Goal: Use online tool/utility: Use online tool/utility

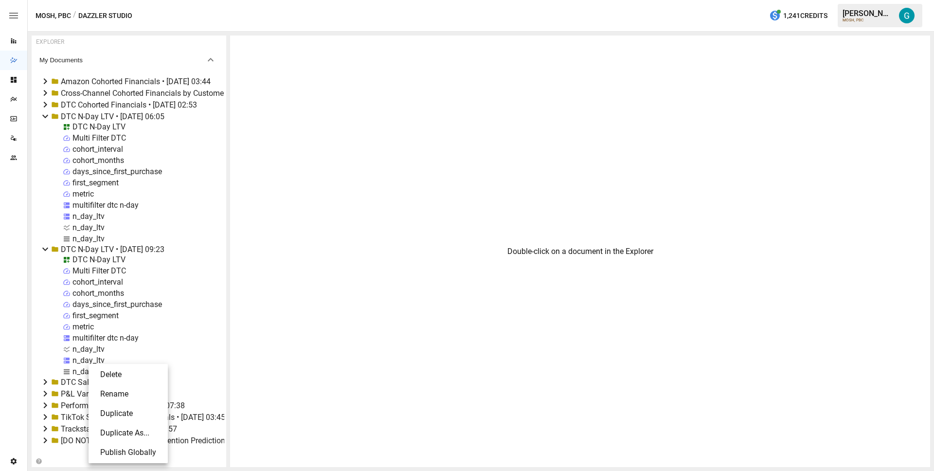
click at [118, 382] on li "Delete" at bounding box center [128, 374] width 72 height 19
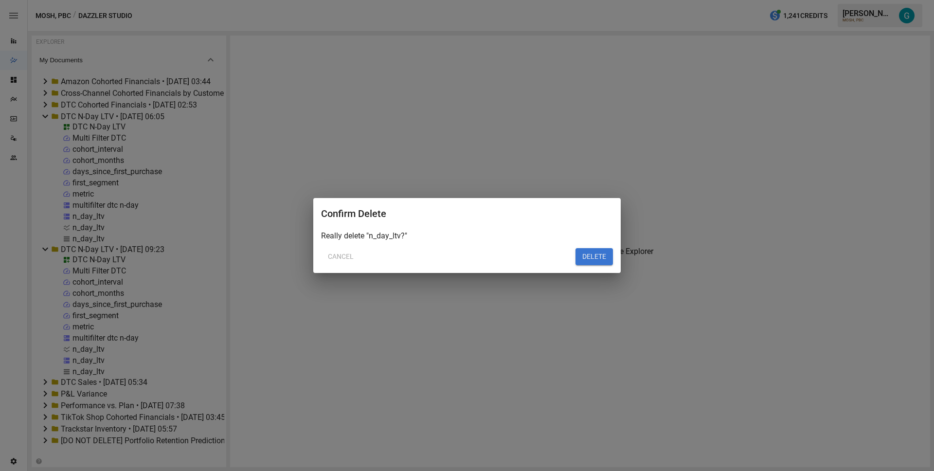
click at [332, 255] on button "Cancel" at bounding box center [340, 257] width 39 height 18
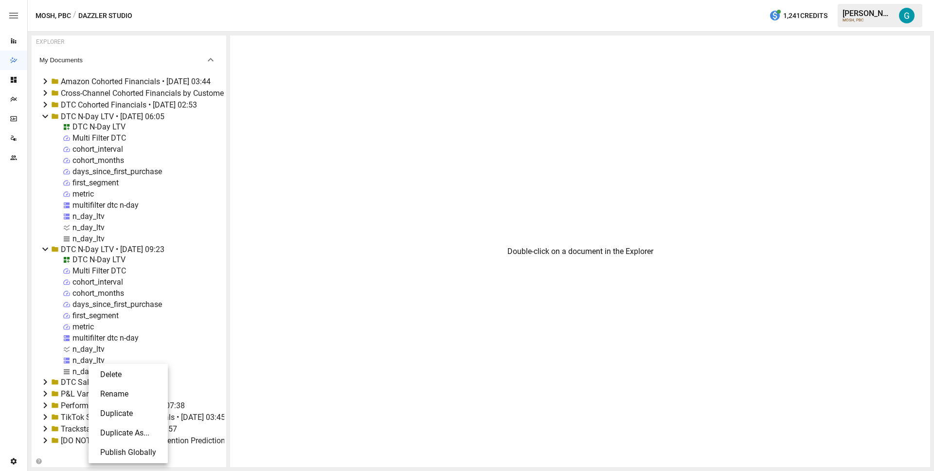
click at [144, 394] on li "Rename" at bounding box center [128, 393] width 72 height 19
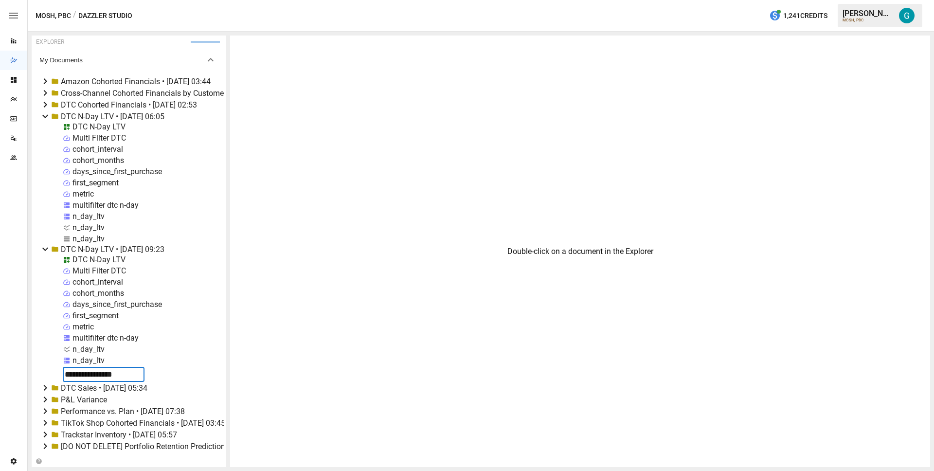
type input "**********"
click at [114, 369] on div "n_day_ltv current" at bounding box center [101, 371] width 58 height 9
select select "**********"
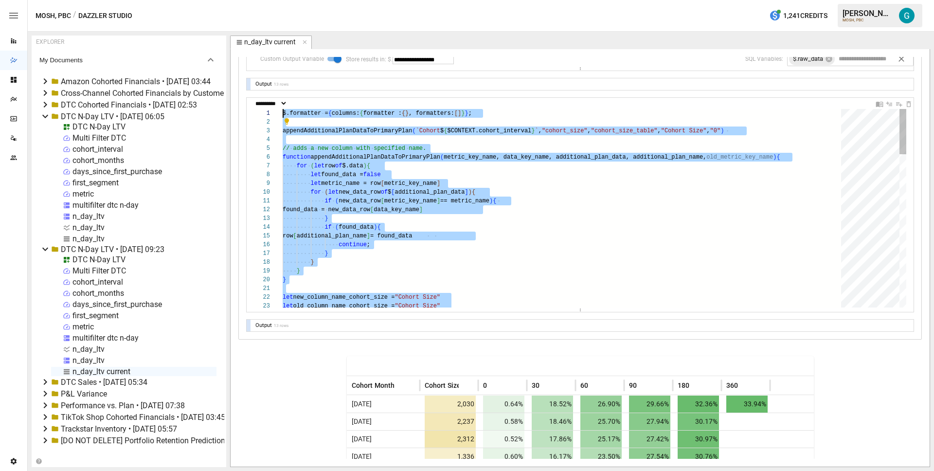
drag, startPoint x: 335, startPoint y: 242, endPoint x: 273, endPoint y: 115, distance: 140.8
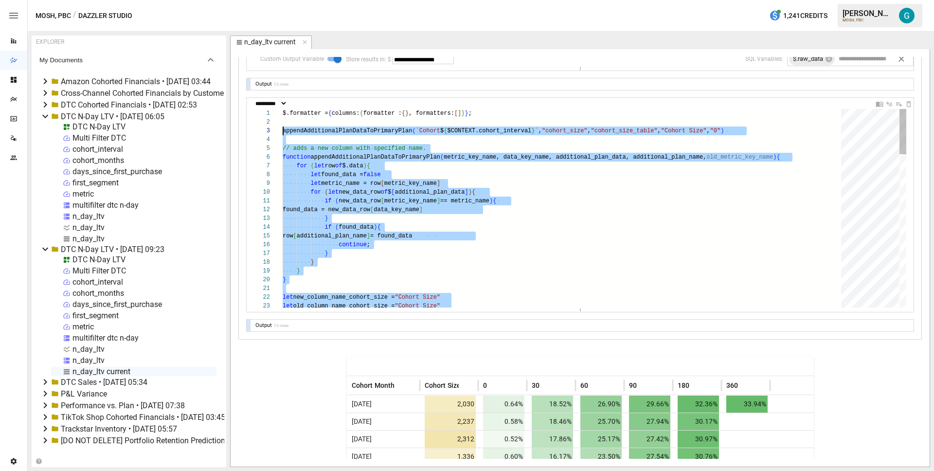
scroll to position [18, 0]
drag, startPoint x: 308, startPoint y: 290, endPoint x: 275, endPoint y: 130, distance: 163.3
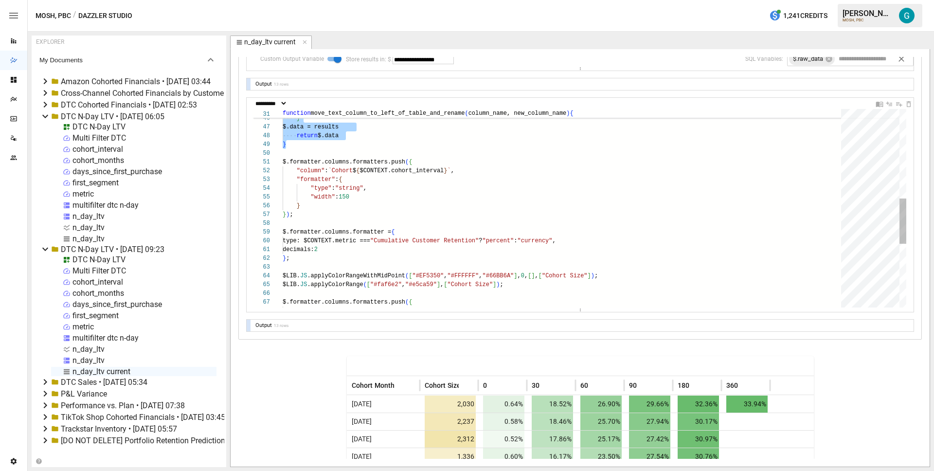
click at [383, 191] on div "results.push ( objToInsert ) } $.data = results return $.data } $.formatter.col…" at bounding box center [565, 152] width 565 height 864
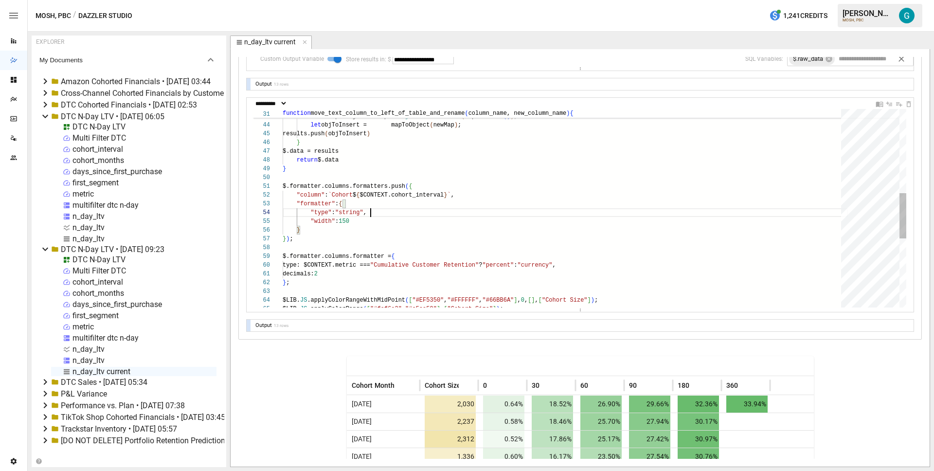
click at [331, 176] on div "return $.data } $.formatter.columns.formatters.push ( { "column" : `Cohort $ { …" at bounding box center [565, 176] width 565 height 864
click at [476, 177] on div "return $.data } $.formatter.columns.formatters.push ( { "column" : `Cohort $ { …" at bounding box center [565, 176] width 565 height 864
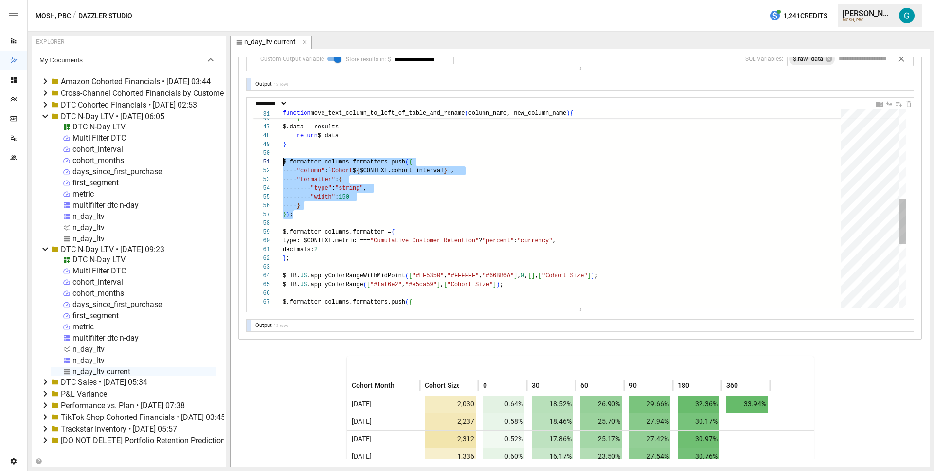
scroll to position [0, 0]
drag, startPoint x: 336, startPoint y: 214, endPoint x: 223, endPoint y: 163, distance: 123.9
click at [283, 163] on div "return $.data } $.formatter.columns.formatters.push ( { "column" : `Cohort $ { …" at bounding box center [565, 152] width 565 height 864
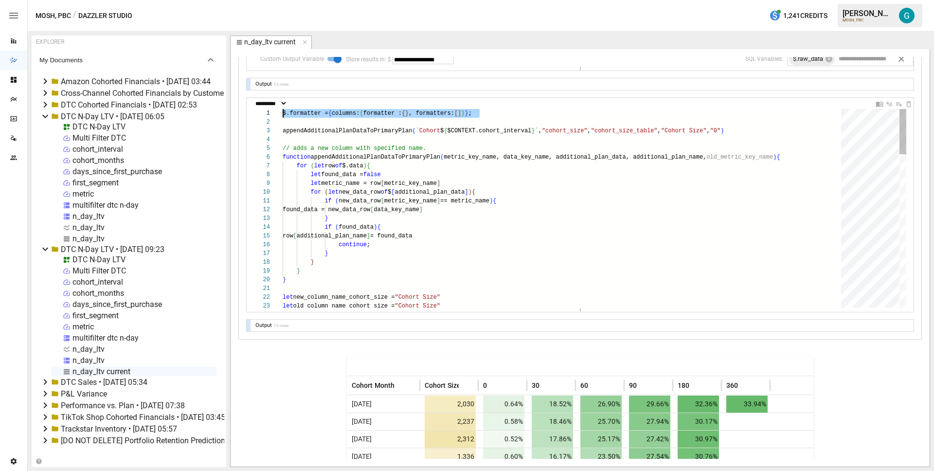
drag, startPoint x: 505, startPoint y: 114, endPoint x: 199, endPoint y: 110, distance: 305.6
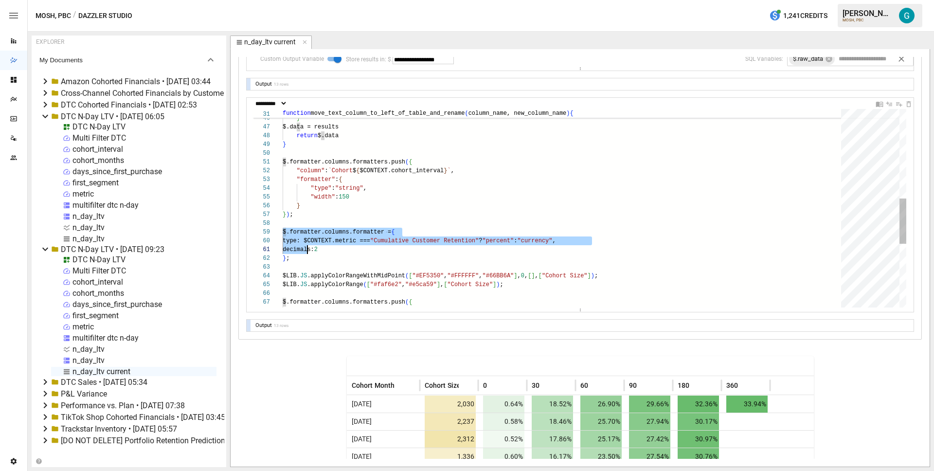
scroll to position [70, 7]
drag, startPoint x: 283, startPoint y: 233, endPoint x: 326, endPoint y: 257, distance: 49.7
click at [326, 257] on div "results.push ( objToInsert ) } $.data = results return $.data } $.formatter.col…" at bounding box center [565, 152] width 565 height 864
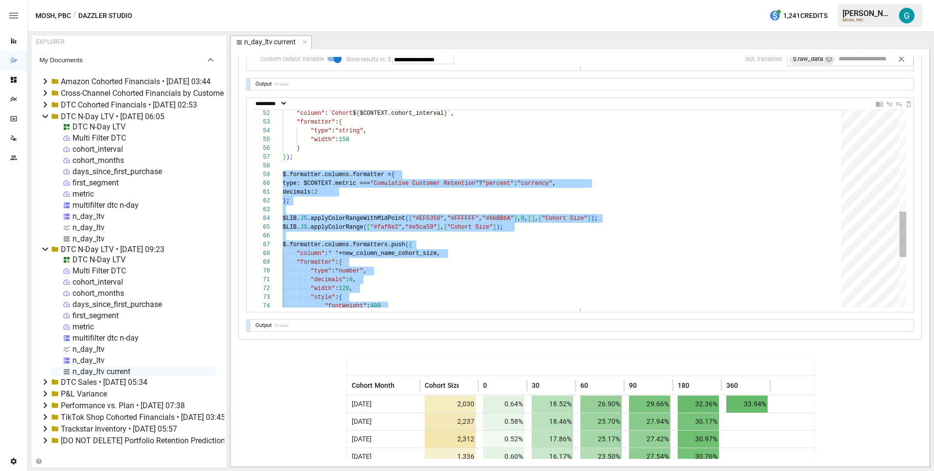
click at [355, 200] on div "type: $CONTEXT.metric === "Cumulative Customer Retention" ? "percent" : "curren…" at bounding box center [565, 94] width 565 height 864
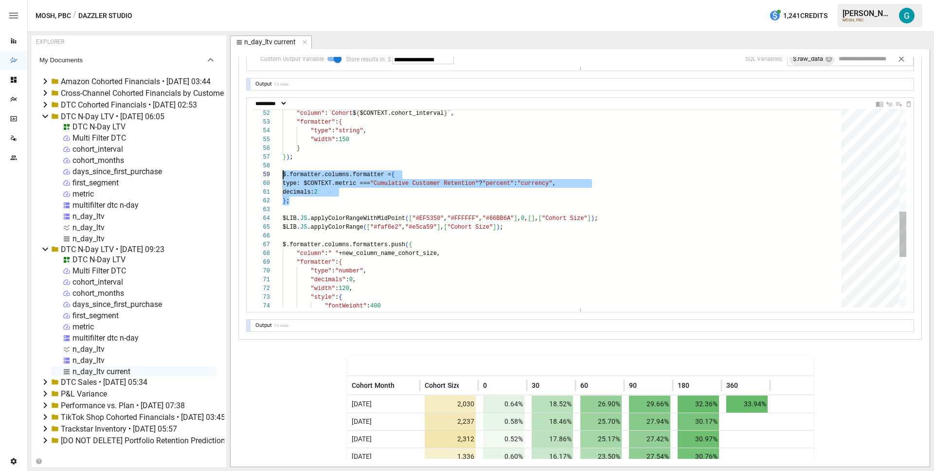
scroll to position [70, 0]
drag, startPoint x: 312, startPoint y: 201, endPoint x: 246, endPoint y: 174, distance: 71.1
click at [283, 174] on div "type: $CONTEXT.metric === "Cumulative Customer Retention" ? "percent" : "curren…" at bounding box center [565, 94] width 565 height 864
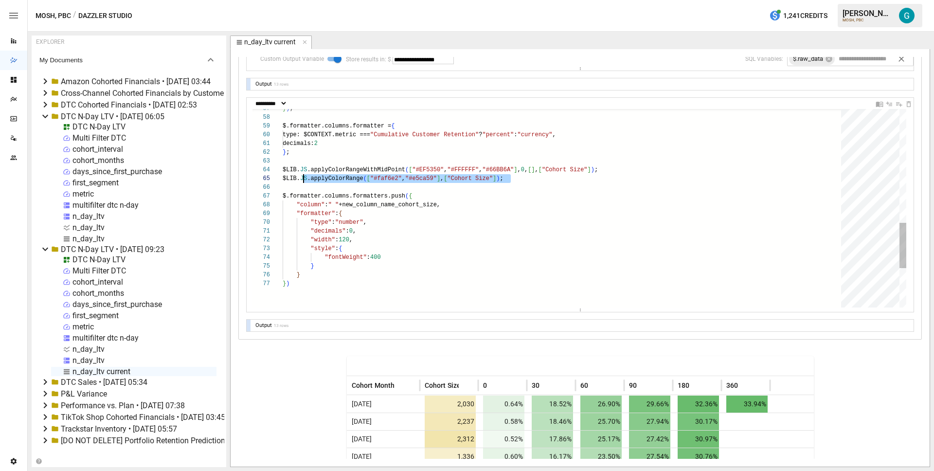
scroll to position [26, 0]
drag, startPoint x: 534, startPoint y: 181, endPoint x: 245, endPoint y: 170, distance: 289.7
click at [283, 170] on div "type: $CONTEXT.metric === "Cumulative Customer Retention" ? "percent" : "curren…" at bounding box center [565, 46] width 565 height 864
drag, startPoint x: 317, startPoint y: 279, endPoint x: 298, endPoint y: 246, distance: 38.8
click at [298, 246] on div "type: $CONTEXT.metric === "Cumulative Customer Retention" ? "percent" : "curren…" at bounding box center [565, 46] width 565 height 864
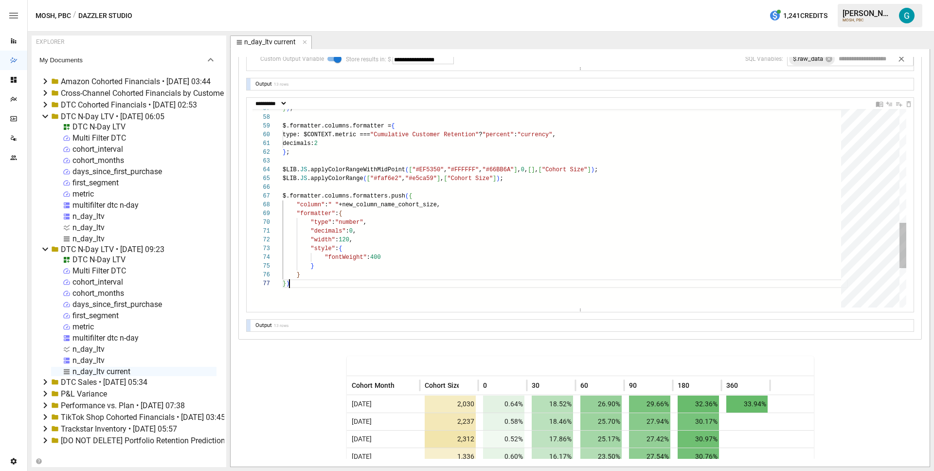
click at [333, 290] on div "type: $CONTEXT.metric === "Cumulative Customer Retention" ? "percent" : "curren…" at bounding box center [565, 46] width 565 height 864
type textarea "**********"
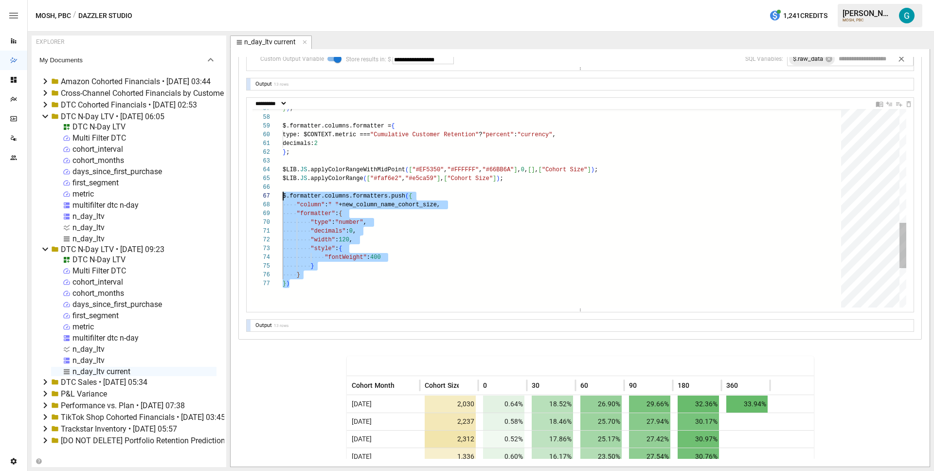
drag, startPoint x: 330, startPoint y: 285, endPoint x: 277, endPoint y: 193, distance: 106.6
click at [283, 193] on div "type: $CONTEXT.metric === "Cumulative Customer Retention" ? "percent" : "curren…" at bounding box center [565, 46] width 565 height 864
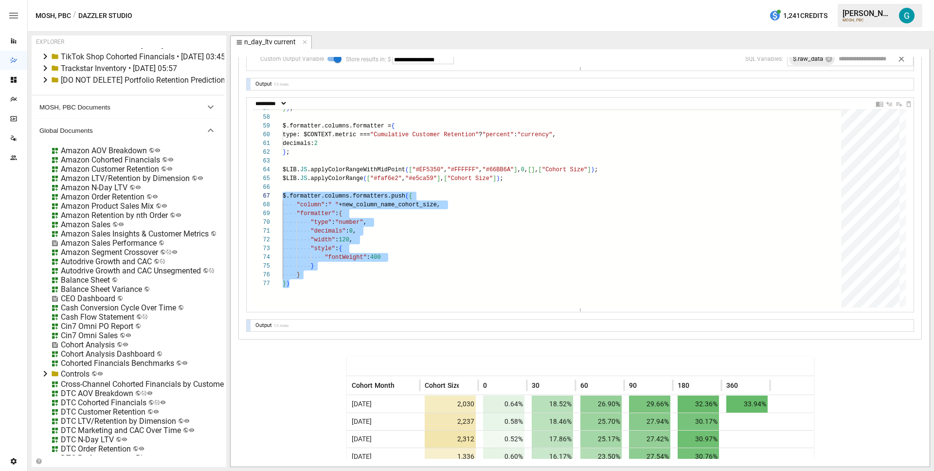
scroll to position [388, 0]
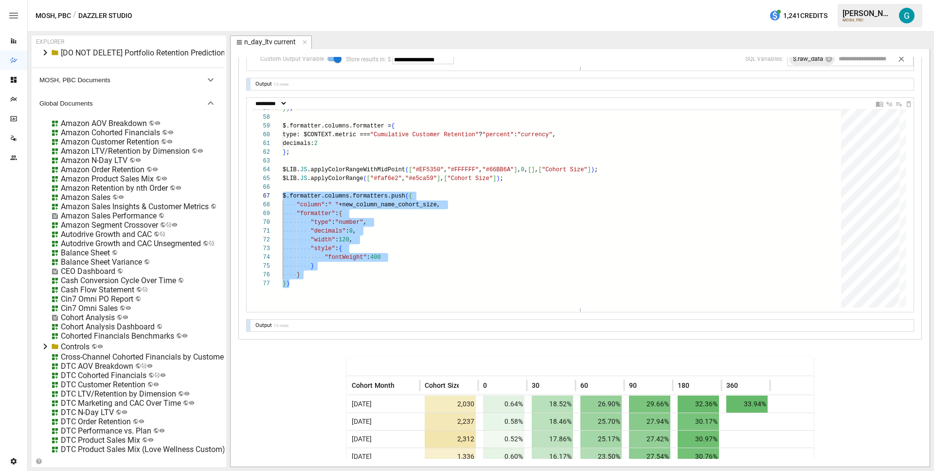
click at [91, 441] on div "DTC Product Sales Mix" at bounding box center [100, 439] width 79 height 9
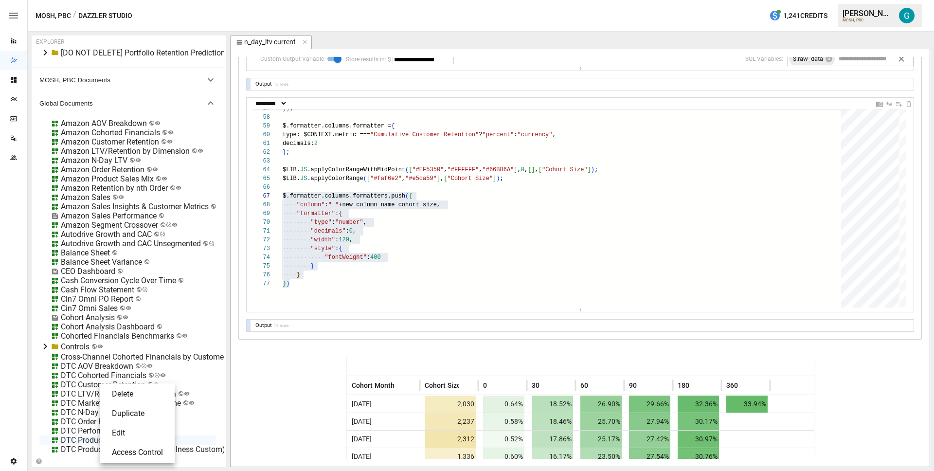
click at [124, 431] on li "Edit" at bounding box center [137, 432] width 67 height 19
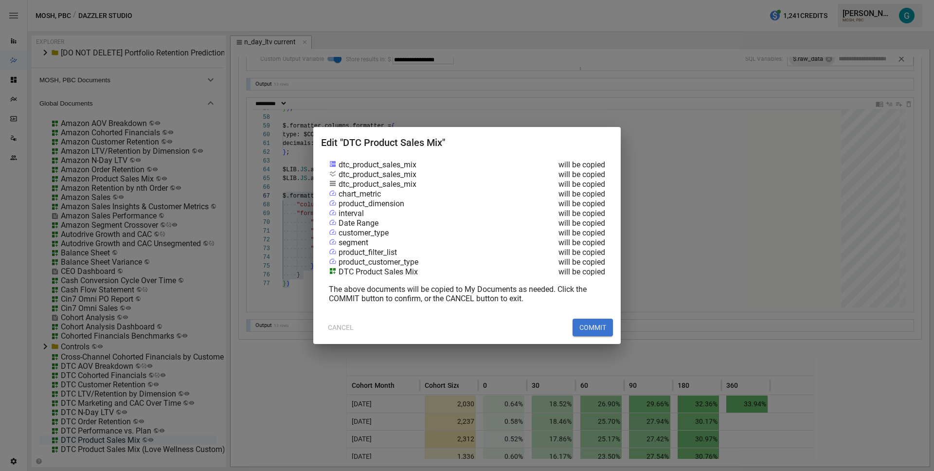
click at [600, 330] on button "COMMIT" at bounding box center [593, 328] width 40 height 18
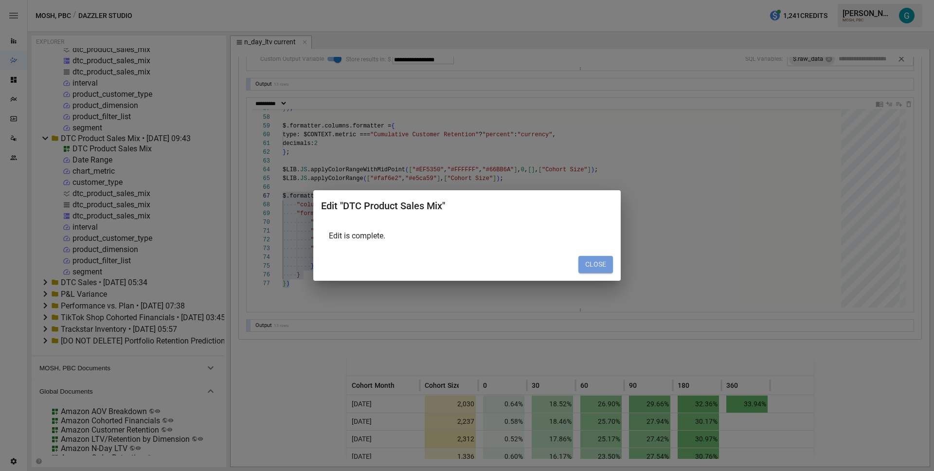
click at [602, 257] on button "CLOSE" at bounding box center [595, 265] width 35 height 18
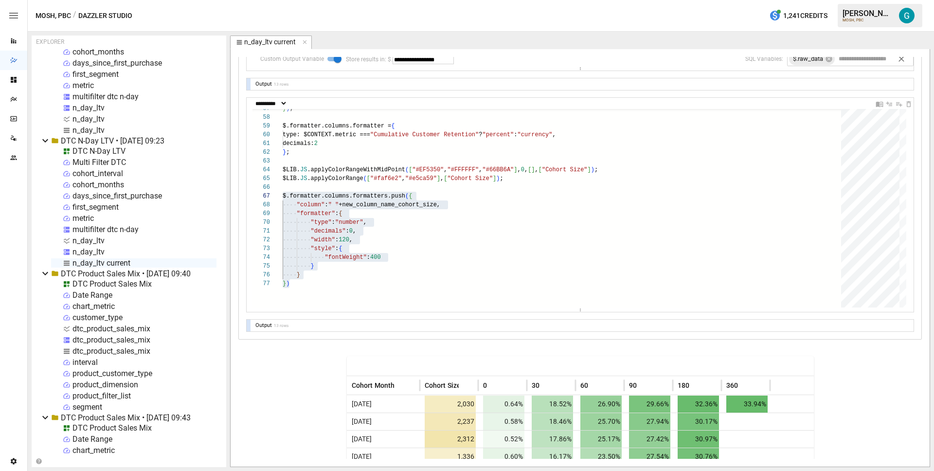
scroll to position [227, 0]
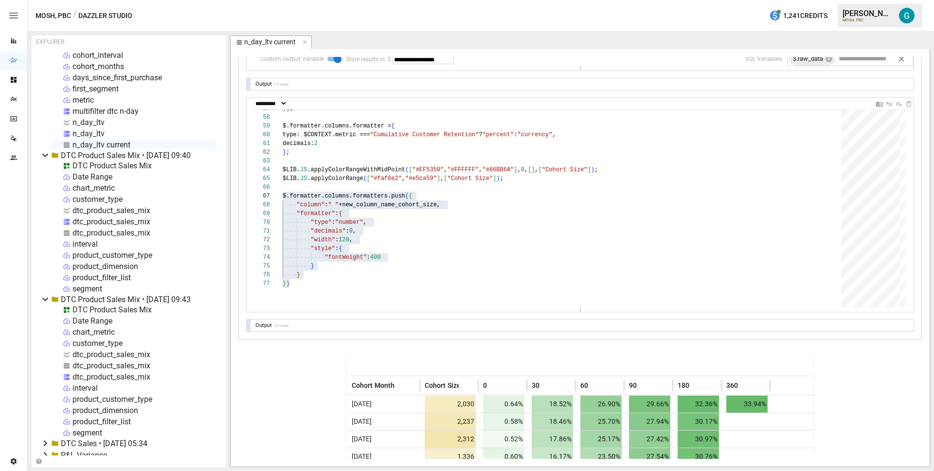
click at [107, 231] on div "dtc_product_sales_mix" at bounding box center [111, 232] width 78 height 9
select select "**********"
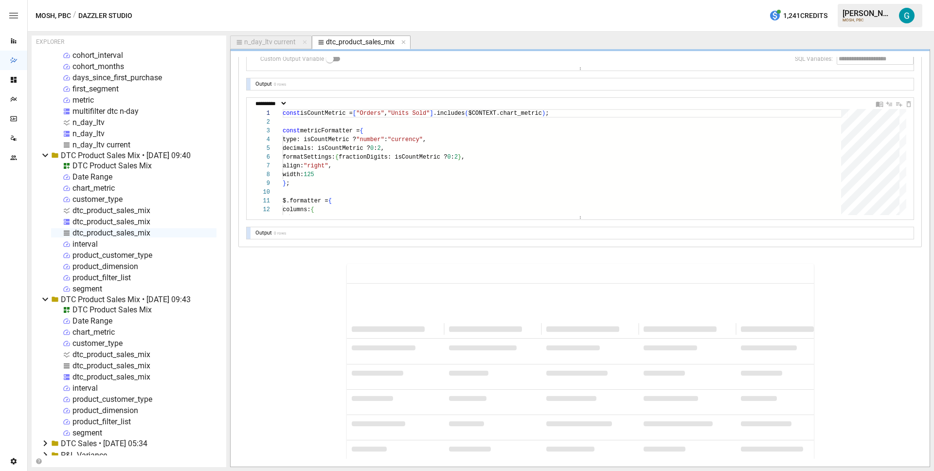
scroll to position [321, 0]
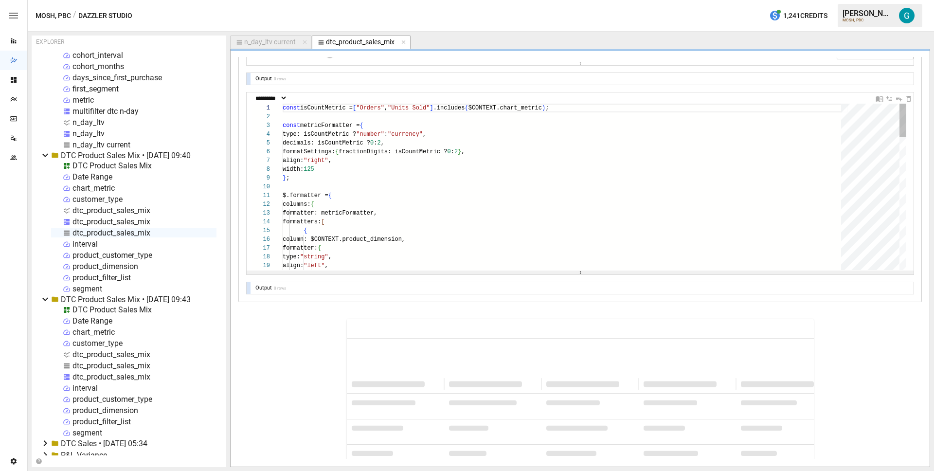
drag, startPoint x: 587, startPoint y: 212, endPoint x: 595, endPoint y: 274, distance: 63.2
click at [595, 274] on div "**********" at bounding box center [580, 34] width 667 height 519
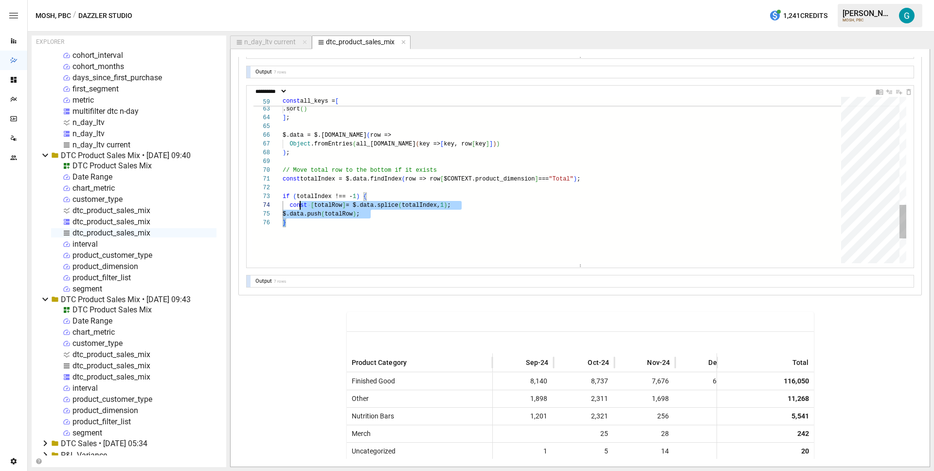
scroll to position [79, 0]
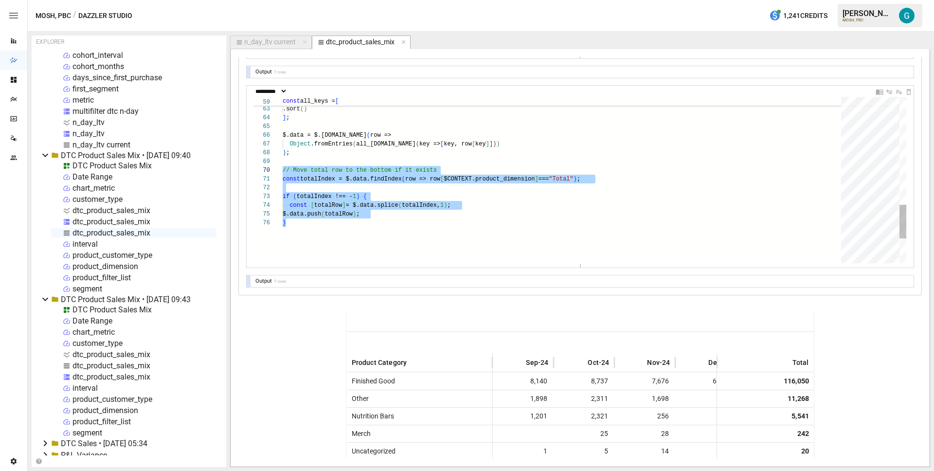
drag, startPoint x: 308, startPoint y: 222, endPoint x: 279, endPoint y: 167, distance: 62.2
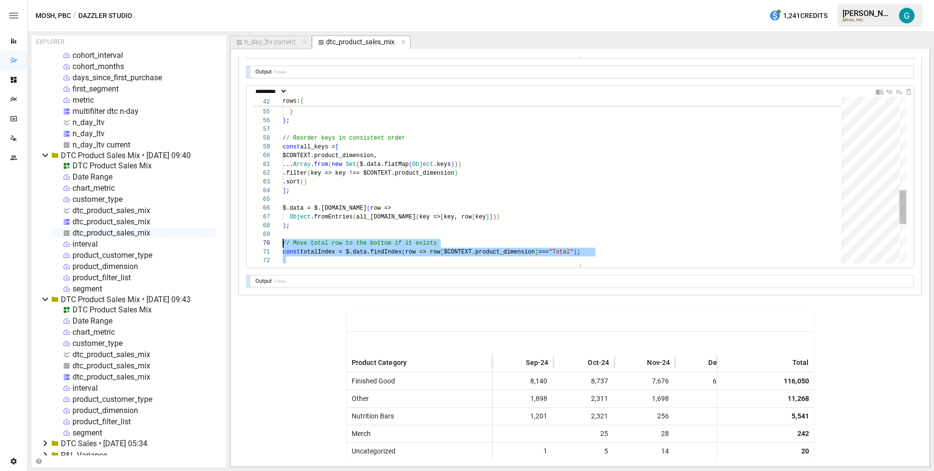
type textarea "**********"
click at [393, 187] on div "Object .fromEntries ( all_keys.map ( key => [ key, row [ key ] ] ) ) ] ; $.data…" at bounding box center [565, 46] width 565 height 823
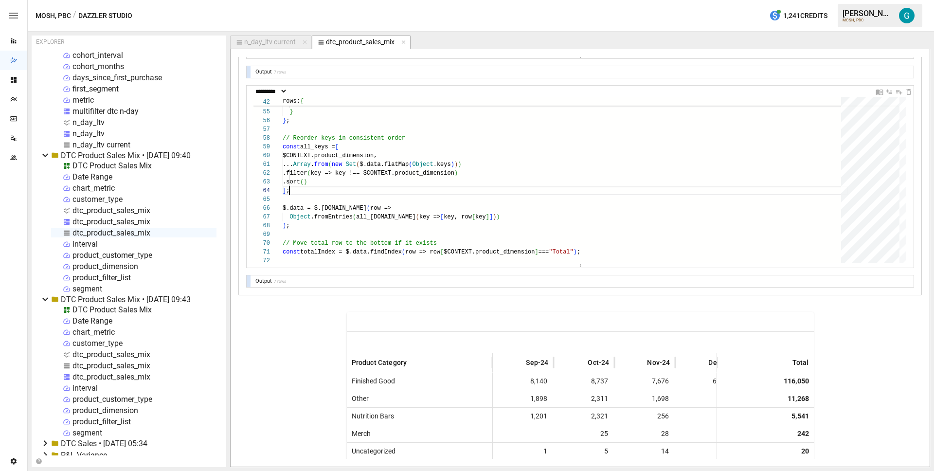
click at [267, 45] on div "n_day_ltv current" at bounding box center [270, 42] width 52 height 9
select select "**********"
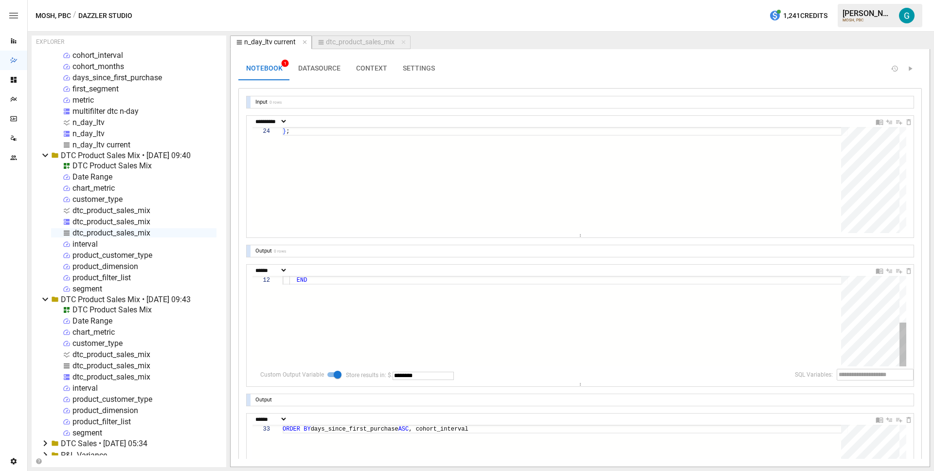
scroll to position [88, 7]
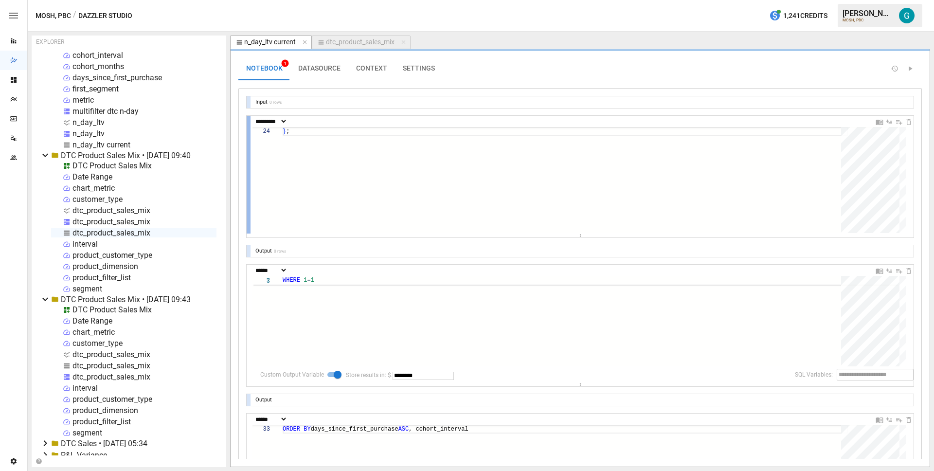
click at [247, 190] on div at bounding box center [249, 175] width 4 height 118
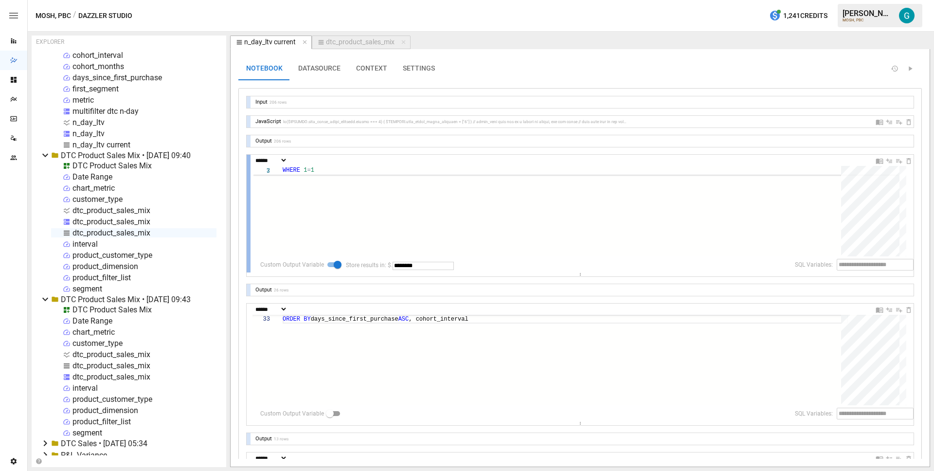
click at [248, 235] on div at bounding box center [249, 214] width 4 height 118
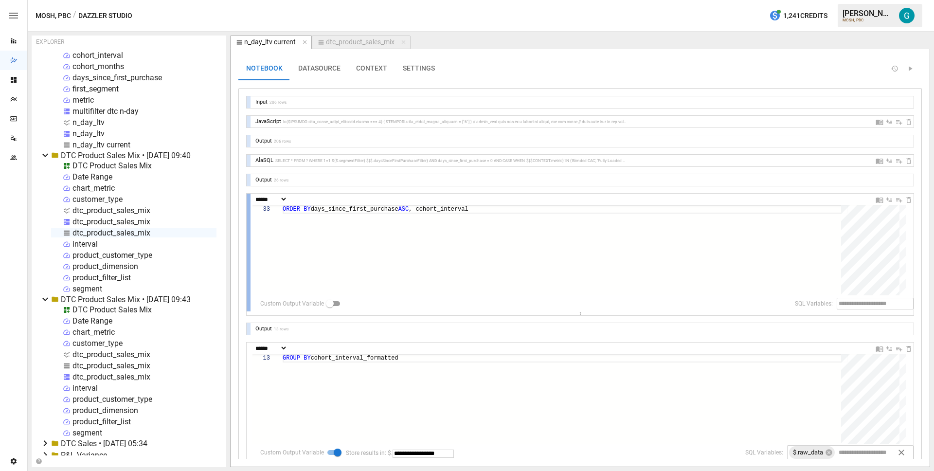
click at [249, 258] on div at bounding box center [249, 253] width 4 height 118
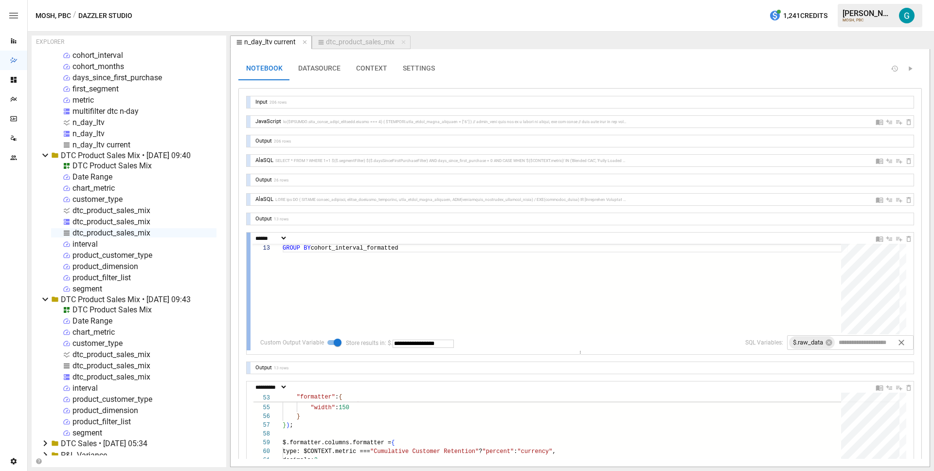
click at [248, 294] on div at bounding box center [249, 292] width 4 height 118
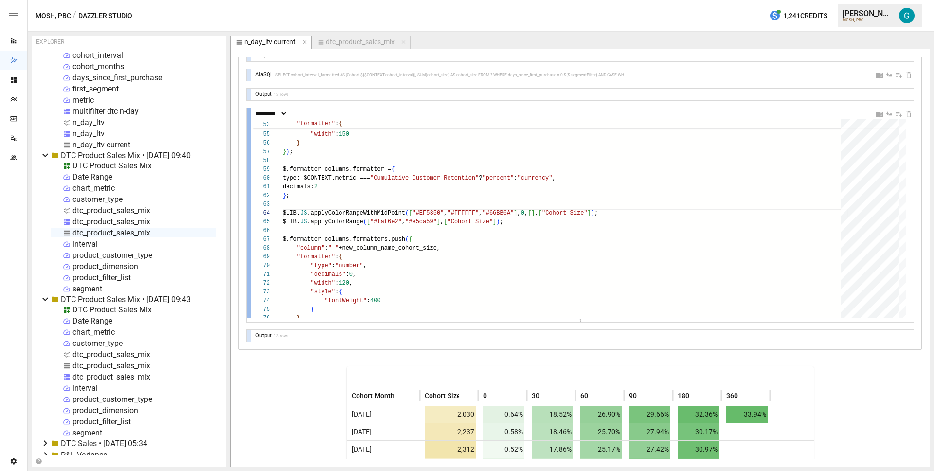
scroll to position [234, 0]
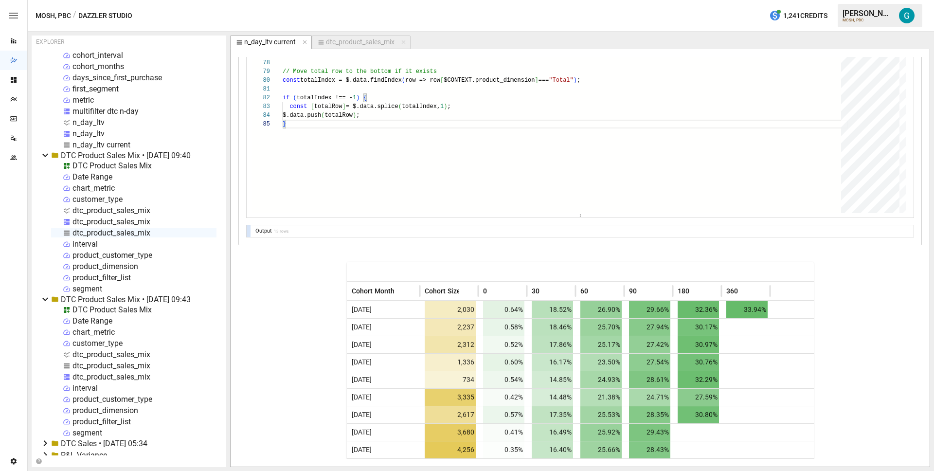
scroll to position [176, 0]
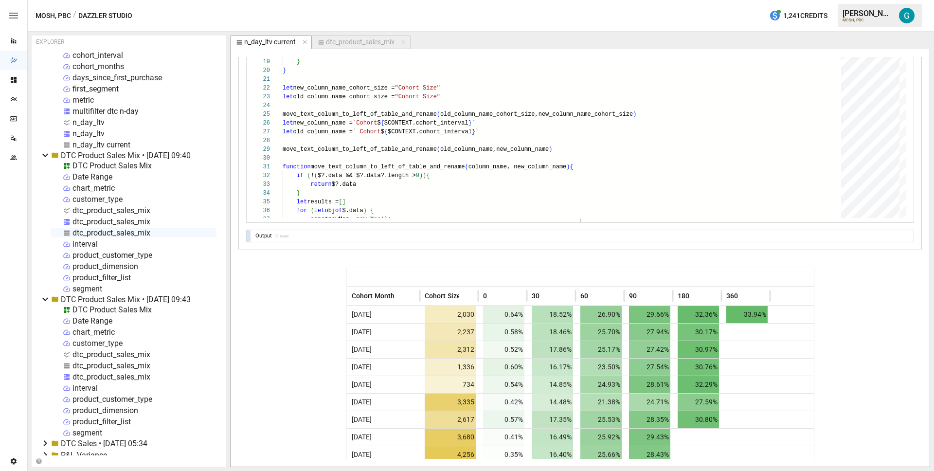
scroll to position [240, 0]
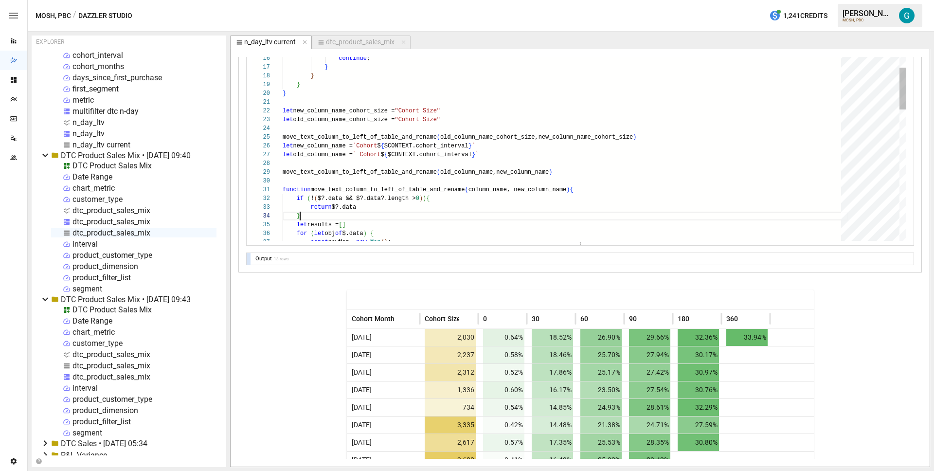
click at [481, 214] on div "for ( let obj of $.data ) { const newMap = new Map ( ) ; } let new_column_name_…" at bounding box center [565, 390] width 565 height 934
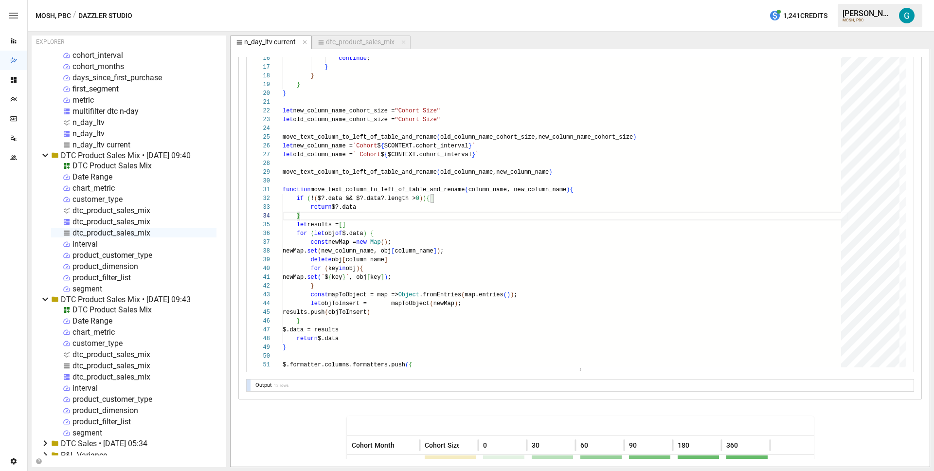
drag, startPoint x: 556, startPoint y: 241, endPoint x: 544, endPoint y: 375, distance: 134.3
click at [544, 375] on div "**********" at bounding box center [580, 123] width 667 height 535
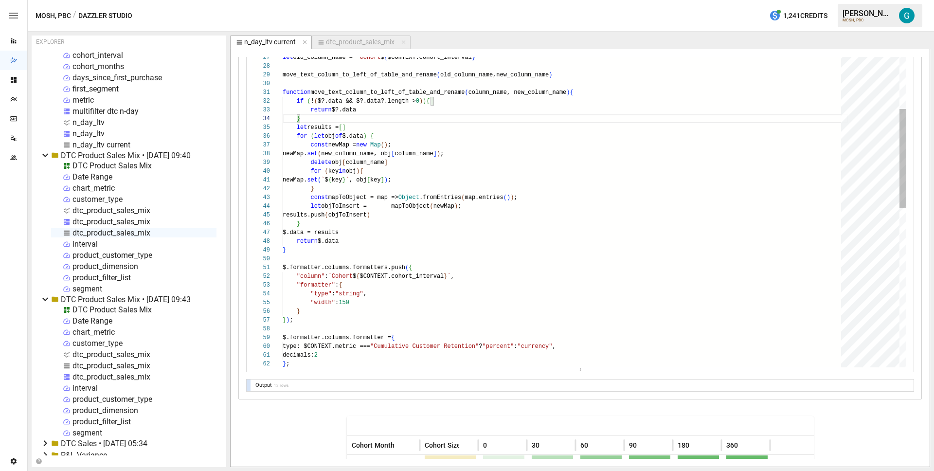
click at [377, 333] on div "for ( let obj of $.data ) { move_text_column_to_left_of_table_and_rename ( old_…" at bounding box center [565, 355] width 565 height 1061
click at [455, 279] on div "for ( let obj of $.data ) { move_text_column_to_left_of_table_and_rename ( old_…" at bounding box center [565, 355] width 565 height 1061
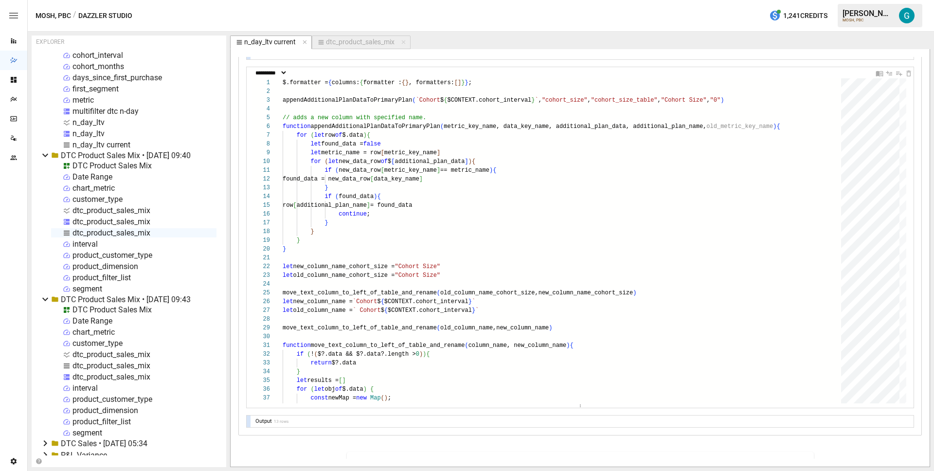
scroll to position [191, 0]
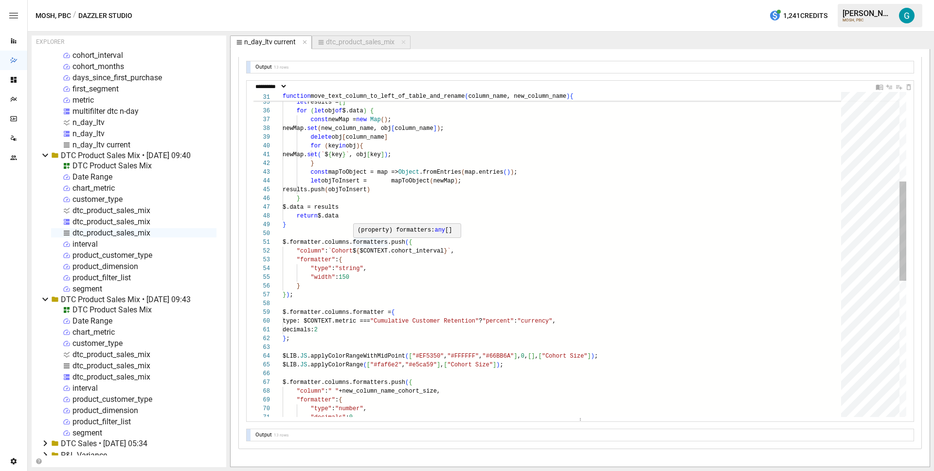
click at [356, 220] on div "for ( let obj of $.data ) { } let results = [ ] const newMap = new Map ( ) ; ne…" at bounding box center [565, 330] width 565 height 1061
type textarea "**********"
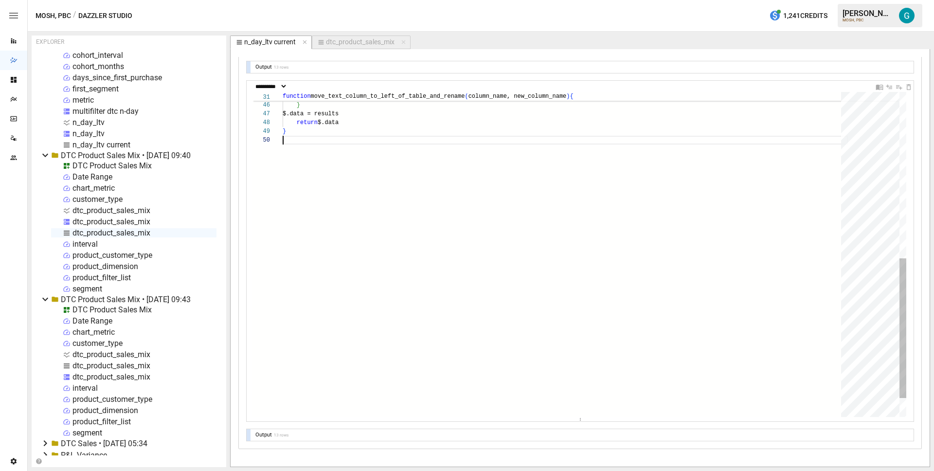
scroll to position [79, 0]
type textarea "**********"
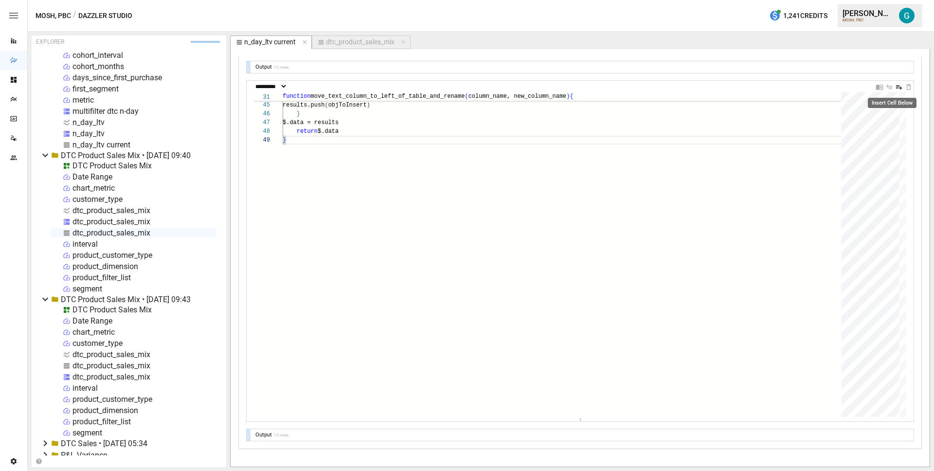
click at [895, 89] on icon "Insert Cell Below" at bounding box center [899, 87] width 8 height 8
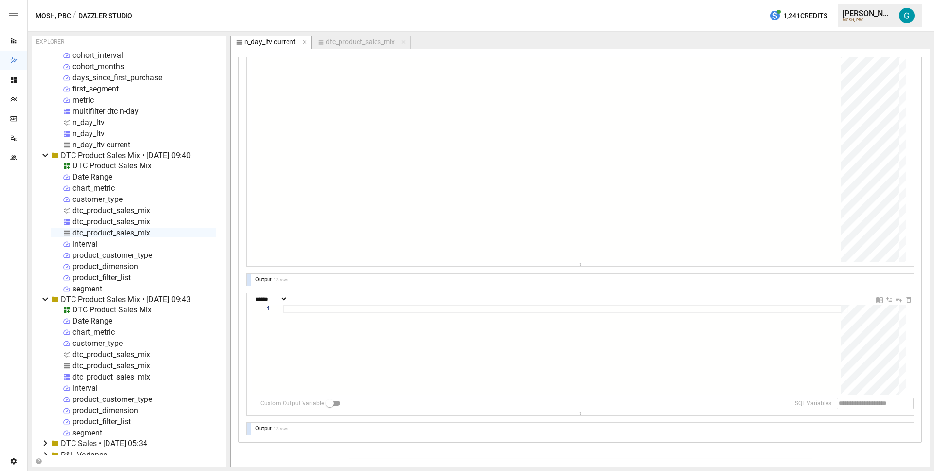
scroll to position [414, 0]
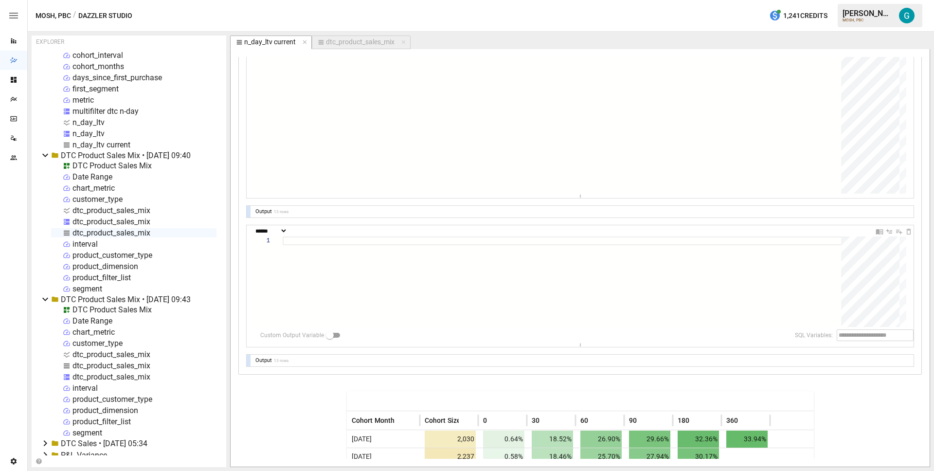
click at [288, 228] on select "**********" at bounding box center [270, 231] width 34 height 6
select select "**********"
click at [308, 248] on div at bounding box center [565, 289] width 565 height 106
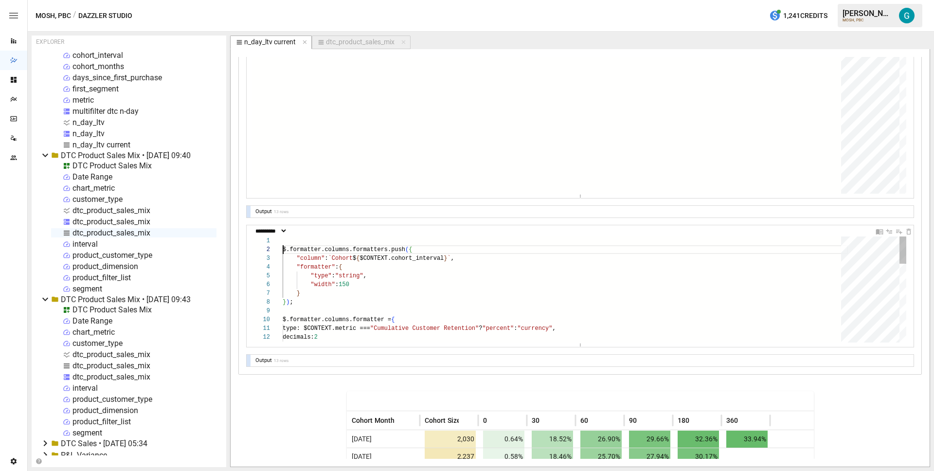
scroll to position [18, 0]
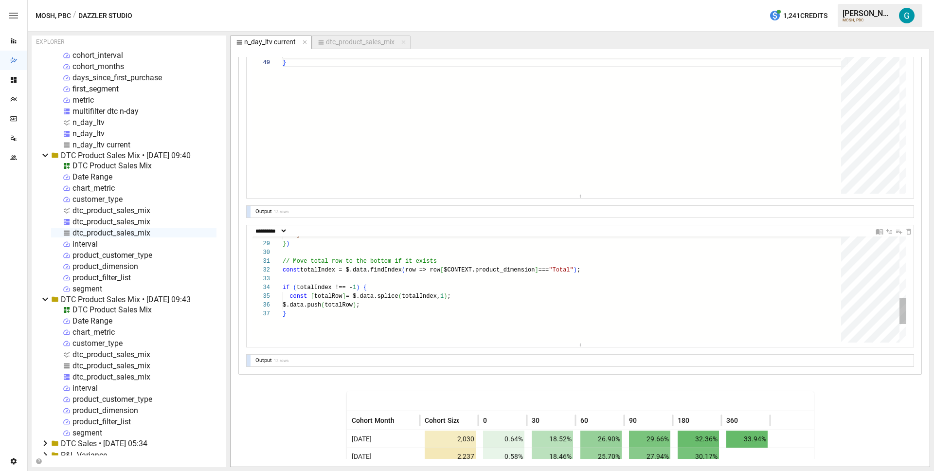
type textarea "**********"
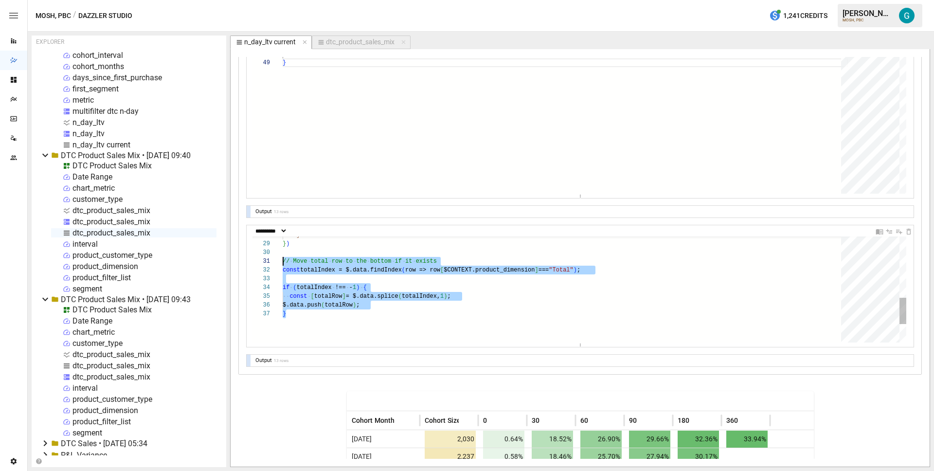
drag, startPoint x: 349, startPoint y: 321, endPoint x: 265, endPoint y: 263, distance: 102.6
click at [283, 263] on div "} if ( totalIndex !== - 1 ) { const [ totalRow ] = $.data.splice ( totalIndex, …" at bounding box center [565, 204] width 565 height 421
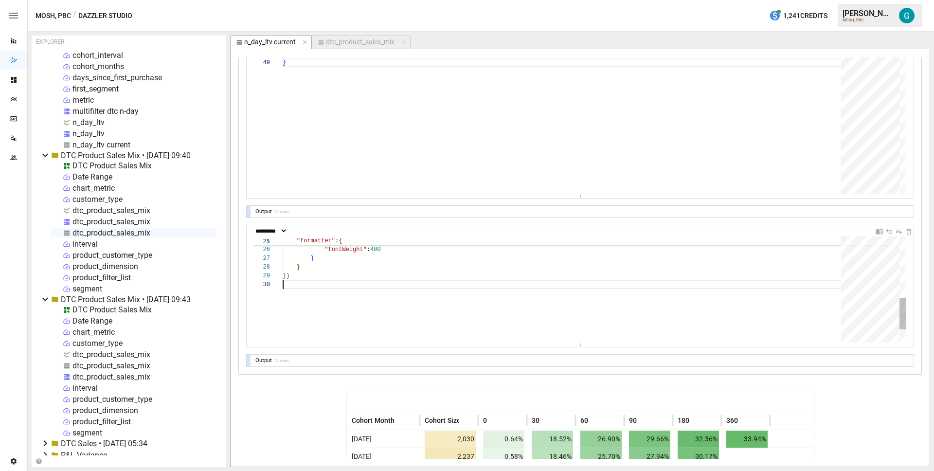
scroll to position [70, 7]
type textarea "**********"
click at [380, 129] on div "} $.data = results results.push ( objToInsert ) let objToInsert = mapToObject (…" at bounding box center [565, 34] width 565 height 745
type textarea "**********"
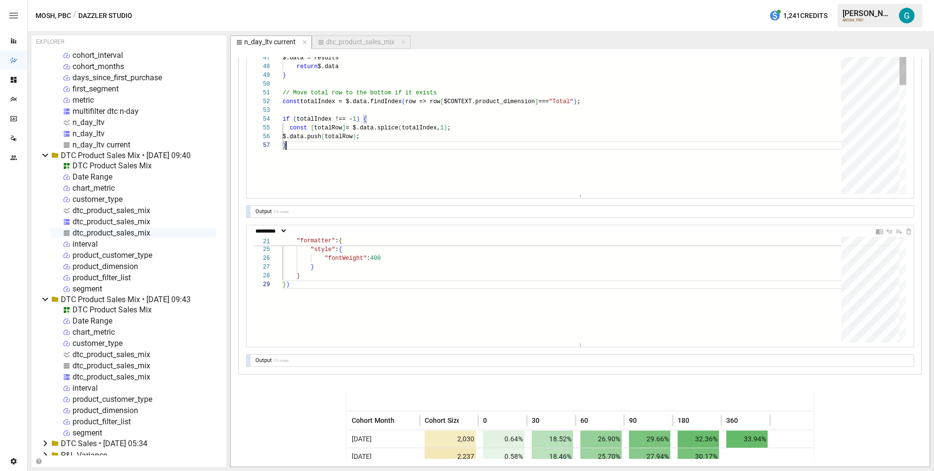
type textarea "**********"
click at [427, 280] on div "} } ) "fontWeight" : 400 } "style" : { "width" : 120 ," at bounding box center [565, 210] width 565 height 351
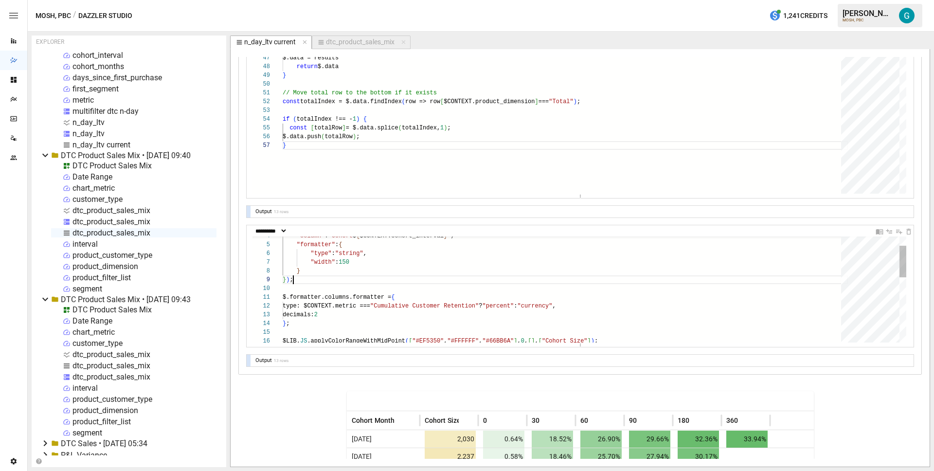
click at [397, 284] on div "$.formatter.columns.formatter = { type: $CONTEXT.metric === "Cumulative Custome…" at bounding box center [565, 380] width 565 height 351
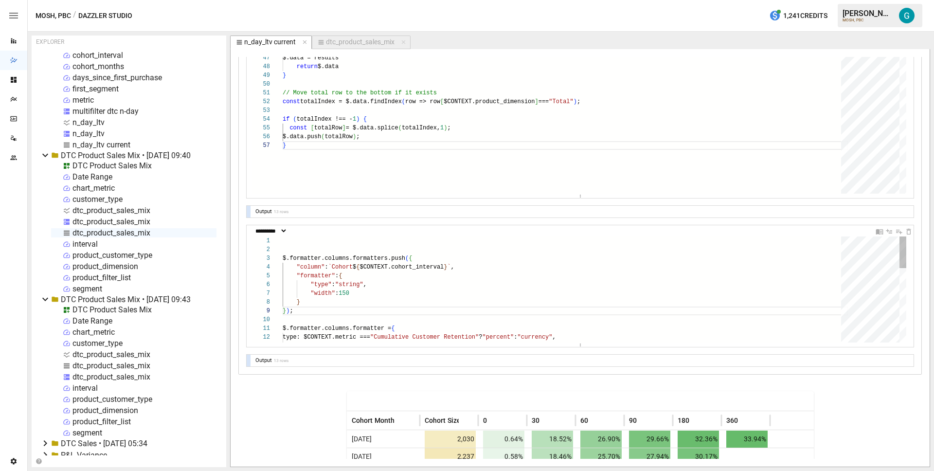
drag, startPoint x: 413, startPoint y: 257, endPoint x: 423, endPoint y: 255, distance: 10.9
click at [413, 257] on div "$.formatter.columns.formatter = { type: $CONTEXT.metric === "Cumulative Custome…" at bounding box center [565, 411] width 565 height 351
type textarea "**********"
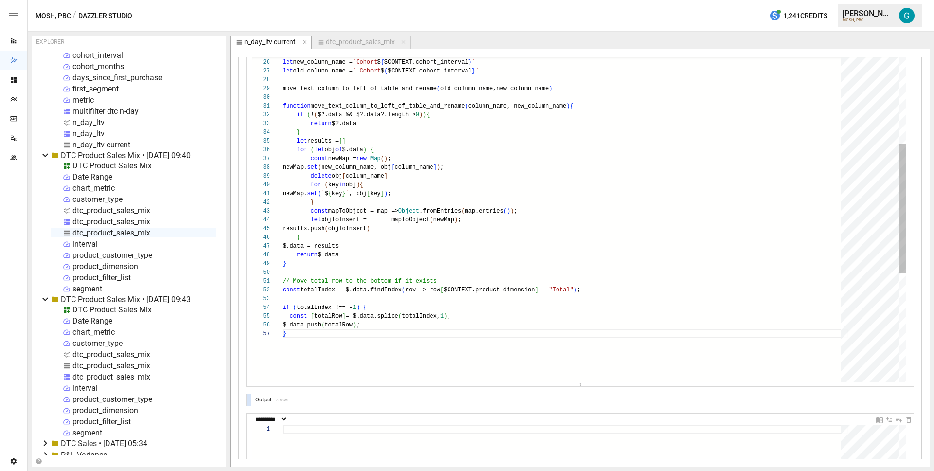
scroll to position [226, 0]
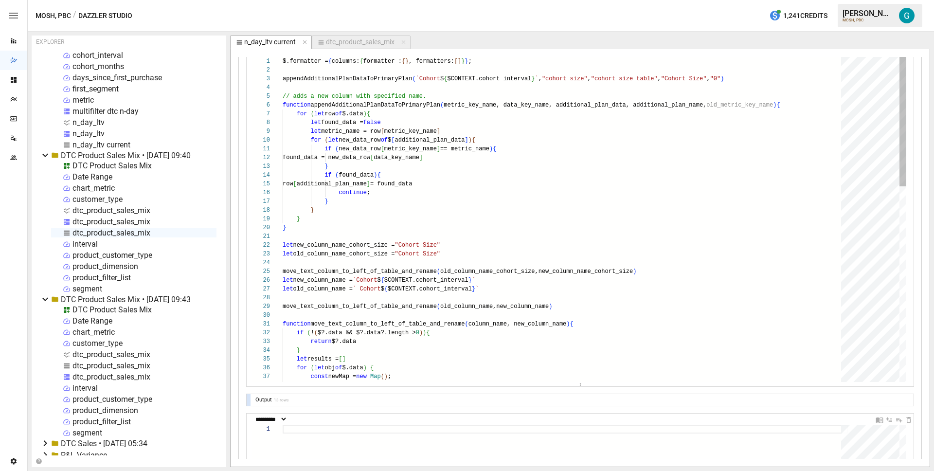
click at [499, 70] on div "newMap. set ( new_column_name, obj [ column_name ] ) ; let old_column_name = ` …" at bounding box center [565, 464] width 565 height 815
click at [504, 64] on div "newMap. set ( new_column_name, obj [ column_name ] ) ; let old_column_name = ` …" at bounding box center [565, 464] width 565 height 815
type textarea "**********"
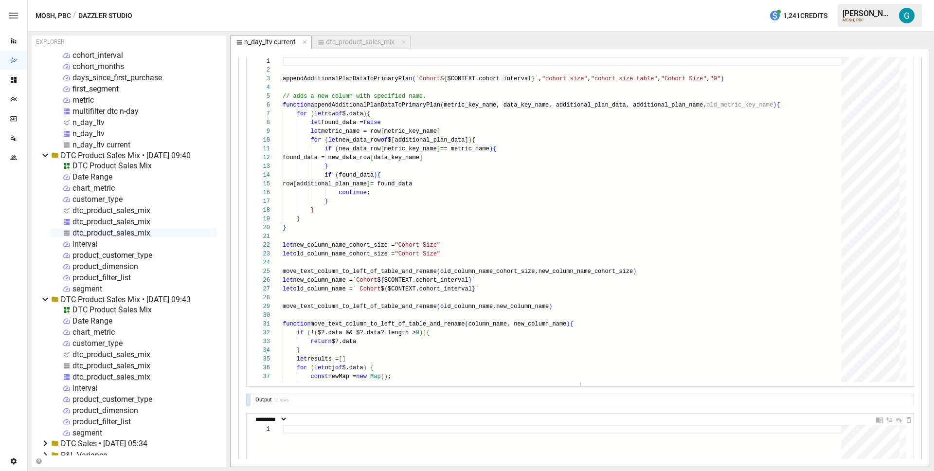
click at [357, 48] on button "dtc_product_sales_mix" at bounding box center [361, 43] width 99 height 14
select select "**********"
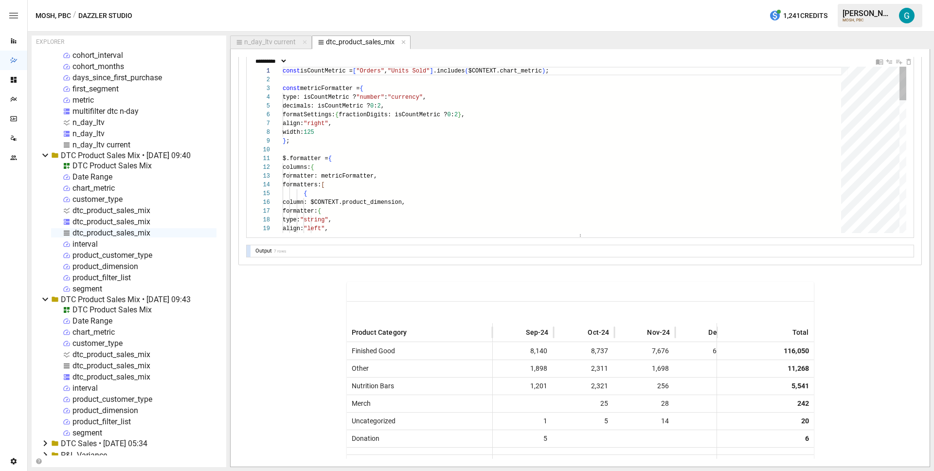
scroll to position [358, 0]
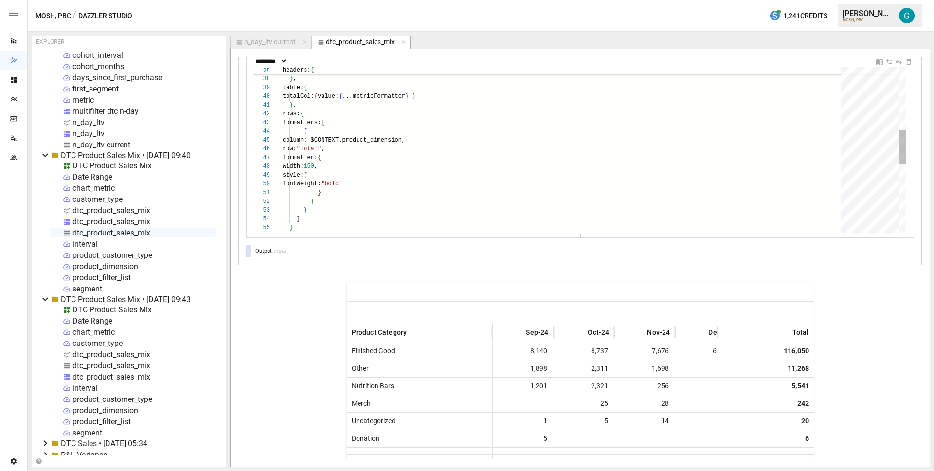
click at [419, 194] on div "] } , table: { totalCol: { value: { ...metricFormatter } } } , rows: { formatte…" at bounding box center [565, 161] width 565 height 823
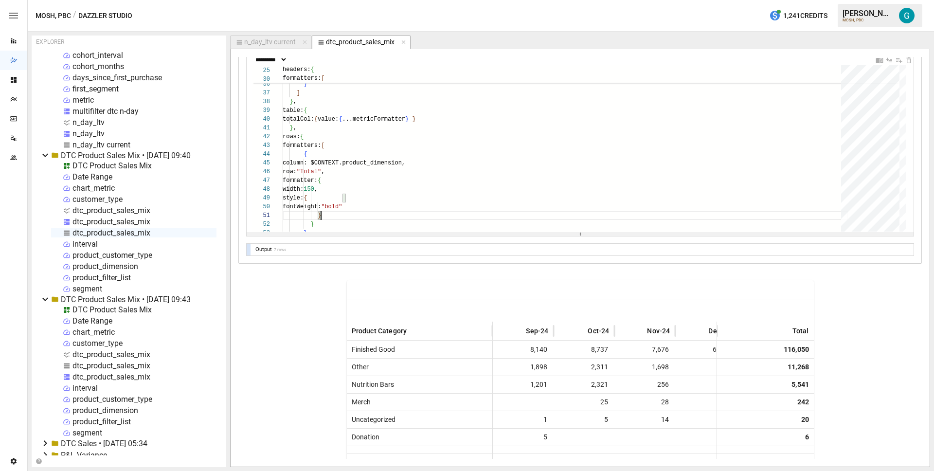
scroll to position [360, 0]
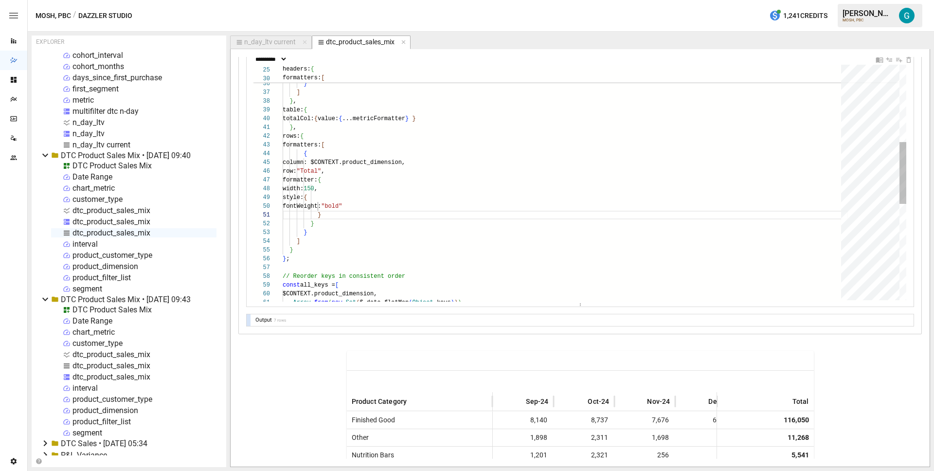
drag, startPoint x: 528, startPoint y: 232, endPoint x: 511, endPoint y: 309, distance: 78.7
click at [521, 307] on div "**********" at bounding box center [580, 31] width 667 height 590
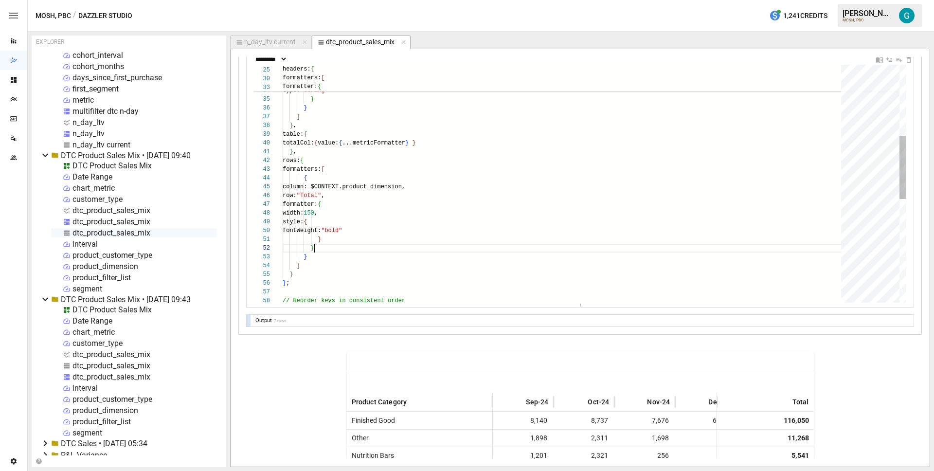
scroll to position [9, 32]
click at [366, 252] on div "] } , table: { totalCol: { value: { ...metricFormatter } } } , rows: { formatte…" at bounding box center [565, 244] width 565 height 895
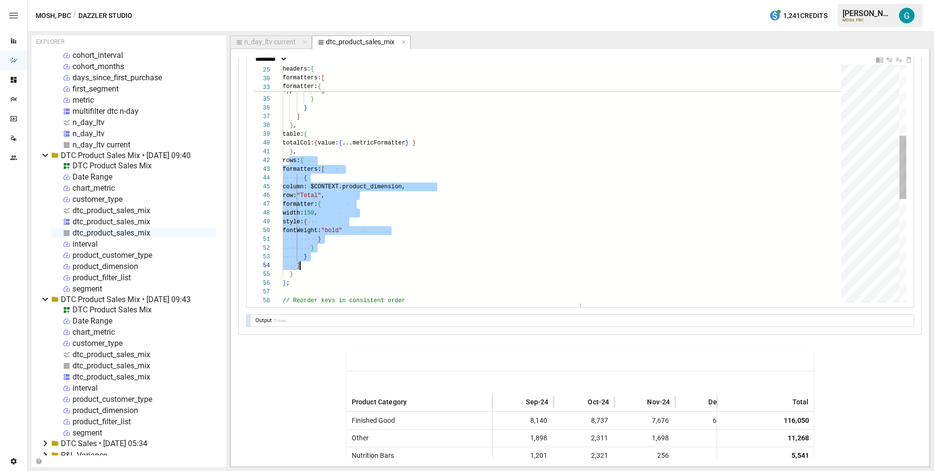
scroll to position [9, 11]
drag, startPoint x: 290, startPoint y: 160, endPoint x: 323, endPoint y: 271, distance: 116.6
click at [323, 271] on div "{ column: $CONTEXT.product_dimension, formatter: { type: "string" } } ] } , tab…" at bounding box center [565, 244] width 565 height 895
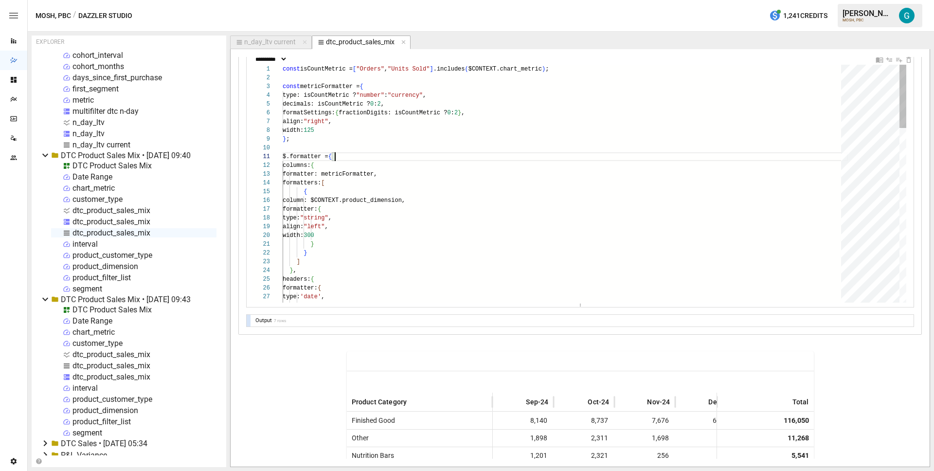
scroll to position [0, 0]
drag, startPoint x: 362, startPoint y: 161, endPoint x: 279, endPoint y: 156, distance: 82.9
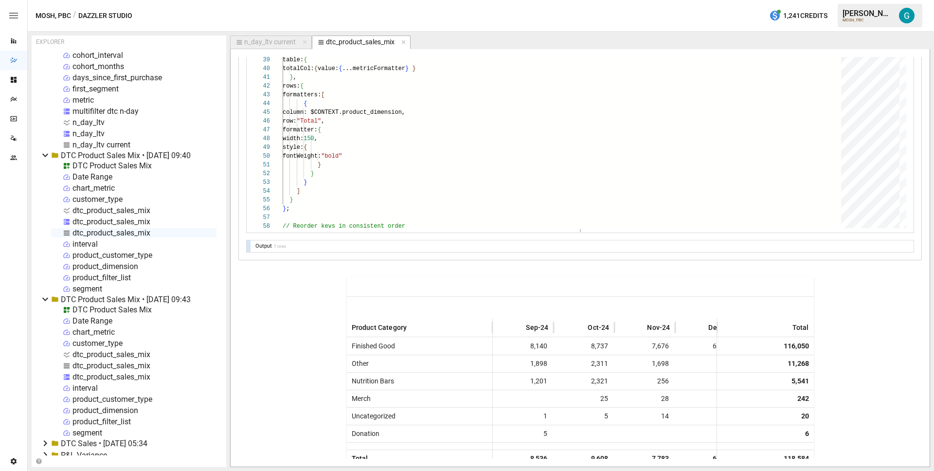
scroll to position [435, 0]
click at [346, 186] on div "] } , table: { totalCol: { value: { ...metricFormatter } } } , rows: { formatte…" at bounding box center [565, 169] width 565 height 895
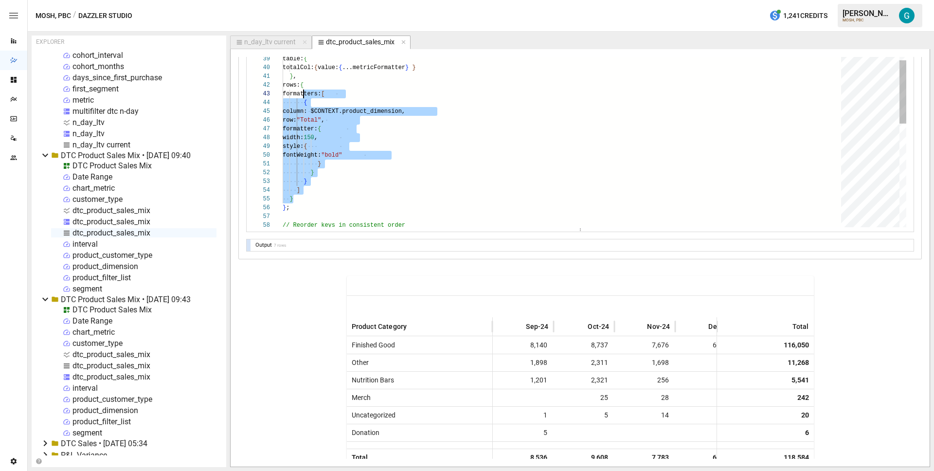
scroll to position [0, 14]
drag, startPoint x: 312, startPoint y: 198, endPoint x: 301, endPoint y: 77, distance: 121.2
click at [301, 77] on div "] } , table: { totalCol: { value: { ...metricFormatter } } } , rows: { formatte…" at bounding box center [565, 169] width 565 height 895
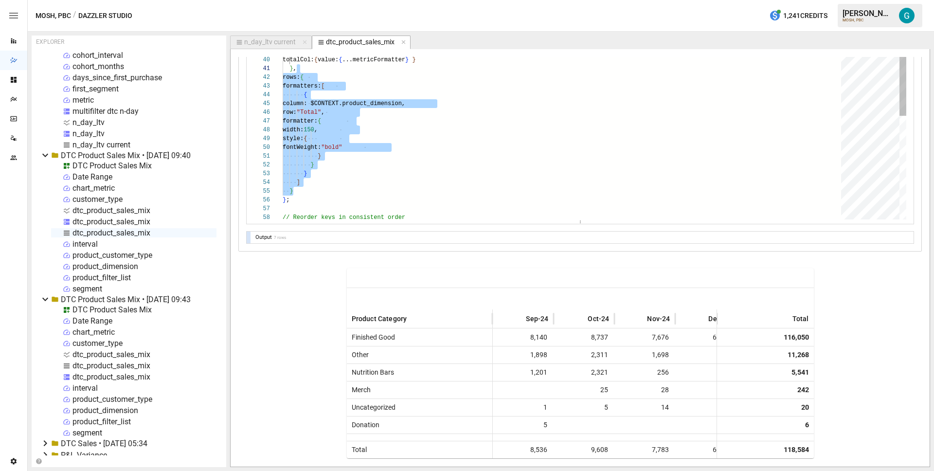
click at [389, 119] on div "] } , table: { totalCol: { value: { ...metricFormatter } } } , } ; // Reorder k…" at bounding box center [565, 161] width 565 height 895
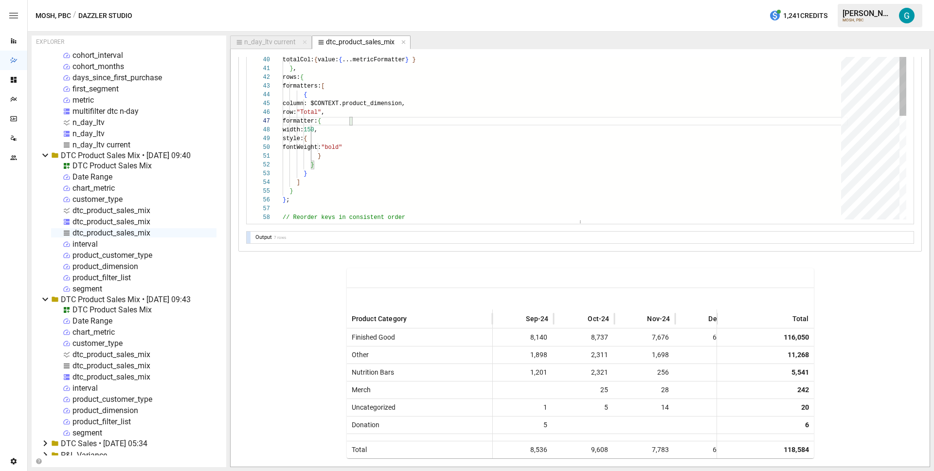
scroll to position [443, 0]
click at [332, 196] on div "type: "string" } } ] } , table: { totalCol: { value: { ...metricFormatter } } }…" at bounding box center [565, 161] width 565 height 895
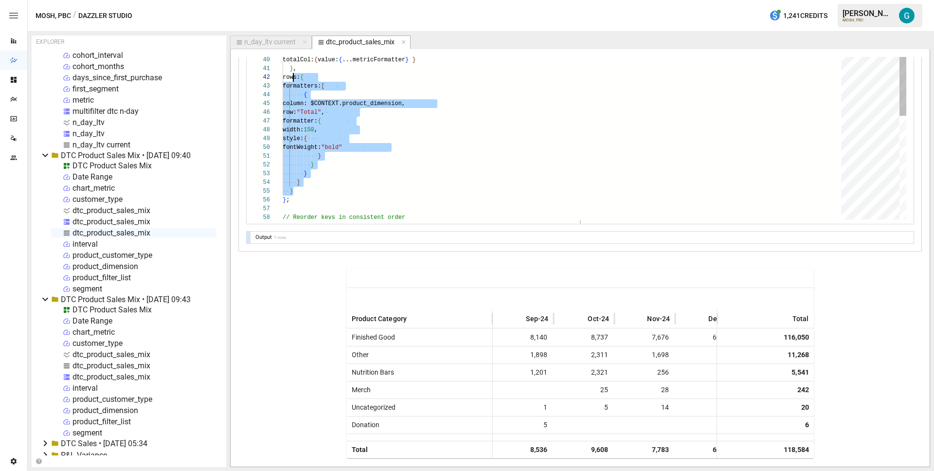
scroll to position [9, 7]
drag, startPoint x: 332, startPoint y: 187, endPoint x: 288, endPoint y: 81, distance: 115.4
click at [288, 81] on div "type: "string" } } ] } , table: { totalCol: { value: { ...metricFormatter } } }…" at bounding box center [565, 161] width 565 height 895
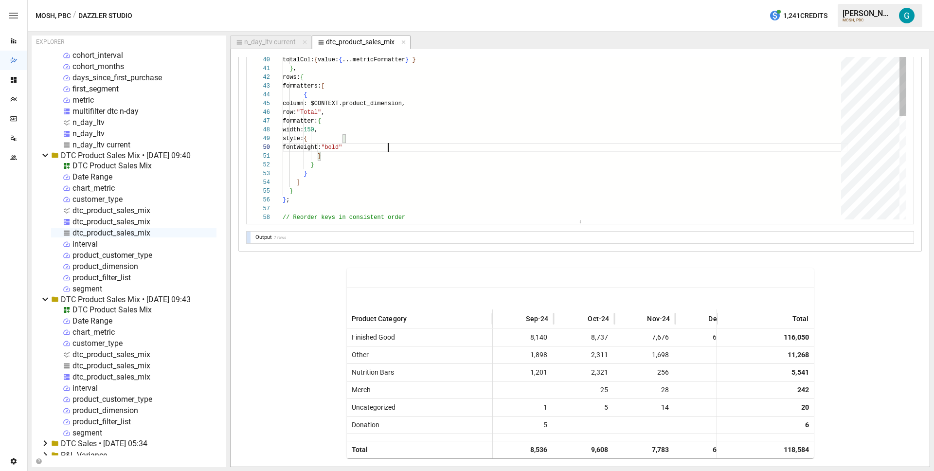
click at [431, 144] on div "type: "string" } } ] } , table: { totalCol: { value: { ...metricFormatter } } }…" at bounding box center [565, 161] width 565 height 895
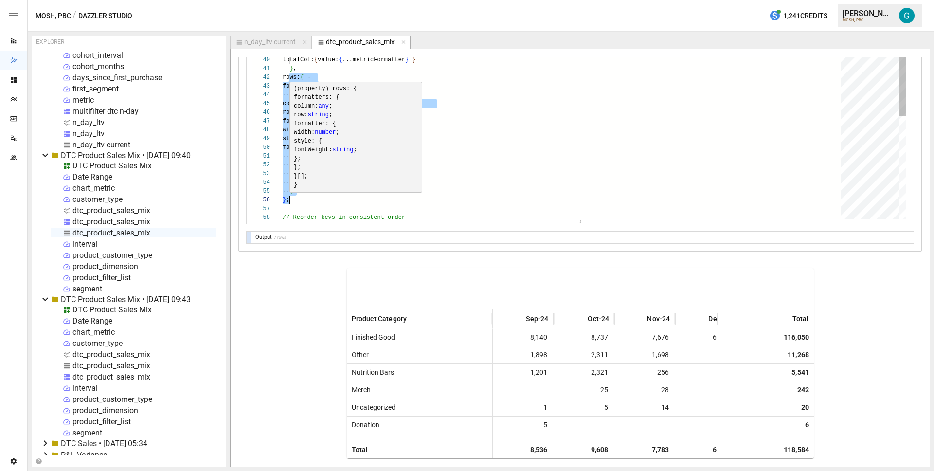
drag, startPoint x: 290, startPoint y: 76, endPoint x: 320, endPoint y: 199, distance: 127.1
click at [320, 199] on div "type: "string" } } ] } , table: { totalCol: { value: { ...metricFormatter } } }…" at bounding box center [565, 161] width 565 height 895
type textarea "**********"
click at [477, 189] on div "type: "string" } } ] } , table: { totalCol: { value: { ...metricFormatter } } }…" at bounding box center [565, 161] width 565 height 895
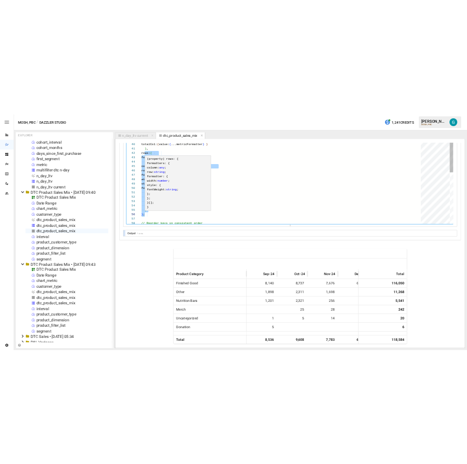
scroll to position [35, 11]
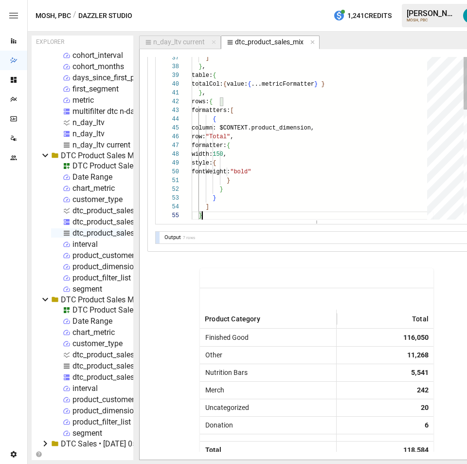
drag, startPoint x: 226, startPoint y: 107, endPoint x: 135, endPoint y: 114, distance: 91.3
click at [135, 114] on div "EXPLORER My Documents Amazon Cohorted Financials • 2025-09-16 03:44 Cross-Chann…" at bounding box center [263, 248] width 463 height 424
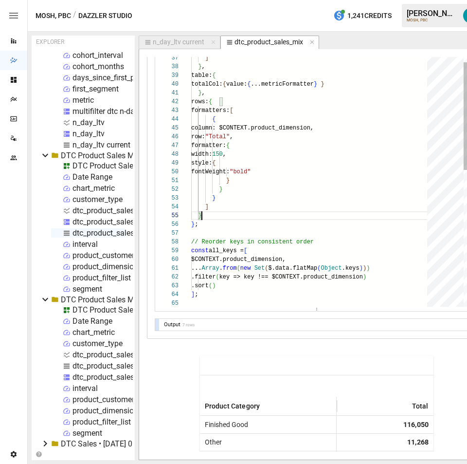
drag, startPoint x: 316, startPoint y: 221, endPoint x: 309, endPoint y: 383, distance: 162.1
click at [309, 383] on div "**********" at bounding box center [316, 254] width 339 height 395
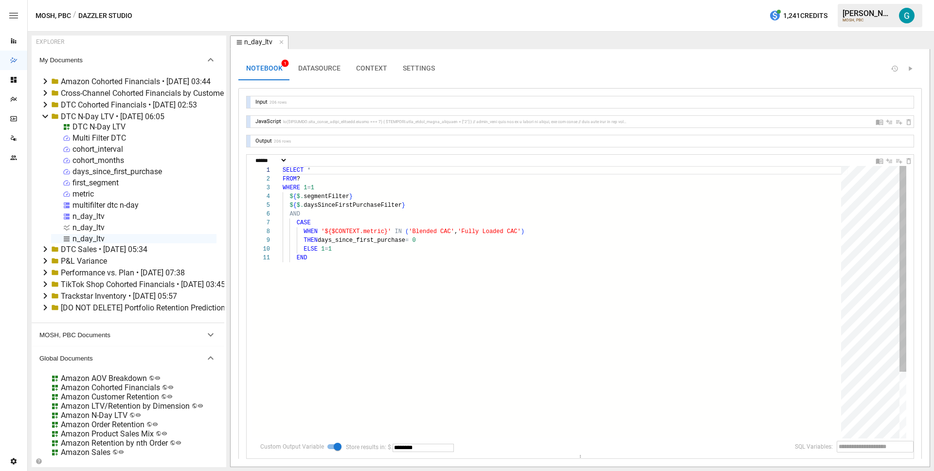
select select "**********"
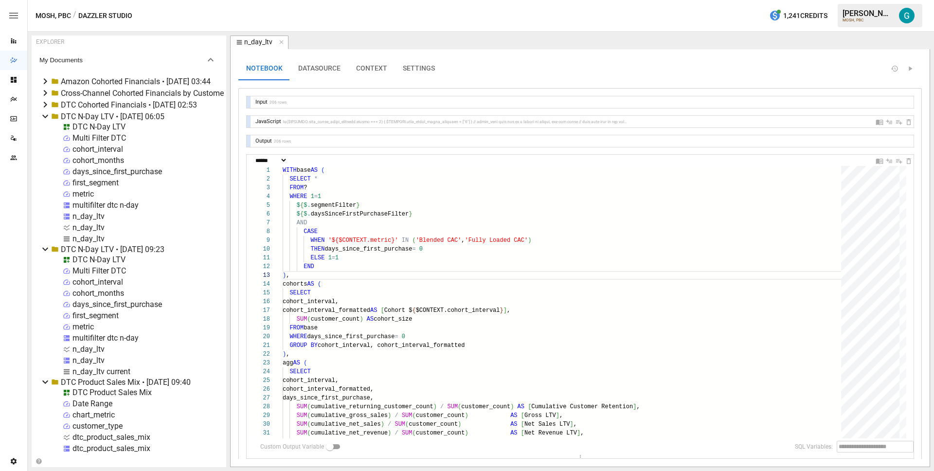
select select "**********"
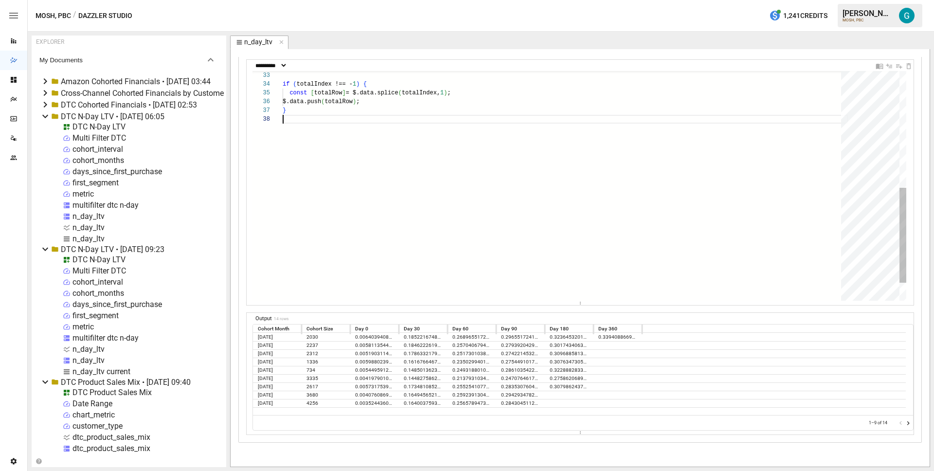
scroll to position [53, 3]
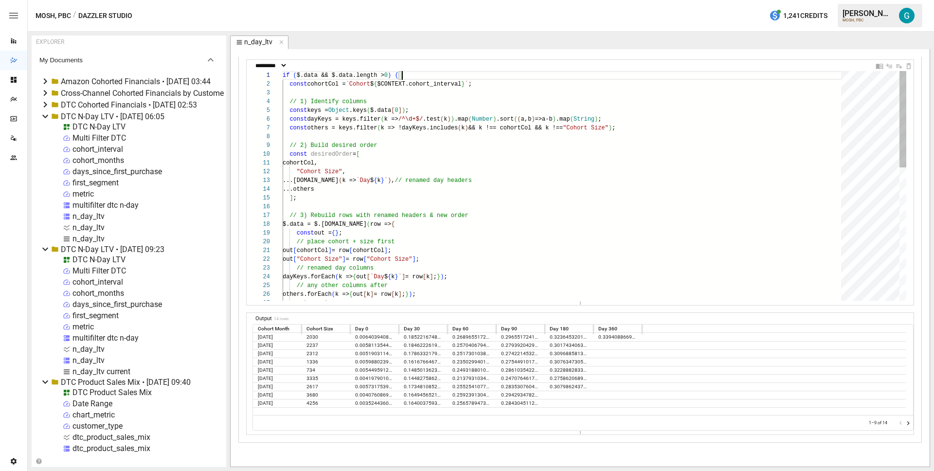
click at [479, 71] on div "others.forEach ( k => { out [ k ] = row [ k ] ; } ) ; return out; "Cohort Size"…" at bounding box center [565, 343] width 565 height 545
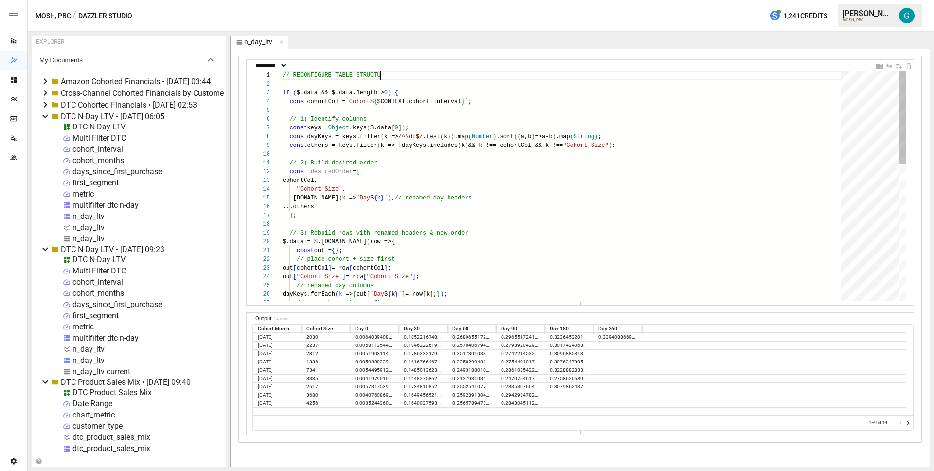
scroll to position [0, 106]
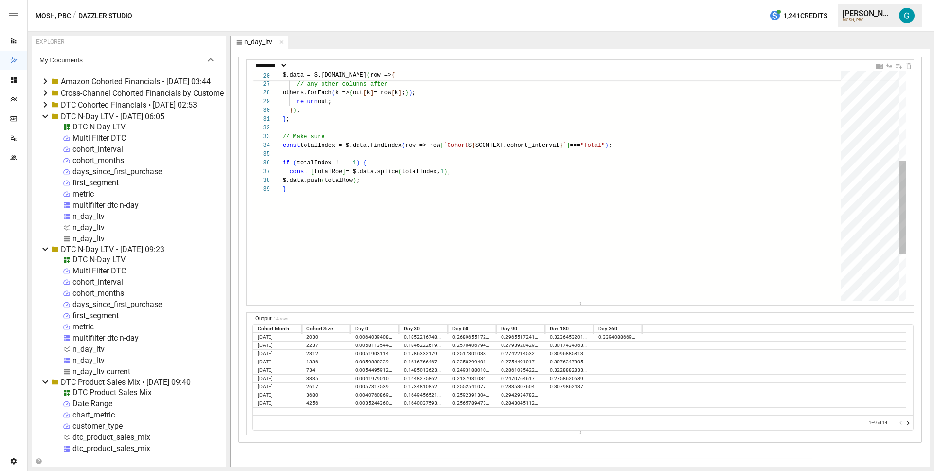
type textarea "**********"
click at [102, 225] on div "n_day_ltv" at bounding box center [88, 227] width 32 height 9
select select "**********"
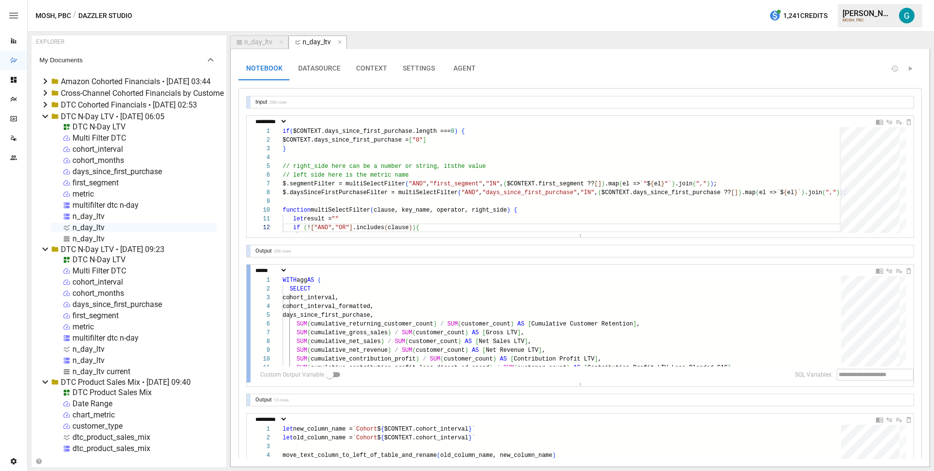
scroll to position [277, 0]
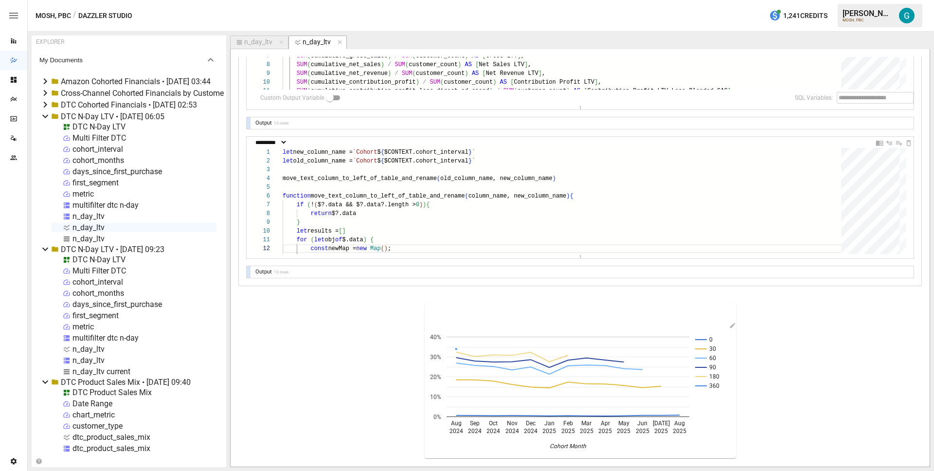
click at [336, 394] on div "0 30 60 90 180 360 [DATE] [DATE] [DATE] [DATE] [DATE] [DATE] [DATE] [DATE] [DAT…" at bounding box center [580, 380] width 684 height 157
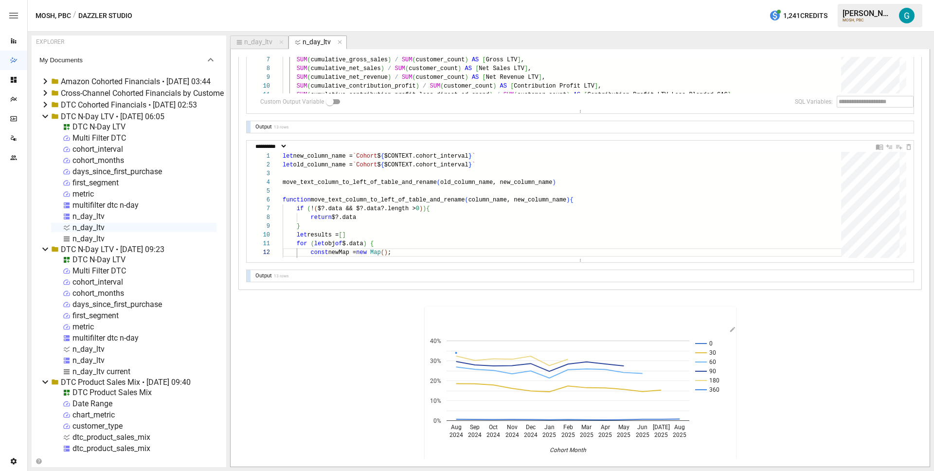
scroll to position [273, 0]
click at [252, 45] on div "n_day_ltv" at bounding box center [258, 42] width 28 height 9
select select "**********"
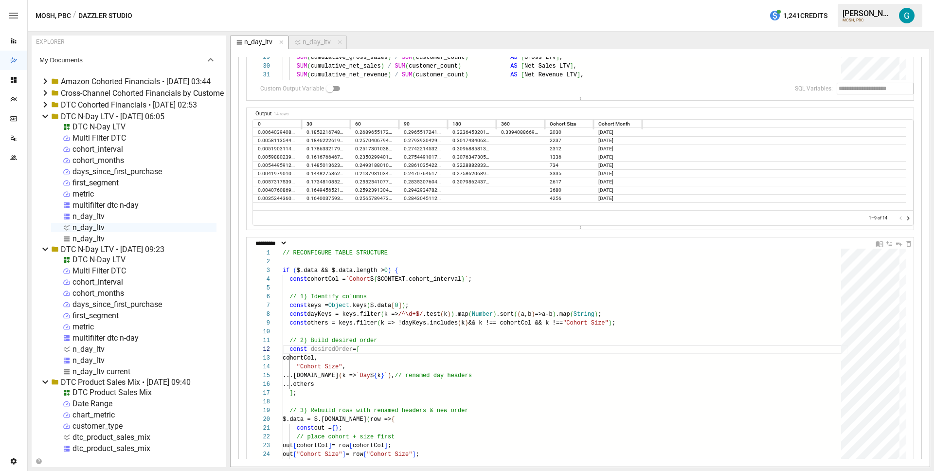
scroll to position [355, 0]
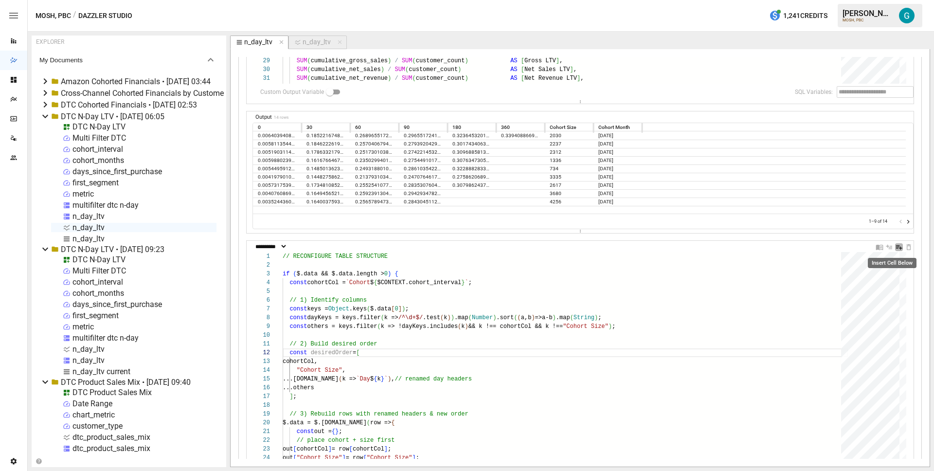
click at [896, 248] on icon "Insert Cell Below" at bounding box center [899, 247] width 6 height 4
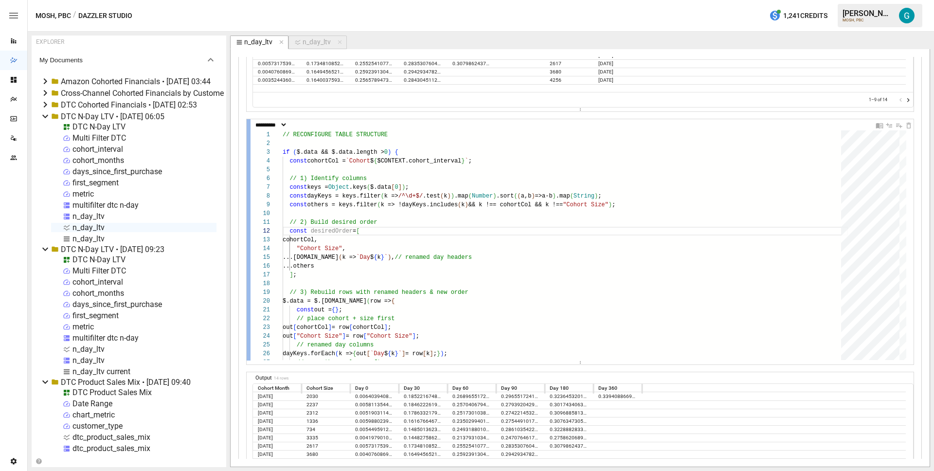
scroll to position [503, 0]
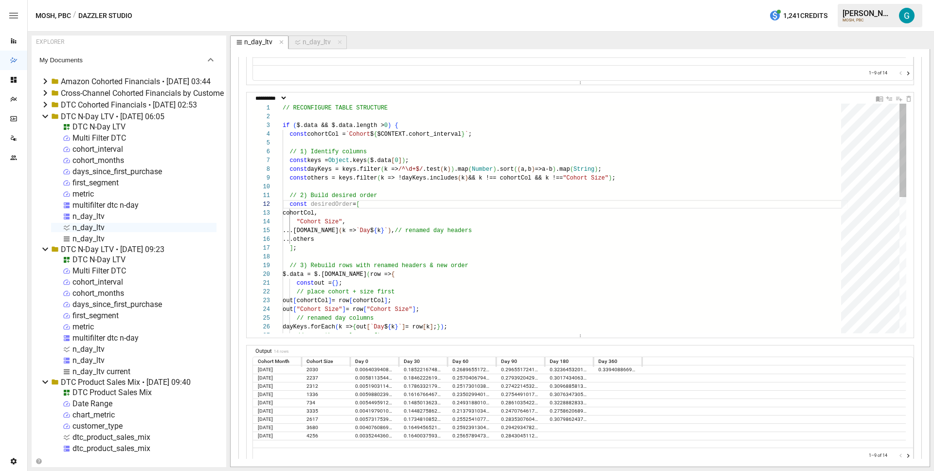
click at [580, 235] on div "// any other columns after // renamed day columns dayKeys.forEach ( k => { out …" at bounding box center [565, 385] width 565 height 562
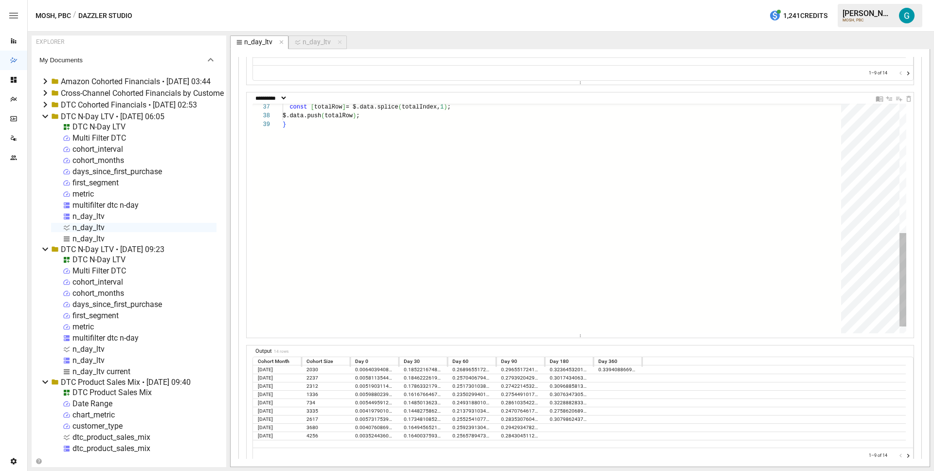
type textarea "**********"
click at [575, 236] on div "const [ totalRow ] = $.data.splice ( totalIndex, 1 ) ; $.data.push ( totalRow )…" at bounding box center [565, 68] width 565 height 562
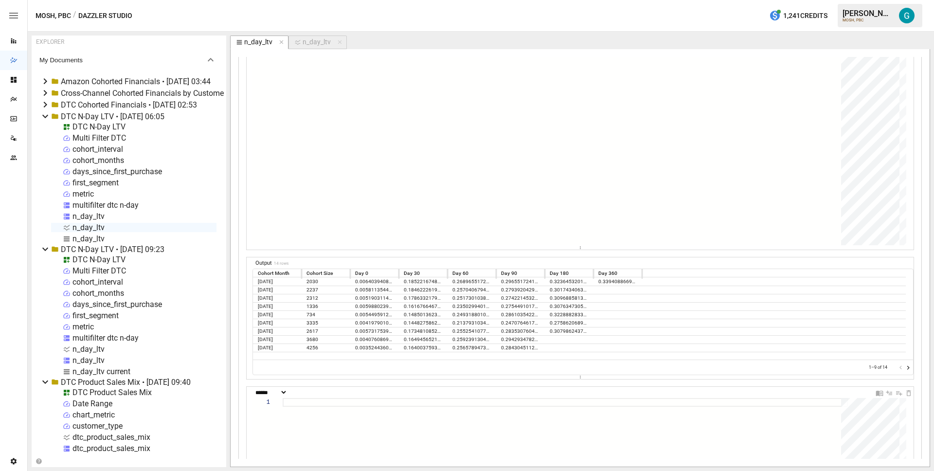
scroll to position [624, 0]
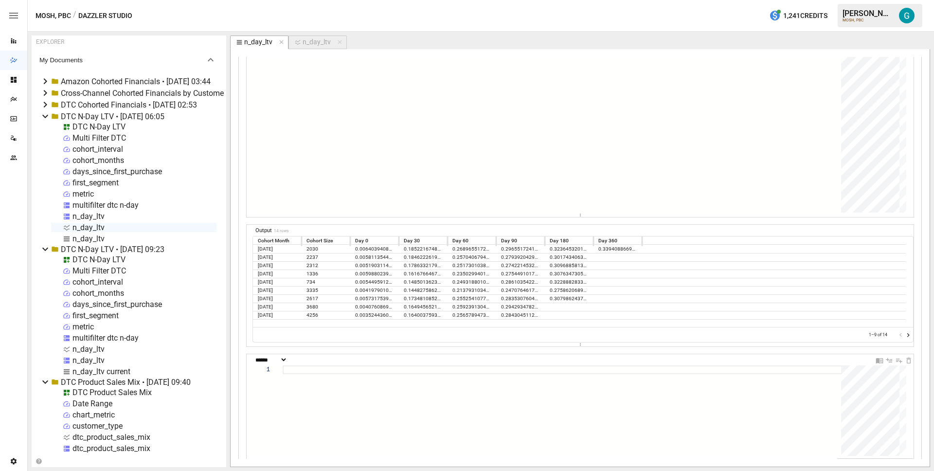
click at [647, 391] on div at bounding box center [565, 410] width 565 height 90
type textarea "**********"
click at [288, 361] on select "**********" at bounding box center [270, 360] width 34 height 6
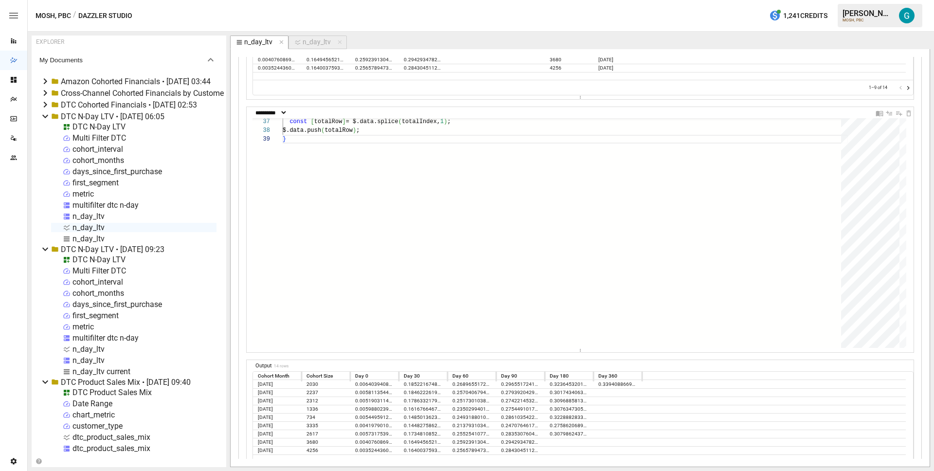
select select "**********"
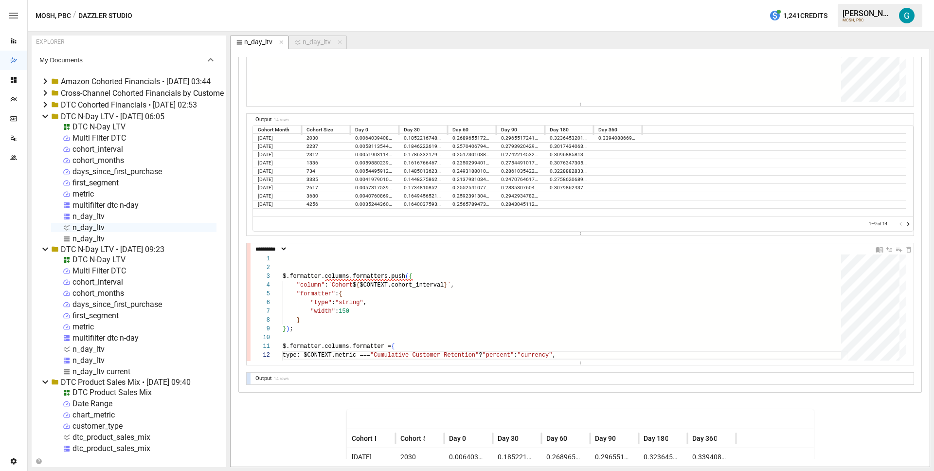
scroll to position [742, 0]
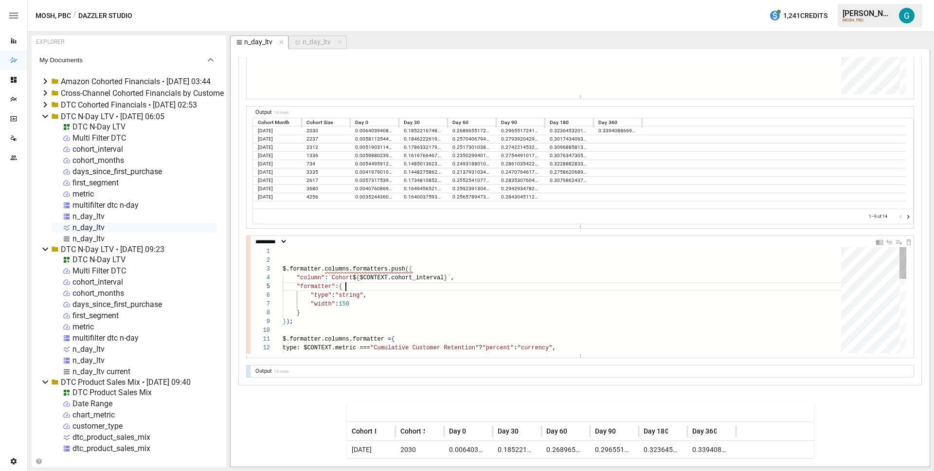
click at [421, 287] on div "$.formatter.columns.formatters.push ( { "column" : `Cohort $ { $CONTEXT.cohort_…" at bounding box center [565, 422] width 565 height 351
click at [483, 277] on div "$.formatter.columns.formatters.push ( { "column" : `Cohort $ { $CONTEXT.cohort_…" at bounding box center [565, 422] width 565 height 351
click at [295, 247] on div "$.formatter.columns.formatters.push ( { "column" : `Cohort $ { $CONTEXT.cohort_…" at bounding box center [565, 422] width 565 height 351
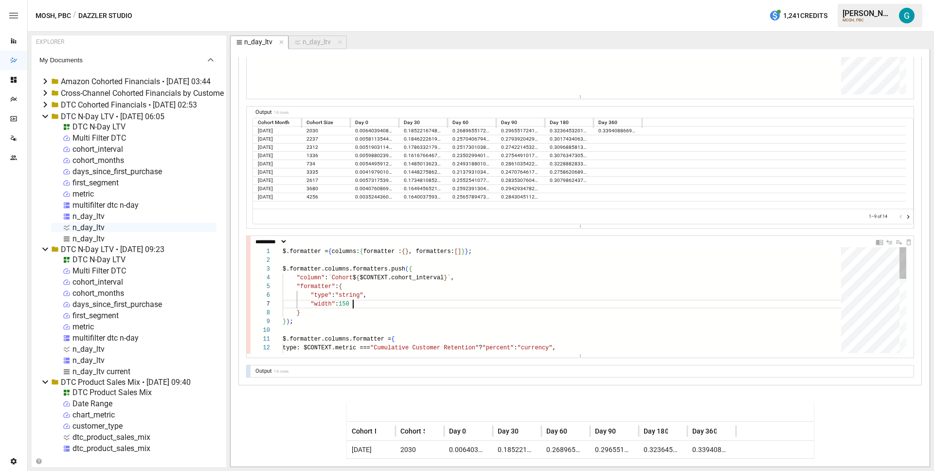
click at [390, 301] on div "$.formatter = { columns: { formatter : { } , formatters: [ ] } } ; $.formatter.…" at bounding box center [565, 422] width 565 height 351
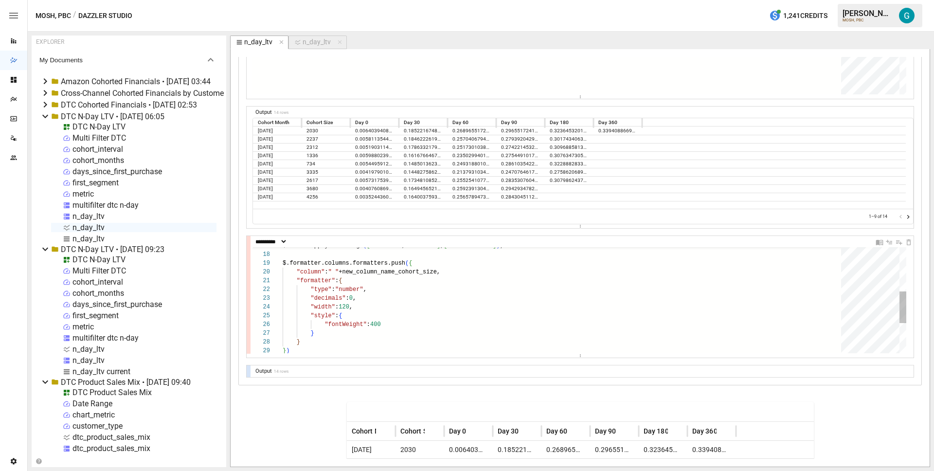
click at [337, 272] on div "$LIB. JS .applyColorRange ( [ "#faf6e2" , "#e5ca59" ] , [ "Cohort Size" ] ) ; $…" at bounding box center [565, 276] width 565 height 351
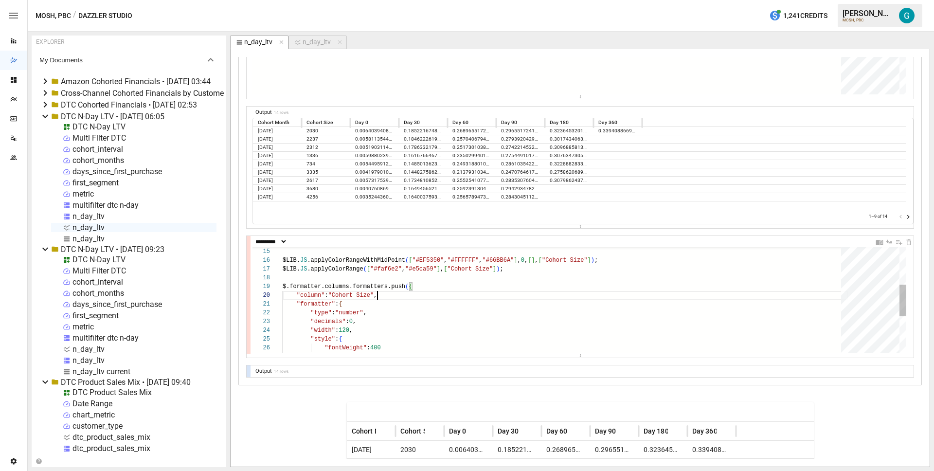
scroll to position [79, 95]
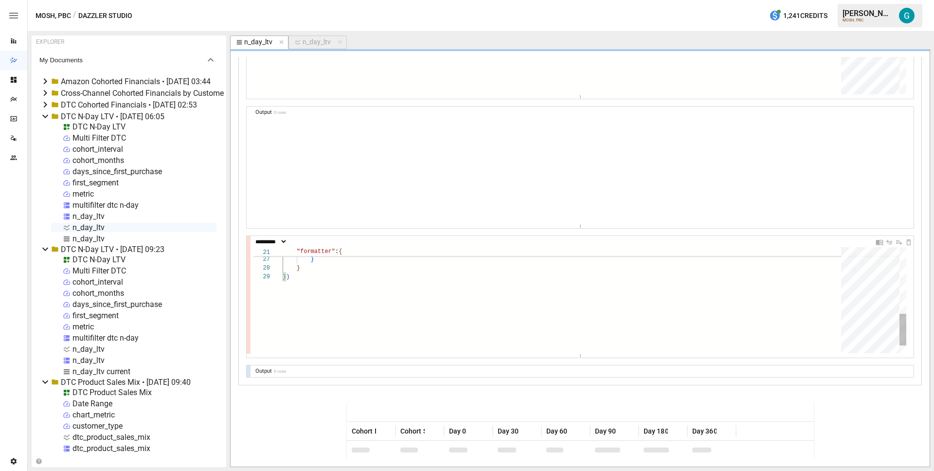
click at [360, 305] on div ""fontWeight" : 400 } } } )" at bounding box center [565, 202] width 565 height 351
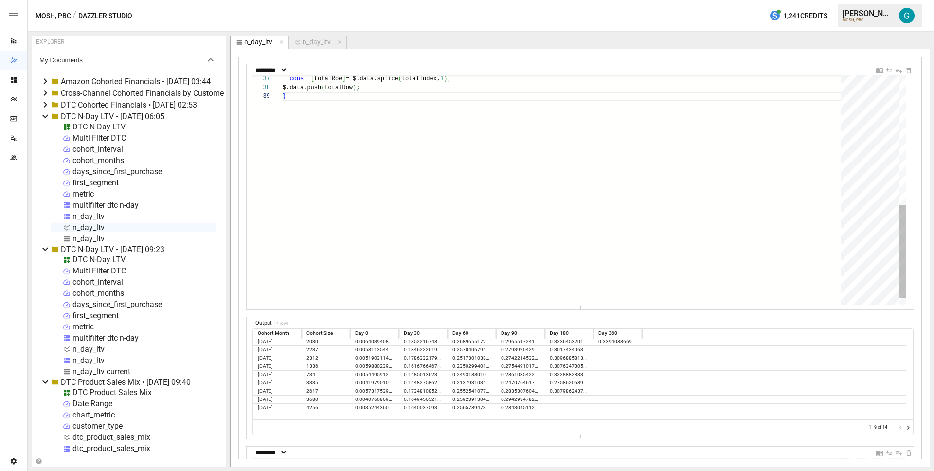
scroll to position [531, 0]
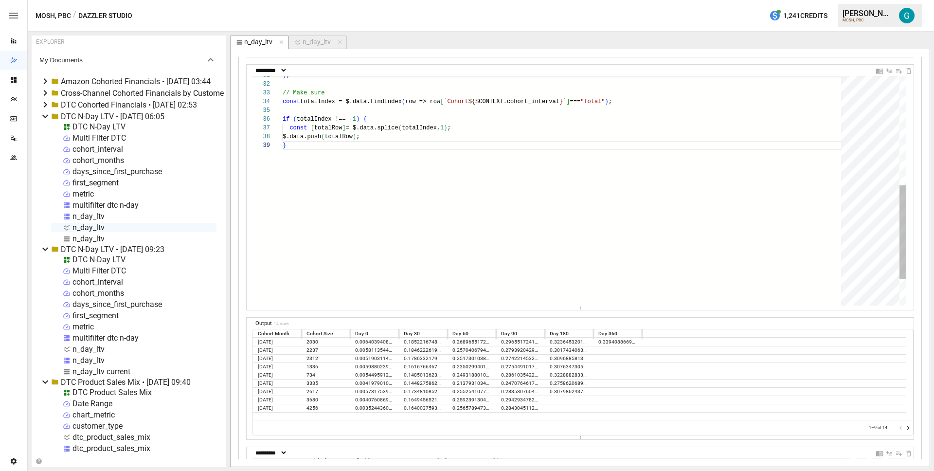
type textarea "**********"
click at [372, 94] on div "const [ totalRow ] = $.data.splice ( totalIndex, 1 ) ; $.data.push ( totalRow )…" at bounding box center [565, 89] width 565 height 562
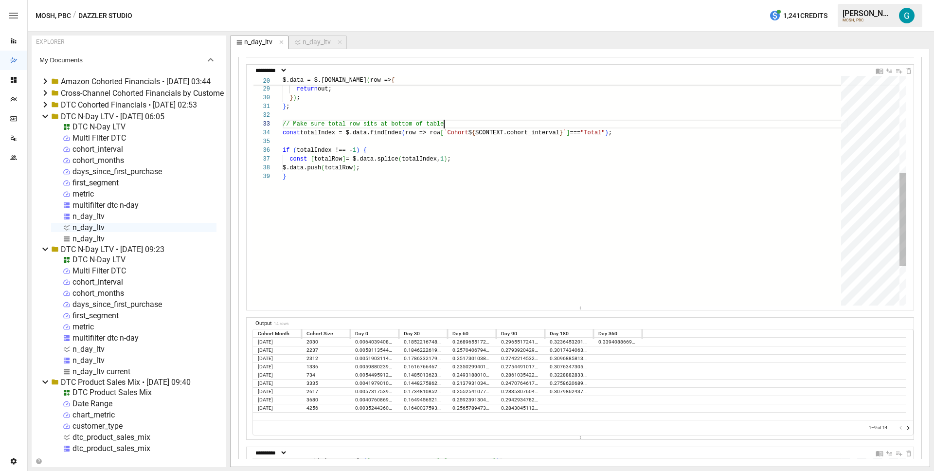
scroll to position [18, 165]
click at [332, 124] on div "const [ totalRow ] = $.data.splice ( totalIndex, 1 ) ; $.data.push ( totalRow )…" at bounding box center [565, 120] width 565 height 562
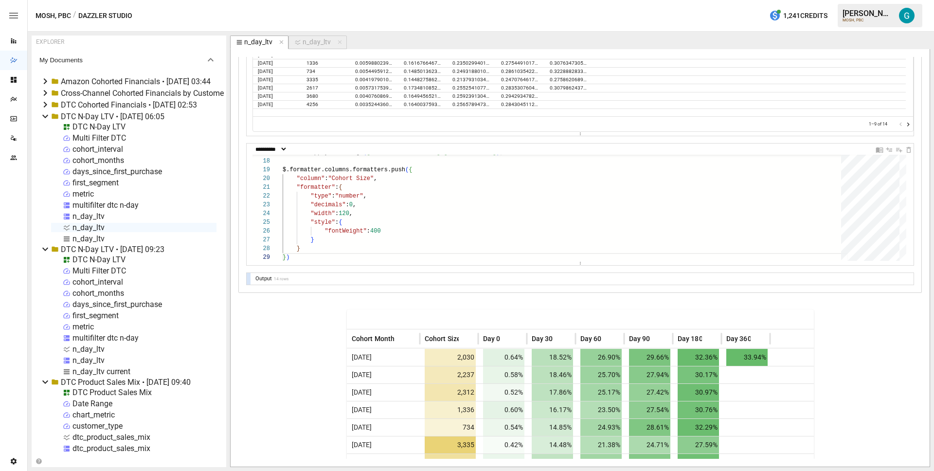
scroll to position [832, 0]
type textarea "**********"
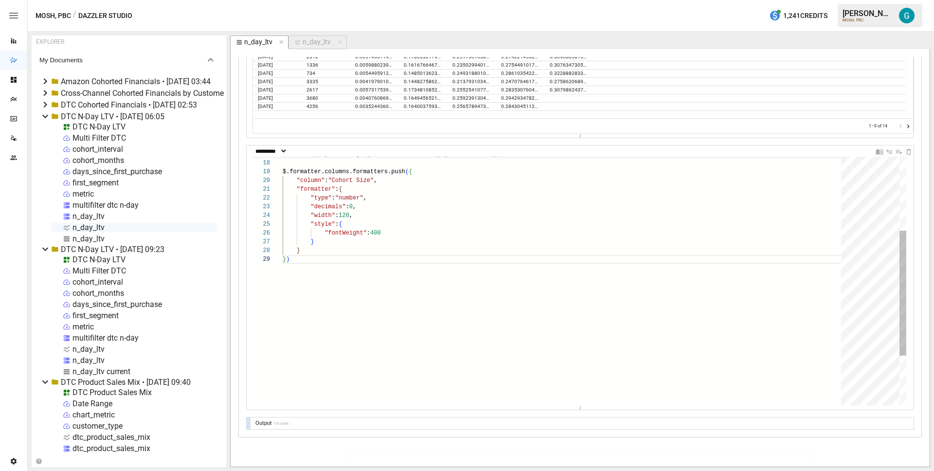
drag, startPoint x: 577, startPoint y: 263, endPoint x: 575, endPoint y: 410, distance: 146.5
click at [450, 331] on div ""fontWeight" : 400 } } } ) "decimals" : 0 , "width" : 120 , "style" : { "column…" at bounding box center [565, 257] width 565 height 494
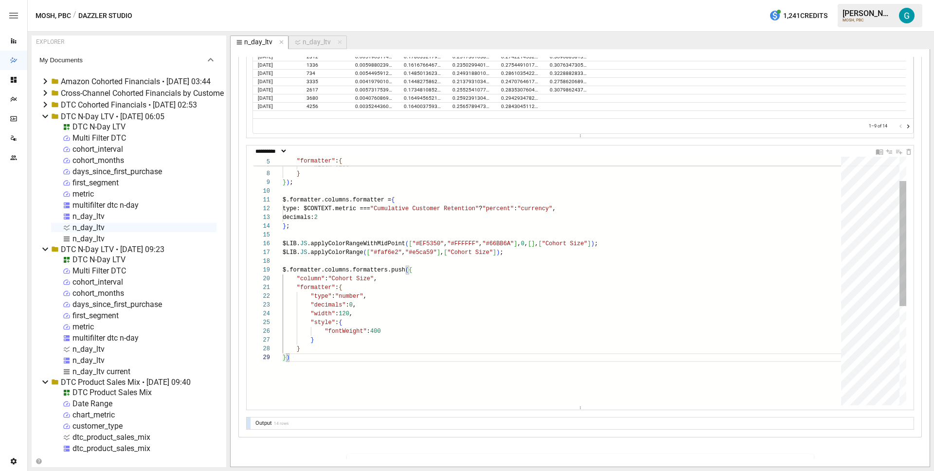
type textarea "**********"
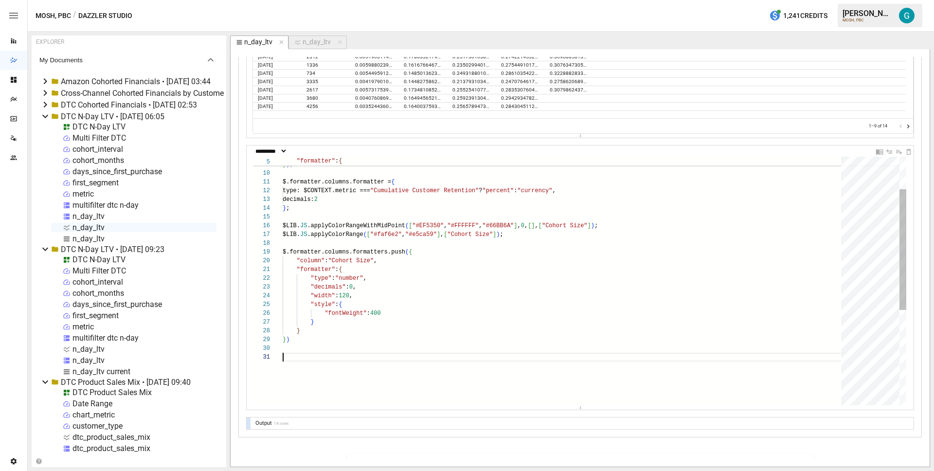
scroll to position [26, 11]
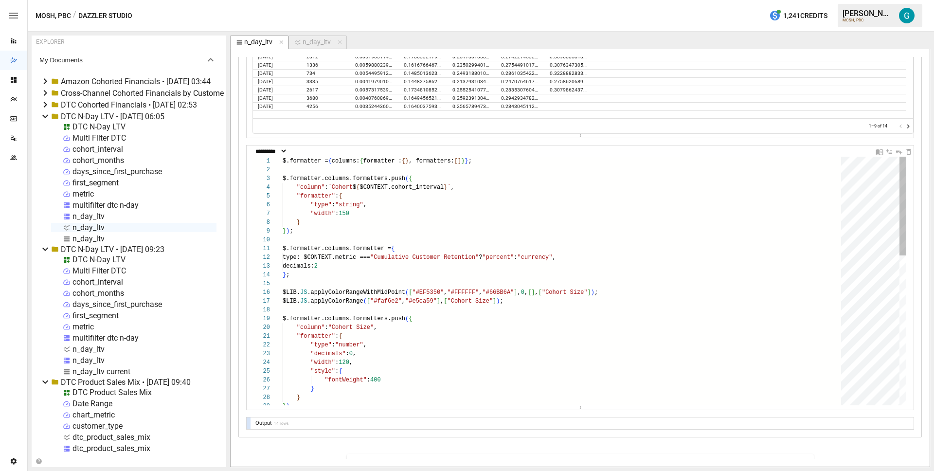
click at [409, 248] on div ""fontWeight" : 400 } } } ) "decimals" : 0 , "width" : 120 , "style" : { "format…" at bounding box center [565, 469] width 565 height 625
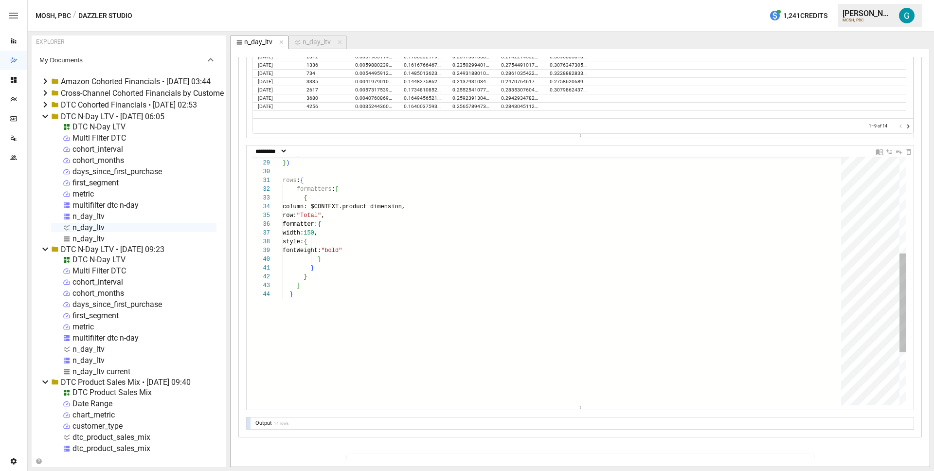
click at [368, 171] on div "} } ) rows : { formatters : [ { column: $CONTEXT.product_dimension, row: "Total…" at bounding box center [565, 225] width 565 height 625
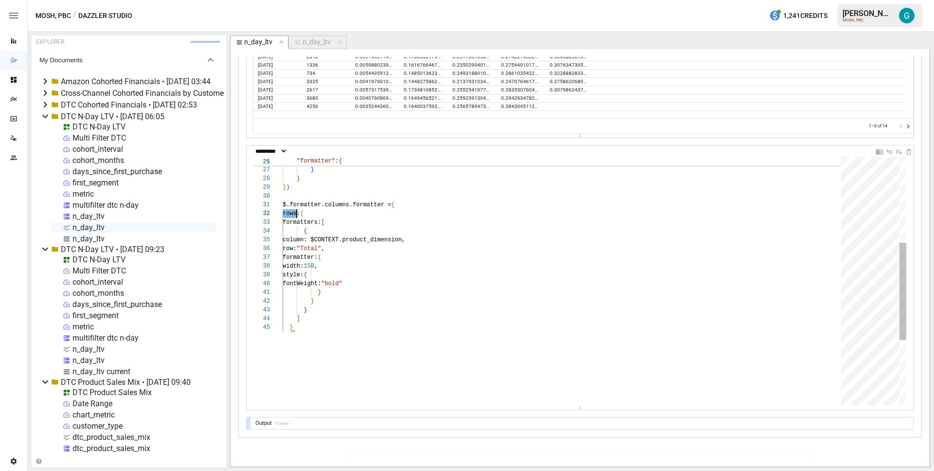
scroll to position [9, 14]
click at [337, 204] on div "} } ) rows: { formatters: [ { column: $CONTEXT.product_dimension, row: "Total" …" at bounding box center [565, 255] width 565 height 634
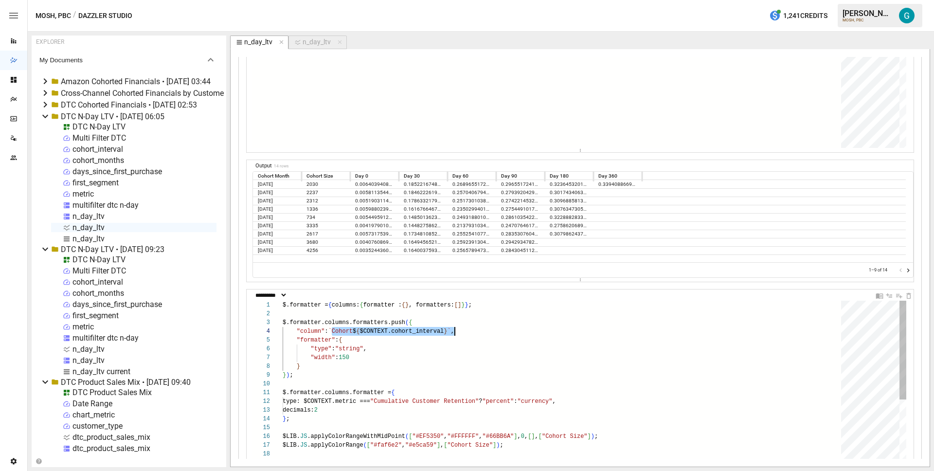
scroll to position [26, 176]
drag, startPoint x: 332, startPoint y: 329, endPoint x: 458, endPoint y: 328, distance: 125.5
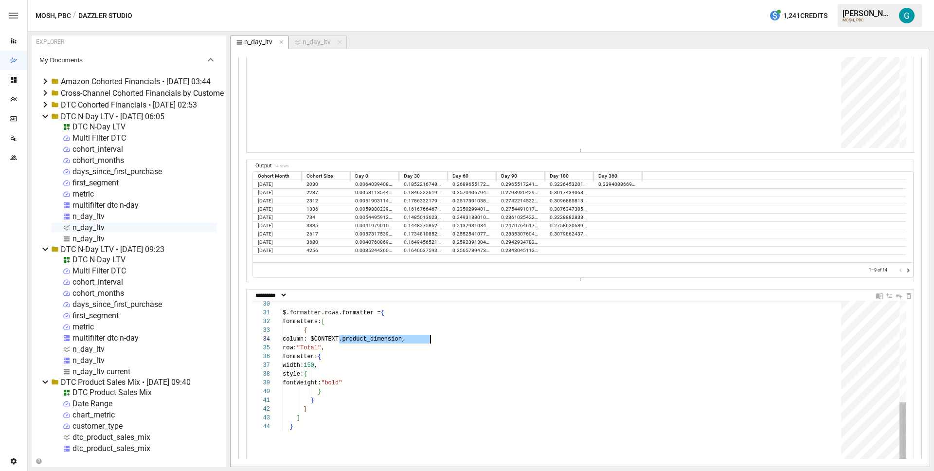
drag, startPoint x: 339, startPoint y: 339, endPoint x: 430, endPoint y: 338, distance: 91.0
click at [430, 338] on div "} } } ] style: { fontWeight: "bold" } row: "Total" , formatter: { width: 150 , …" at bounding box center [565, 358] width 565 height 625
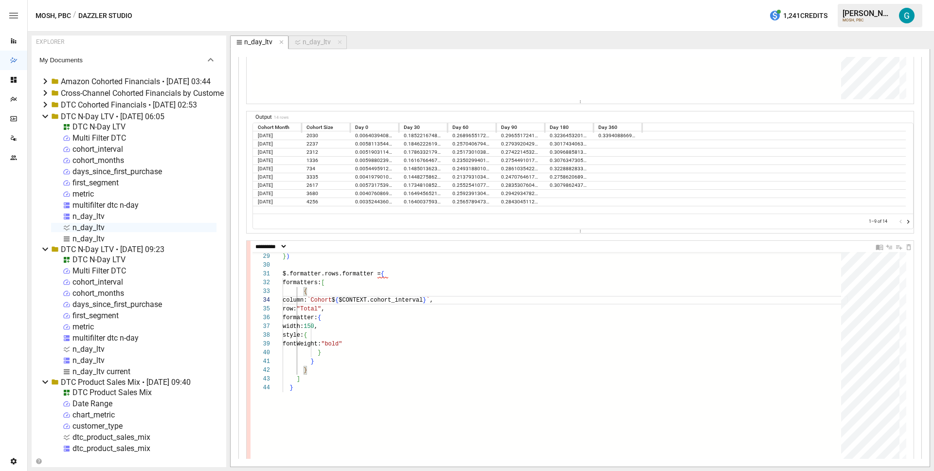
scroll to position [737, 0]
click at [391, 320] on div "} } } ] style: { fontWeight: "bold" } row: "Total" , formatter: { width: 150 , …" at bounding box center [565, 319] width 565 height 625
click at [396, 274] on div "} } } ] style: { fontWeight: "bold" } row: "Total" , formatter: { width: 150 , …" at bounding box center [565, 319] width 565 height 625
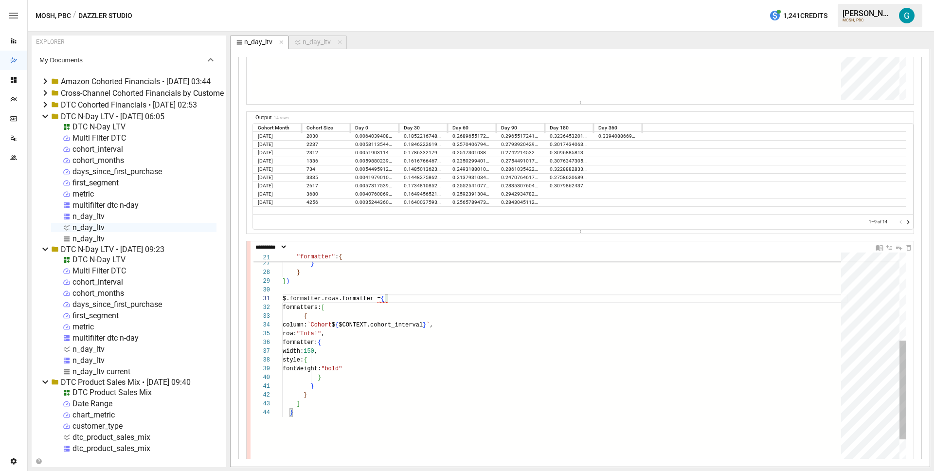
click at [380, 280] on div "} } } ] style: { fontWeight: "bold" } row: "Total" , formatter: { width: 150 , …" at bounding box center [565, 344] width 565 height 625
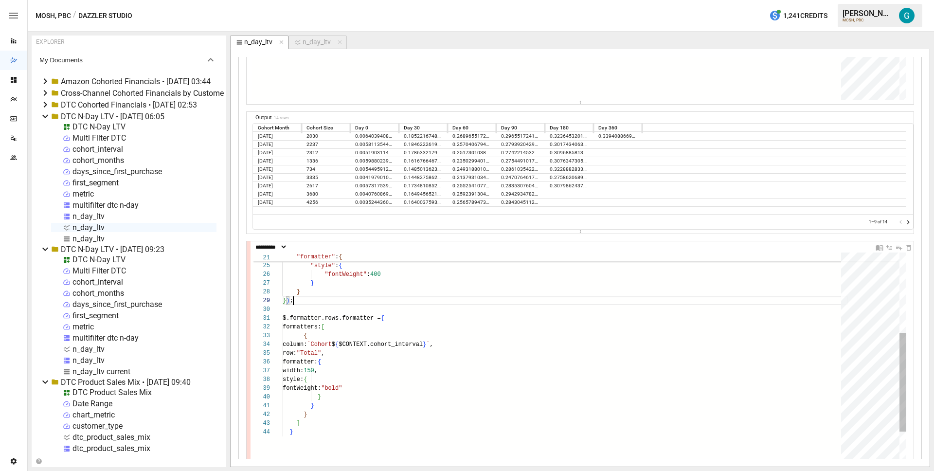
scroll to position [70, 11]
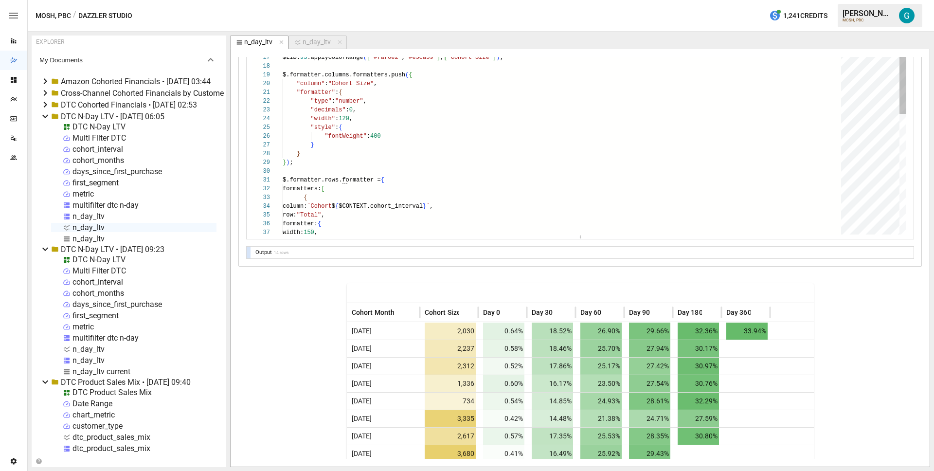
scroll to position [44, 101]
click at [429, 136] on div "} ) ; "fontWeight" : 400 } } "width" : 120 , "style" : { "decimals" : 0 , "colu…" at bounding box center [565, 225] width 565 height 625
click at [464, 126] on div "} ) ; // "fontWeight": 400 } } "width" : 120 , "style" : { "decimals" : 0 , "co…" at bounding box center [565, 225] width 565 height 625
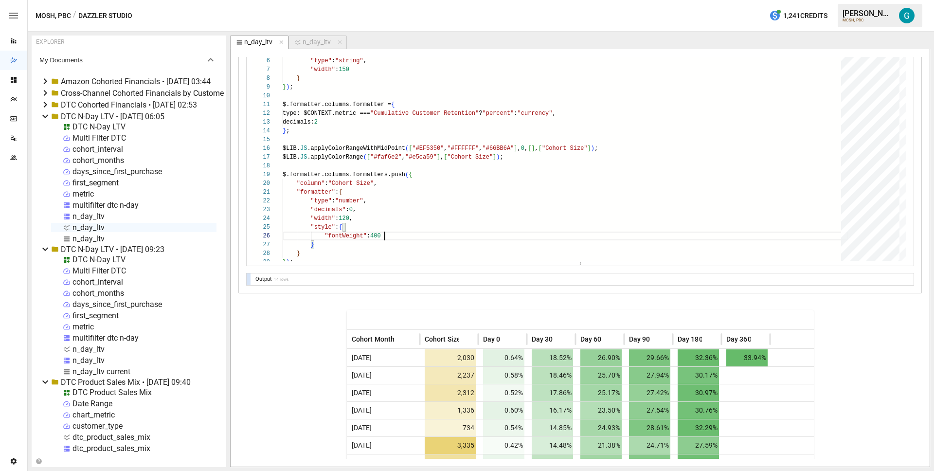
scroll to position [757, 0]
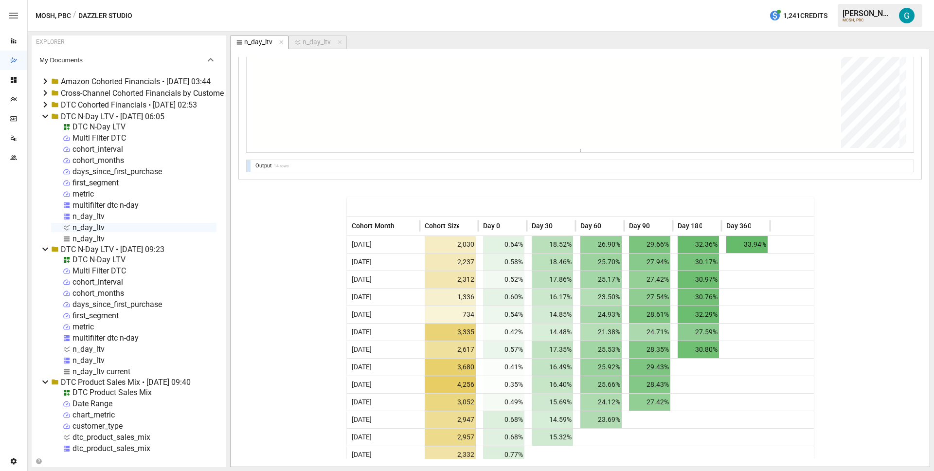
scroll to position [806, 0]
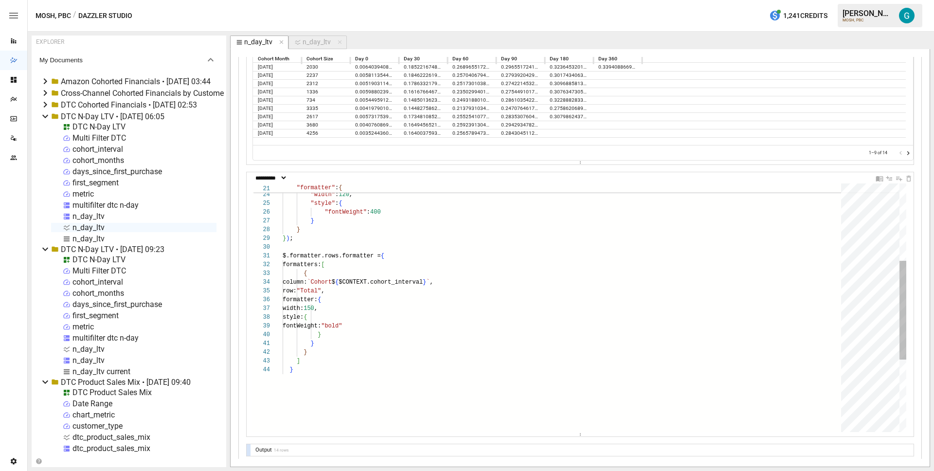
click at [390, 284] on div "fontWeight: "bold" } } } ] } width: 150 , style: { column: `Cohort $ { $CONTEXT…" at bounding box center [565, 301] width 565 height 625
click at [397, 296] on div "fontWeight: "bold" } } } ] } width: 150 , style: { column: `Cohort $ { $CONTEXT…" at bounding box center [565, 301] width 565 height 625
click at [343, 280] on div "fontWeight: "bold" } } } ] } width: 150 , style: { column: `Cohort $ { $CONTEXT…" at bounding box center [565, 301] width 565 height 625
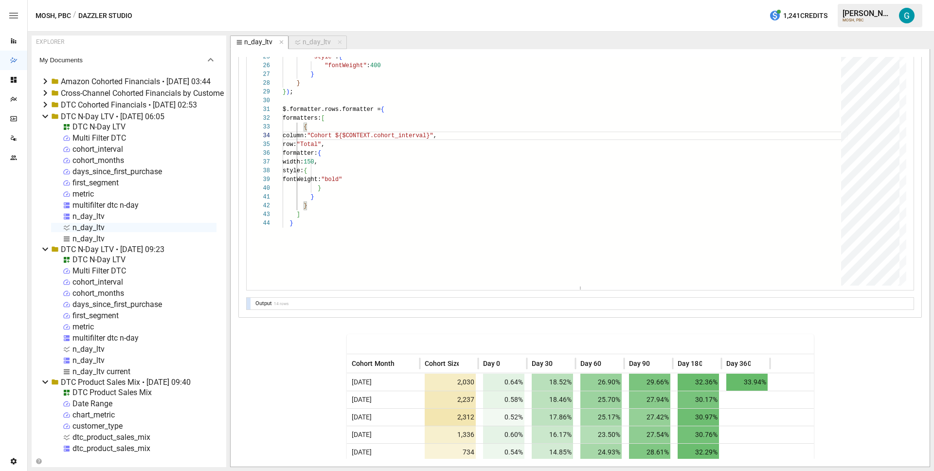
scroll to position [894, 0]
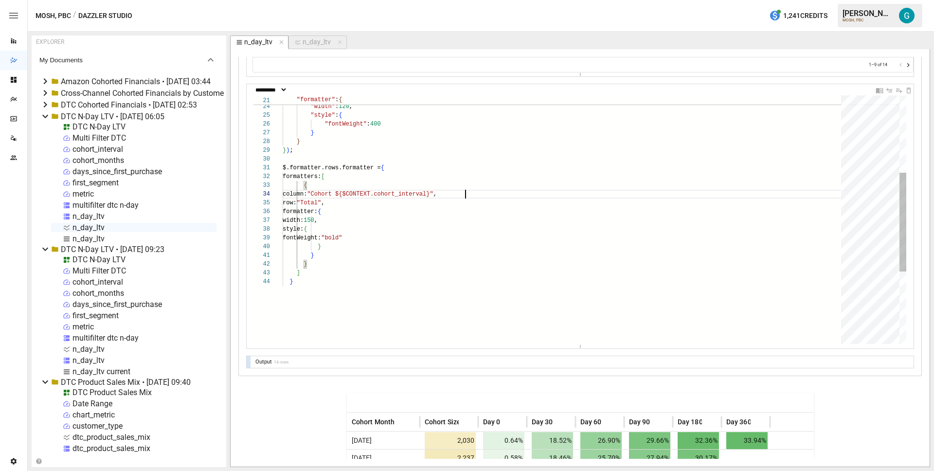
click at [397, 298] on div "fontWeight: "bold" } } } ] } width: 150 , style: { column: "Cohort ${$CONTEXT.c…" at bounding box center [565, 213] width 565 height 625
click at [383, 251] on div "fontWeight: "bold" } } } ] } width: 150 , style: { column: `Cohort $ { $CONTEXT…" at bounding box center [565, 213] width 565 height 625
click at [374, 217] on div "fontWeight: "bold" } } } ] } width: 150 , style: { column: `Cohort $ { $CONTEXT…" at bounding box center [565, 213] width 565 height 625
click at [456, 241] on div "fontWeight: "bold" } } } ] } style: { column: `Cohort $ { $CONTEXT.cohort_inter…" at bounding box center [565, 209] width 565 height 616
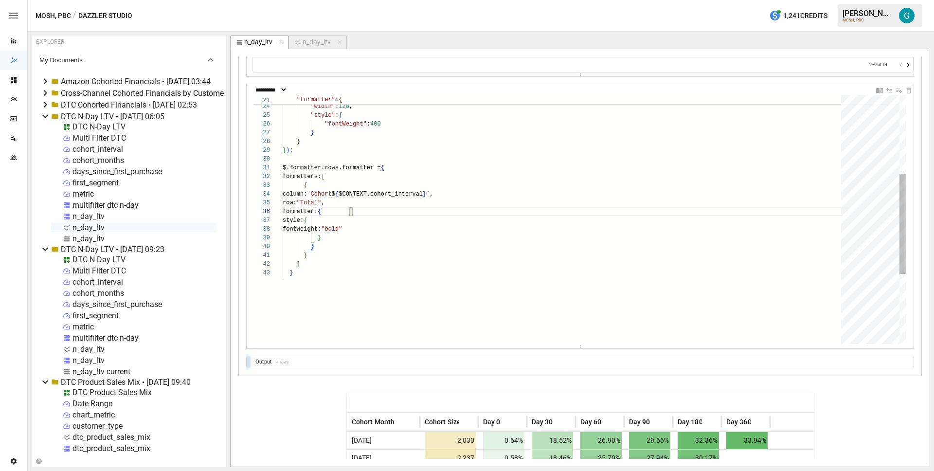
scroll to position [70, 38]
click at [444, 256] on div "fontWeight: "bold" } } } ] } style: { column: `Cohort $ { $CONTEXT.cohort_inter…" at bounding box center [565, 209] width 565 height 616
click at [436, 248] on div "fontWeight: "bold" } } } ] } style: { column: `Cohort $ { $CONTEXT.cohort_inter…" at bounding box center [565, 209] width 565 height 616
click at [411, 186] on div "fontWeight: "bold" } } } ] } style: { column: `Cohort $ { $CONTEXT.cohort_inter…" at bounding box center [565, 209] width 565 height 616
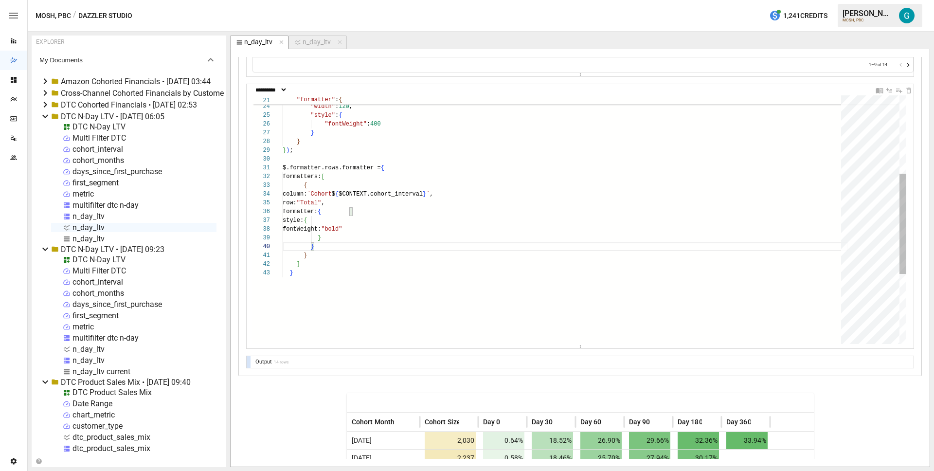
scroll to position [18, 25]
click at [357, 254] on div "fontWeight: "bold" } } } ] } style: { column: `Cohort $ { $CONTEXT.cohort_inter…" at bounding box center [565, 209] width 565 height 616
click at [355, 268] on div "fontWeight: "bold" } } } ] } style: { column: `Cohort $ { $CONTEXT.cohort_inter…" at bounding box center [565, 209] width 565 height 616
click at [337, 276] on div "fontWeight: "bold" } } } ] } style: { column: `Cohort $ { $CONTEXT.cohort_inter…" at bounding box center [565, 209] width 565 height 616
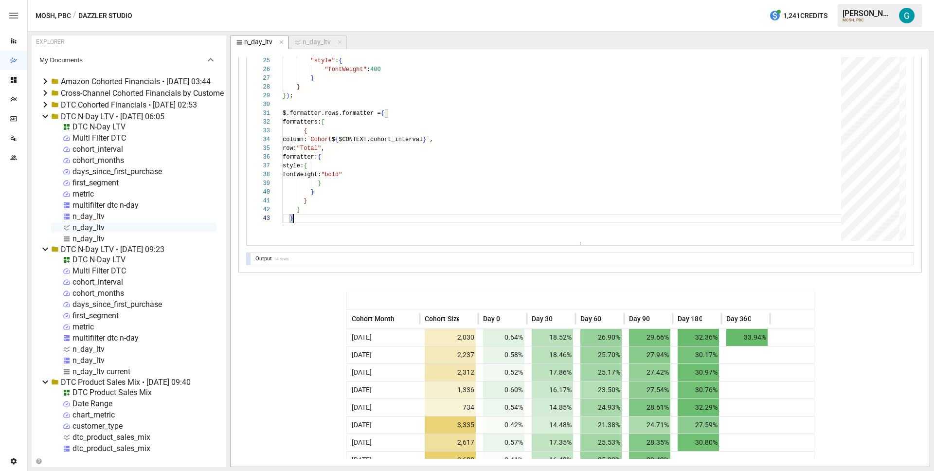
scroll to position [991, 0]
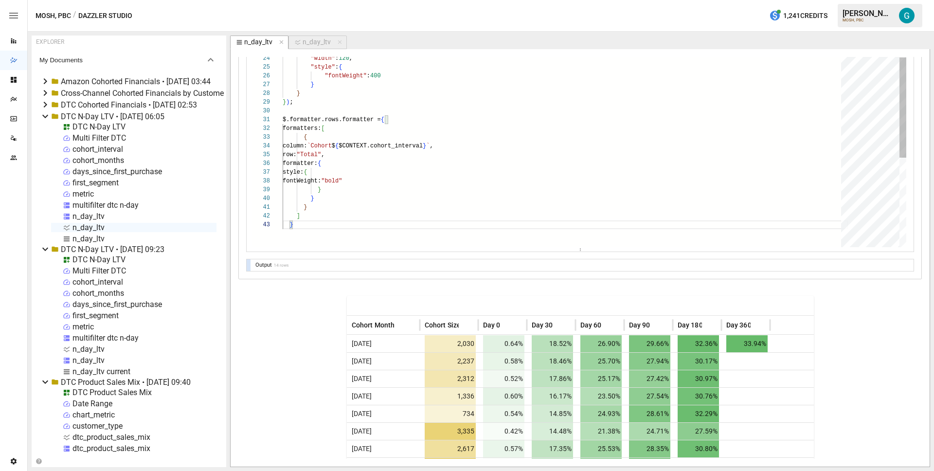
click at [405, 120] on div "fontWeight: "bold" } } } ] } style: { column: `Cohort $ { $CONTEXT.cohort_inter…" at bounding box center [565, 161] width 565 height 616
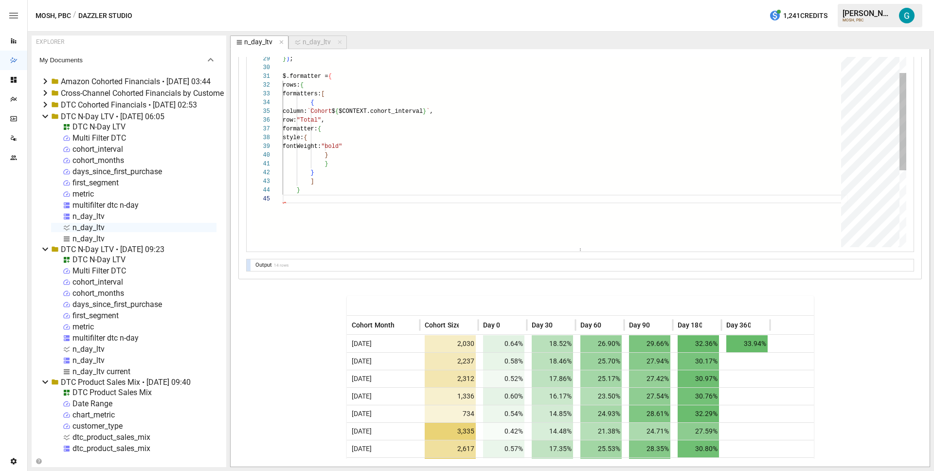
scroll to position [35, 3]
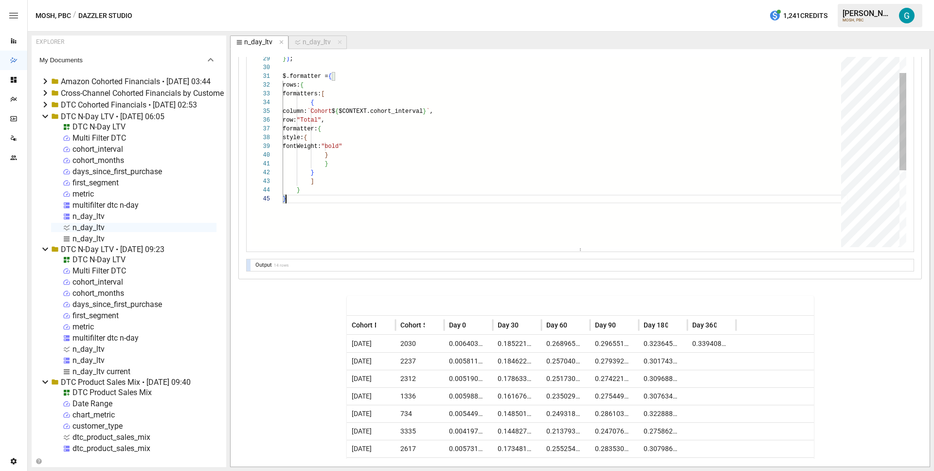
click at [337, 202] on div "fontWeight: "bold" } } } ] style: { column: `Cohort $ { $CONTEXT.cohort_interva…" at bounding box center [565, 126] width 565 height 634
click at [355, 74] on div "fontWeight: "bold" } } } ] style: { column: `Cohort $ { $CONTEXT.cohort_interva…" at bounding box center [565, 126] width 565 height 634
click at [368, 184] on div "fontWeight: "bold" } } } ] style: { column: `Cohort $ { $CONTEXT.cohort_interva…" at bounding box center [565, 126] width 565 height 634
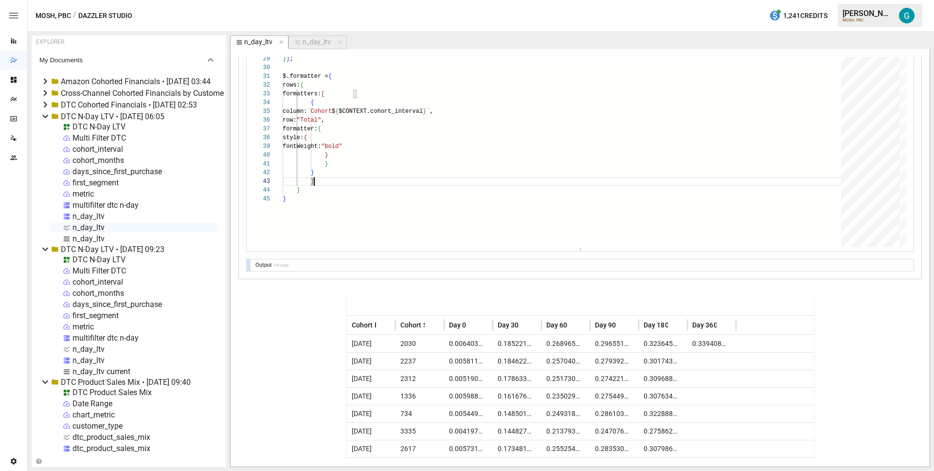
click at [334, 198] on div "fontWeight: "bold" } } } ] style: { column: `Cohort $ { $CONTEXT.cohort_interva…" at bounding box center [565, 126] width 565 height 634
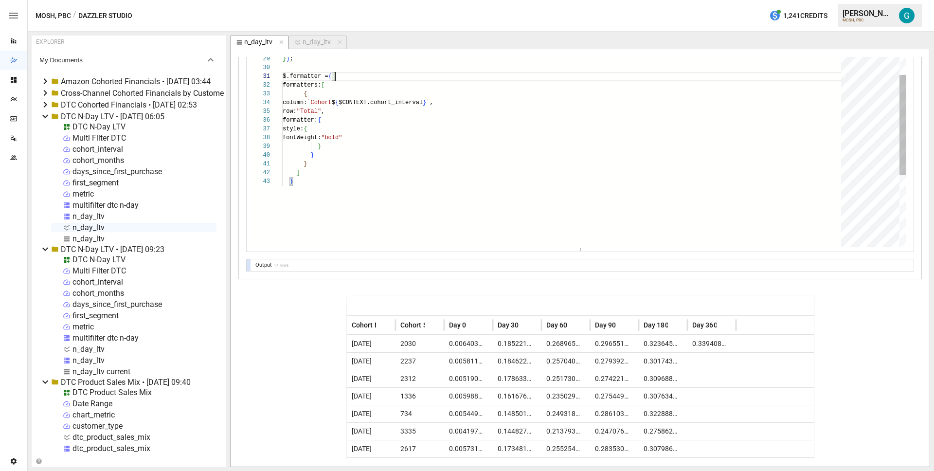
scroll to position [0, 53]
click at [334, 198] on div "fontWeight: "bold" } } } ] style: { column: `Cohort $ { $CONTEXT.cohort_interva…" at bounding box center [565, 117] width 565 height 616
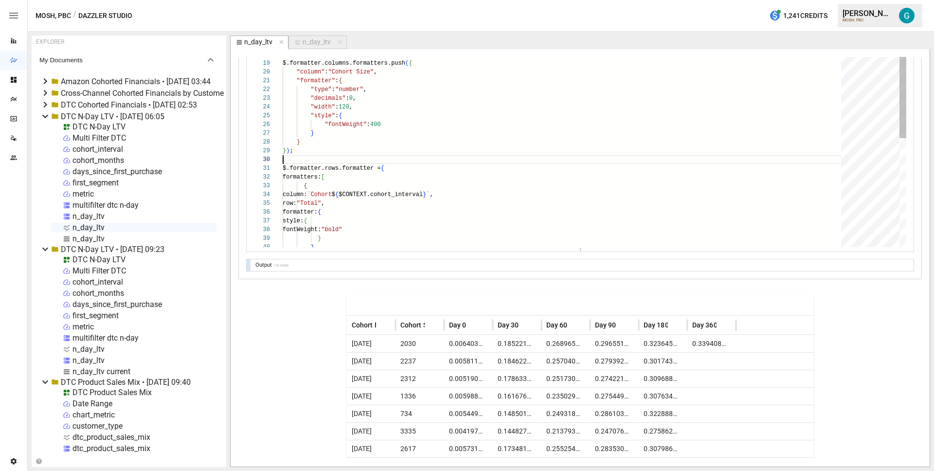
click at [432, 158] on div "} } ) ; "fontWeight" : 400 } "type" : "number" , "decimals" : 0 , "width" : 120…" at bounding box center [565, 209] width 565 height 616
click at [375, 168] on div "} } ) ; "fontWeight" : 400 } "type" : "number" , "decimals" : 0 , "width" : 120…" at bounding box center [565, 209] width 565 height 616
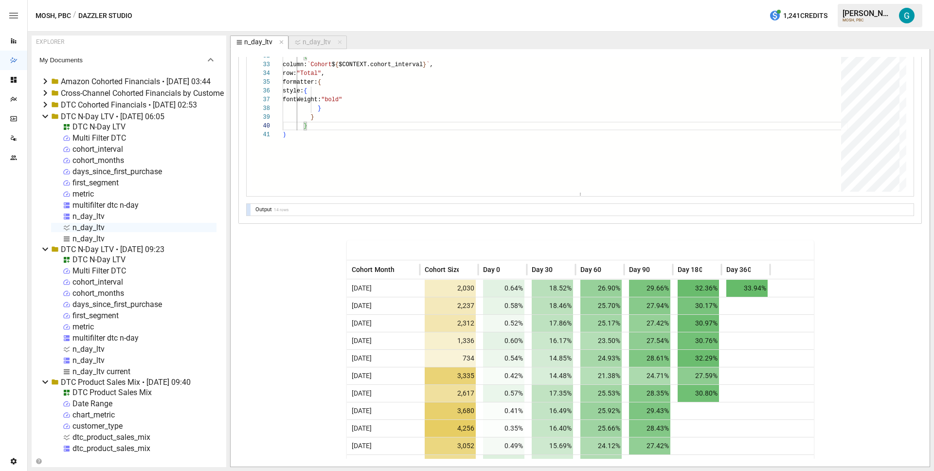
scroll to position [1023, 0]
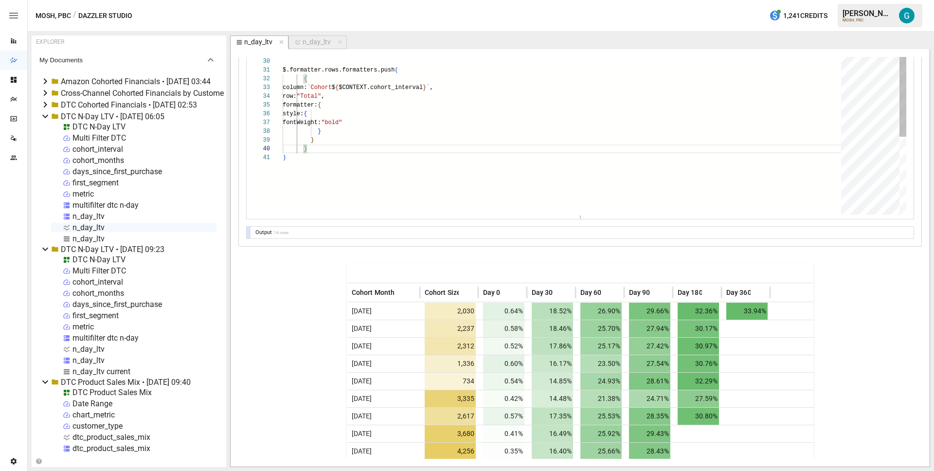
click at [361, 150] on div "} } ) ; "fontWeight" : 400 } "type" : "number" , "decimals" : 0 , "width" : 120…" at bounding box center [565, 102] width 565 height 599
click at [432, 70] on div "} } ) ; "fontWeight" : 400 } "type" : "number" , "decimals" : 0 , "width" : 120…" at bounding box center [565, 102] width 565 height 599
click at [422, 83] on div "} } ) ; "fontWeight" : 400 } "type" : "number" , "decimals" : 0 , "width" : 120…" at bounding box center [565, 102] width 565 height 599
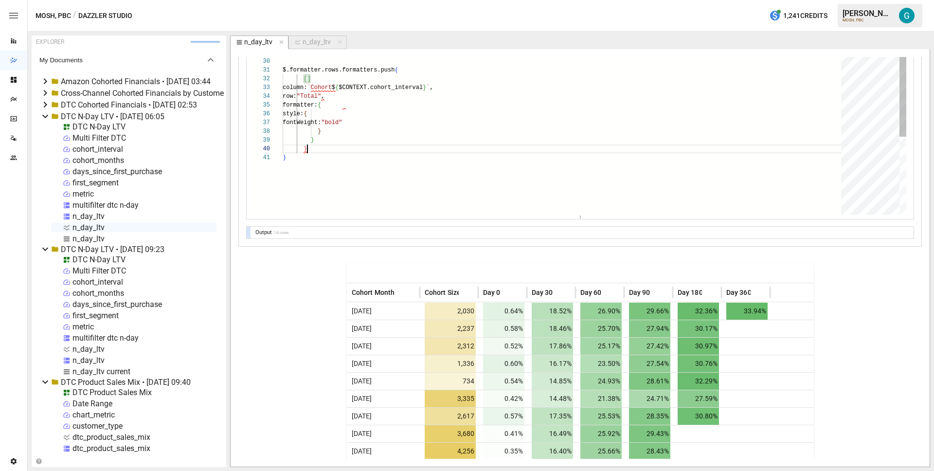
click at [369, 149] on div "} } ) ; "fontWeight" : 400 } "type" : "number" , "decimals" : 0 , "width" : 120…" at bounding box center [565, 102] width 565 height 599
click at [341, 79] on div "} } ) ; "fontWeight" : 400 } "type" : "number" , "decimals" : 0 , "width" : 120…" at bounding box center [565, 102] width 565 height 599
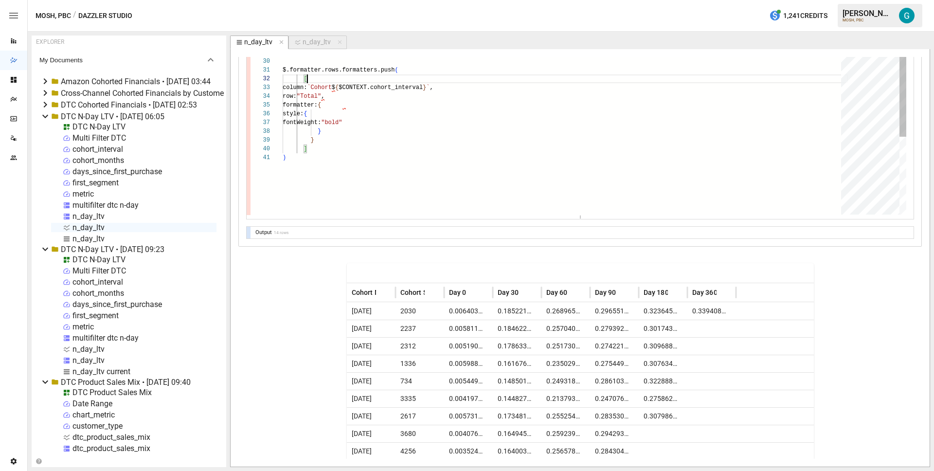
scroll to position [1023, 0]
click at [349, 147] on div "} } ) ; "fontWeight" : 400 } "type" : "number" , "decimals" : 0 , "width" : 120…" at bounding box center [565, 102] width 565 height 599
click at [418, 142] on div "} } ) ; "fontWeight" : 400 } "type" : "number" , "decimals" : 0 , "width" : 120…" at bounding box center [565, 102] width 565 height 599
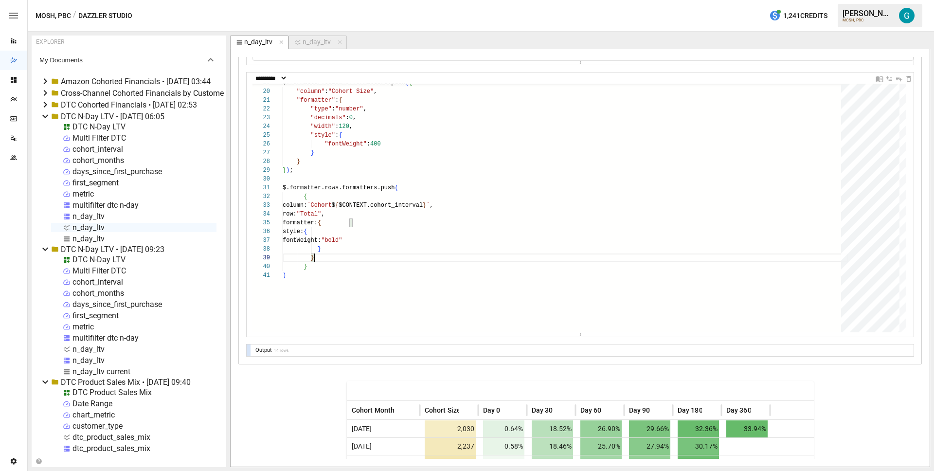
scroll to position [860, 0]
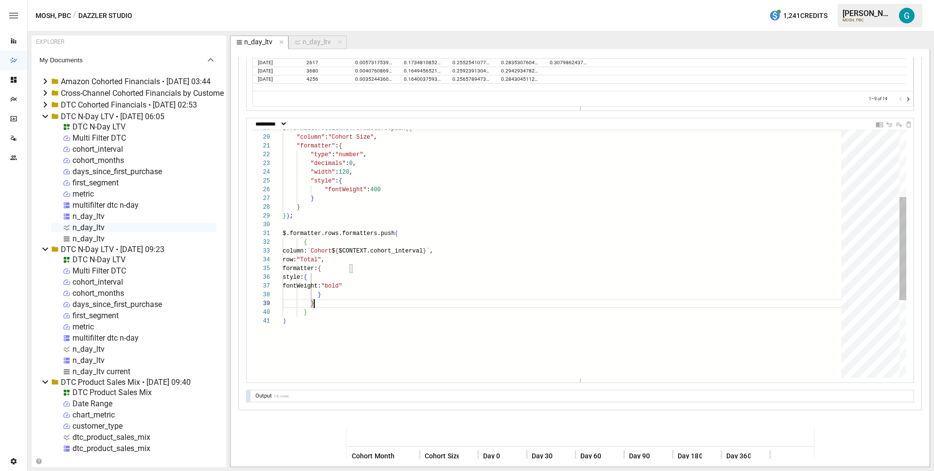
click at [319, 320] on div "} } ) ; "fontWeight" : 400 } "type" : "number" , "decimals" : 0 , "width" : 120…" at bounding box center [565, 265] width 565 height 599
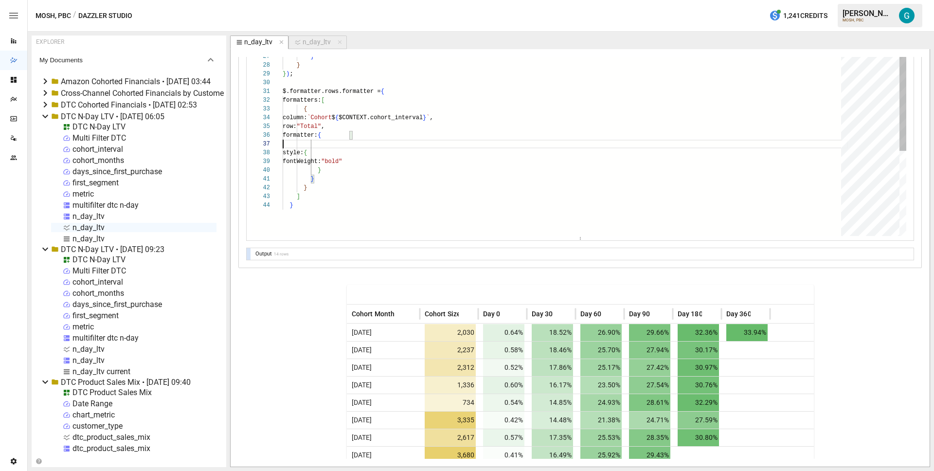
scroll to position [53, 0]
click at [350, 192] on div "} } ) ; "fontWeight" : 400 } "type" : "number" , "decimals" : 0 , "width" : 120…" at bounding box center [565, 136] width 565 height 625
click at [373, 147] on div "} } ) ; "fontWeight" : 400 } "type" : "number" , "decimals" : 0 , "width" : 120…" at bounding box center [565, 136] width 565 height 625
click at [338, 169] on div "} } ) ; "fontWeight" : 400 } "type" : "number" , "decimals" : 0 , "width" : 120…" at bounding box center [565, 136] width 565 height 625
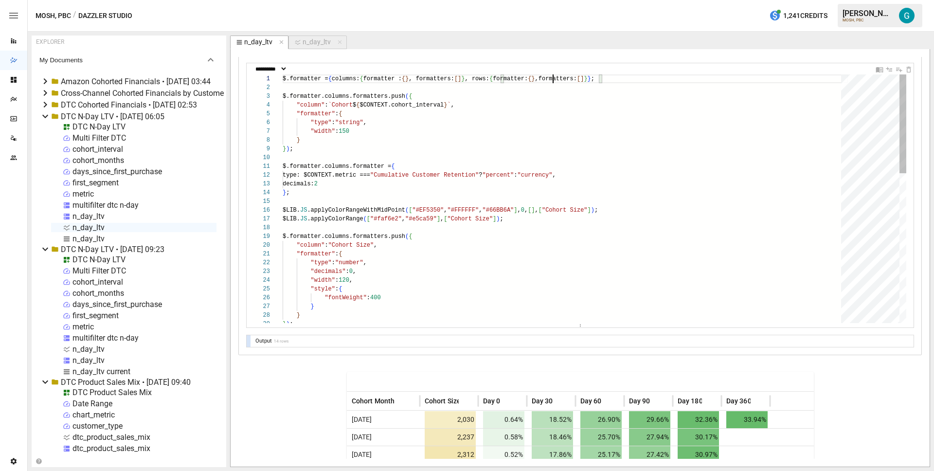
scroll to position [898, 0]
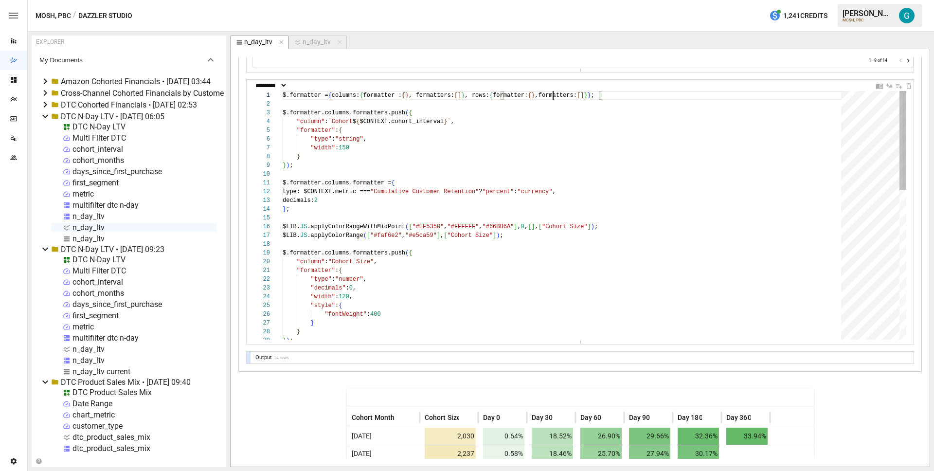
click at [377, 247] on div "} } ) ; "fontWeight" : 400 } "type" : "number" , "decimals" : 0 , "width" : 120…" at bounding box center [565, 403] width 565 height 625
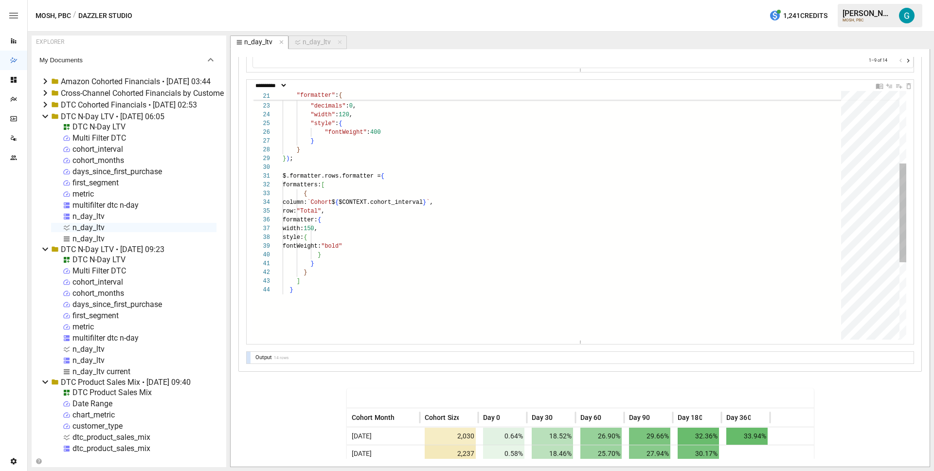
click at [377, 247] on div "} } } ] style: { fontWeight: "bold" } row: "Total" , formatter: { width: 150 , …" at bounding box center [565, 221] width 565 height 625
click at [396, 208] on div "} } } ] style: { fontWeight: "bold" } row: "Total" , formatter: { width: 150 , …" at bounding box center [565, 221] width 565 height 625
click at [410, 193] on div "} } } ] style: { fontWeight: "bold" } row: "Total" , formatter: { width: 150 , …" at bounding box center [565, 221] width 565 height 625
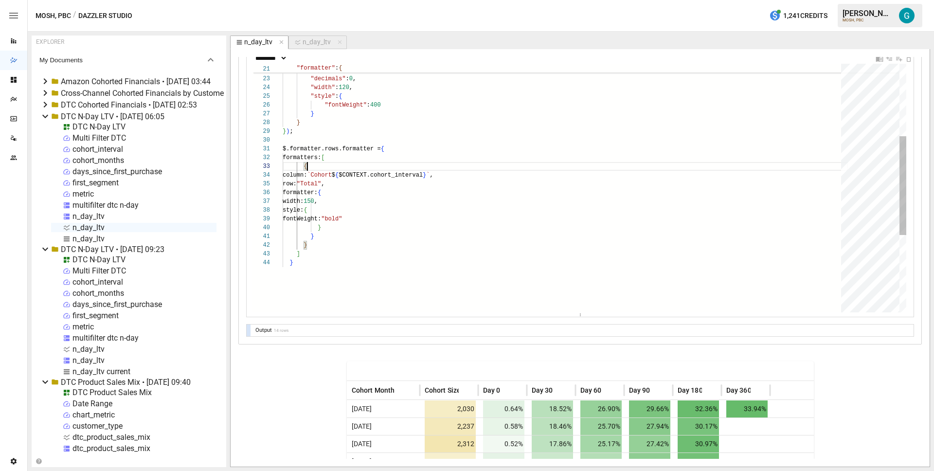
scroll to position [26, 11]
click at [310, 264] on div "} } } ] style: { fontWeight: "bold" } row: "Total" , formatter: { width: 150 , …" at bounding box center [565, 194] width 565 height 625
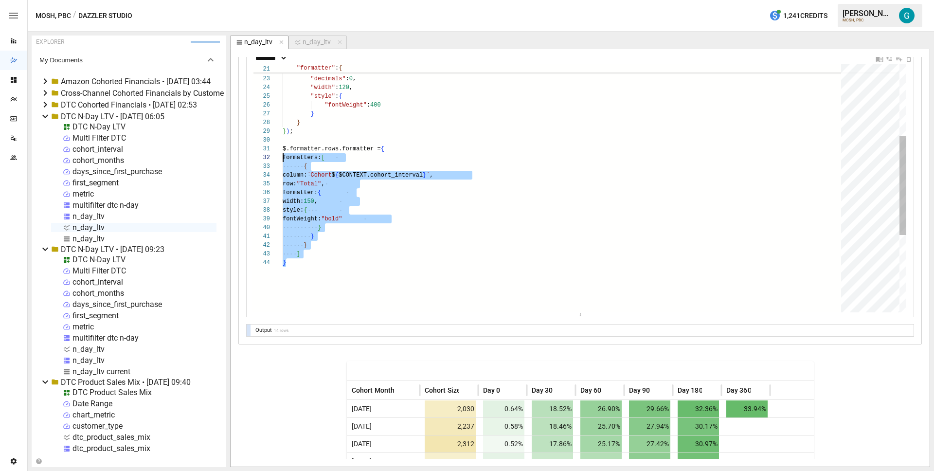
scroll to position [0, 0]
drag, startPoint x: 310, startPoint y: 264, endPoint x: 268, endPoint y: 149, distance: 121.9
click at [283, 149] on div "} } } ] style: { fontWeight: "bold" } row: "Total" , formatter: { width: 150 , …" at bounding box center [565, 194] width 565 height 625
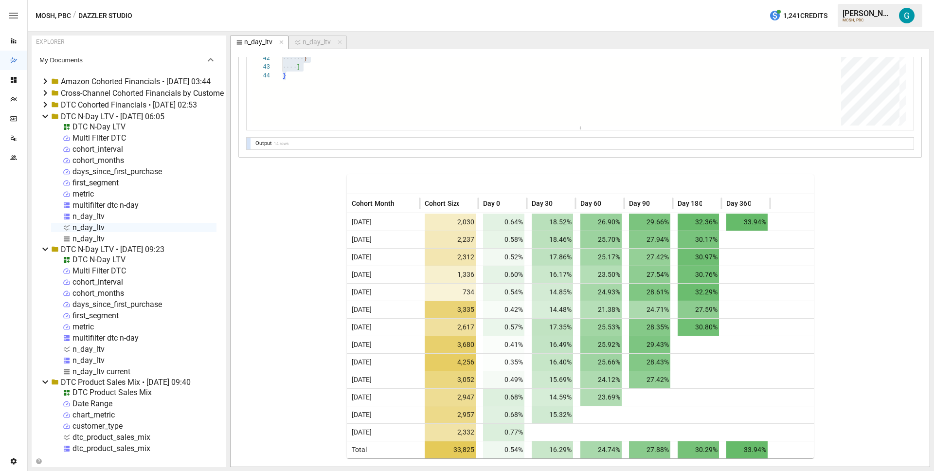
scroll to position [992, 0]
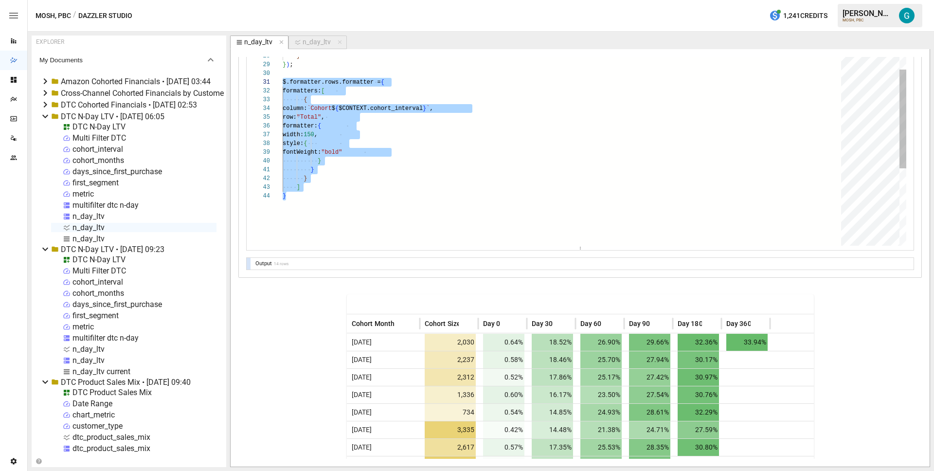
click at [361, 87] on div "} } } ] style: { fontWeight: "bold" } row: "Total" , formatter: { width: 150 , …" at bounding box center [565, 127] width 565 height 625
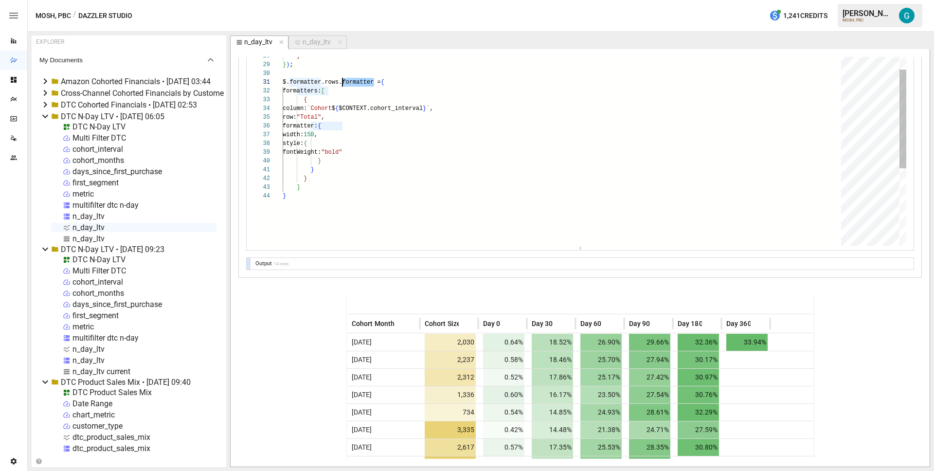
scroll to position [0, 56]
drag, startPoint x: 374, startPoint y: 82, endPoint x: 338, endPoint y: 84, distance: 36.5
click at [338, 84] on div "} } } ] style: { fontWeight: "bold" } row: "Total" , formatter: { width: 150 , …" at bounding box center [565, 127] width 565 height 625
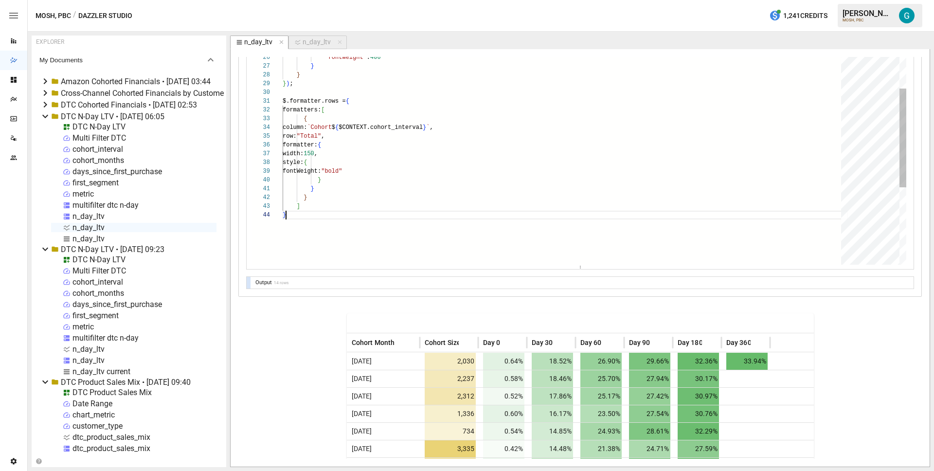
scroll to position [26, 3]
click at [335, 216] on div "} } } ] style: { fontWeight: "bold" } row: "Total" , formatter: { width: 150 , …" at bounding box center [565, 146] width 565 height 625
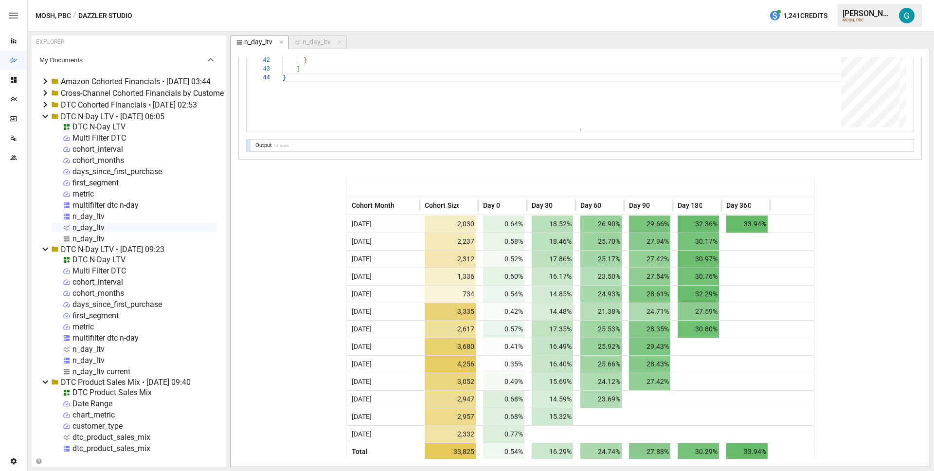
scroll to position [1110, 0]
click at [338, 42] on icon "button" at bounding box center [340, 42] width 7 height 7
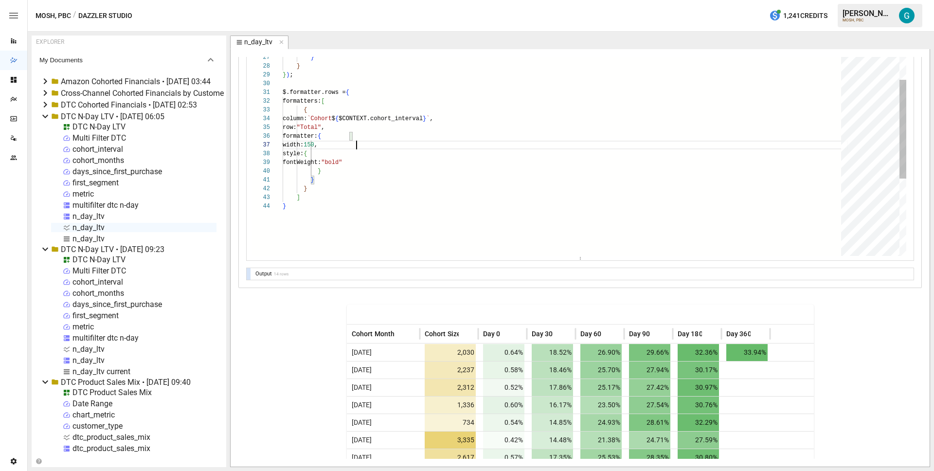
scroll to position [53, 0]
drag, startPoint x: 398, startPoint y: 145, endPoint x: 141, endPoint y: 145, distance: 256.9
click at [283, 145] on div "} } } ] style: { fontWeight: "bold" } row: "Total" , formatter: { width: 150 , …" at bounding box center [565, 137] width 565 height 625
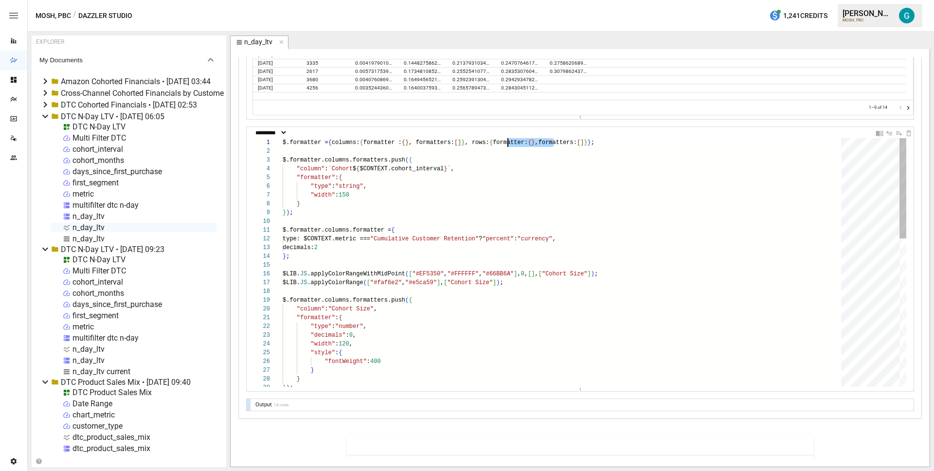
scroll to position [0, 225]
drag, startPoint x: 552, startPoint y: 141, endPoint x: 508, endPoint y: 142, distance: 43.8
click at [508, 142] on div ""width" : 120 , "style" : { "fontWeight" : 400 } } } ) ; "formatter" : { "type"…" at bounding box center [565, 446] width 565 height 616
drag, startPoint x: 473, startPoint y: 143, endPoint x: 601, endPoint y: 143, distance: 128.0
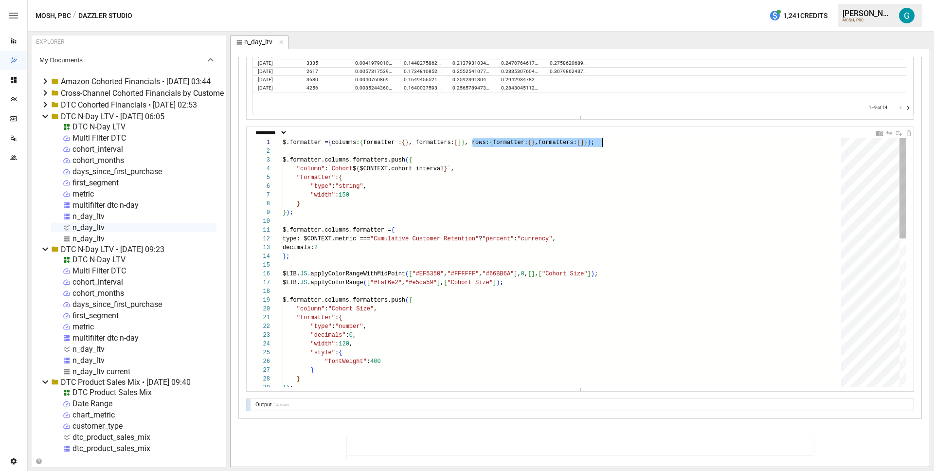
click at [601, 143] on div ""width" : 120 , "style" : { "fontWeight" : 400 } } } ) ; "formatter" : { "type"…" at bounding box center [565, 446] width 565 height 616
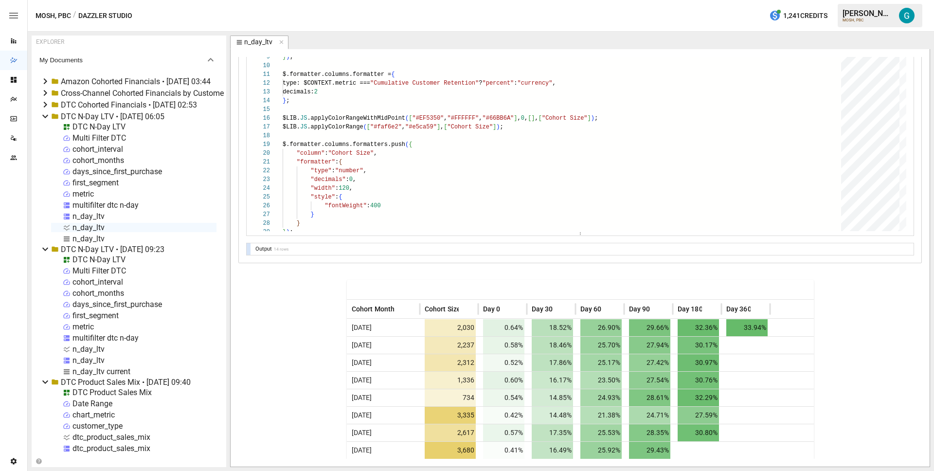
scroll to position [859, 0]
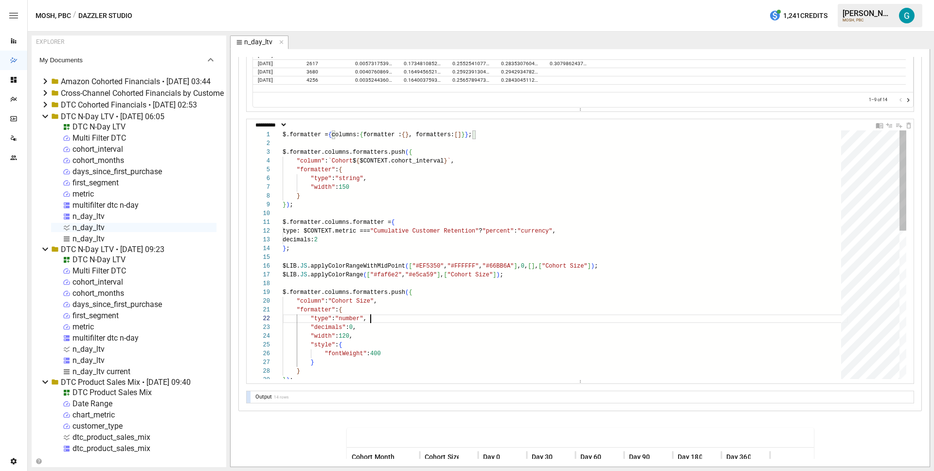
click at [405, 319] on div ""width" : 120 , "style" : { "fontWeight" : 400 } } } ) ; "formatter" : { "type"…" at bounding box center [565, 438] width 565 height 616
drag, startPoint x: 532, startPoint y: 132, endPoint x: 253, endPoint y: 130, distance: 278.3
click at [283, 130] on div ""width" : 120 , "style" : { "fontWeight" : 400 } } } ) ; "formatter" : { "type"…" at bounding box center [565, 438] width 565 height 616
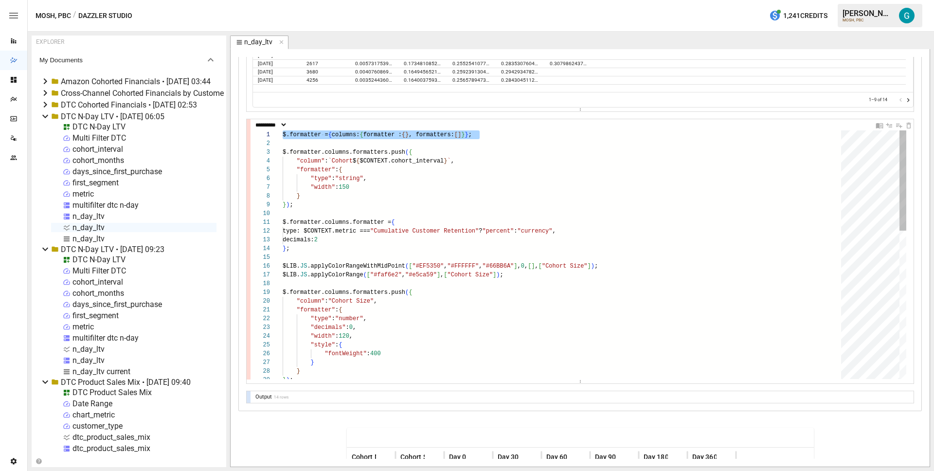
click at [513, 156] on div ""width" : 120 , "style" : { "fontWeight" : 400 } } } ) ; "formatter" : { "type"…" at bounding box center [565, 438] width 565 height 616
click at [504, 177] on div ""width" : 120 , "style" : { "fontWeight" : 400 } } } ) ; "formatter" : { "type"…" at bounding box center [565, 438] width 565 height 616
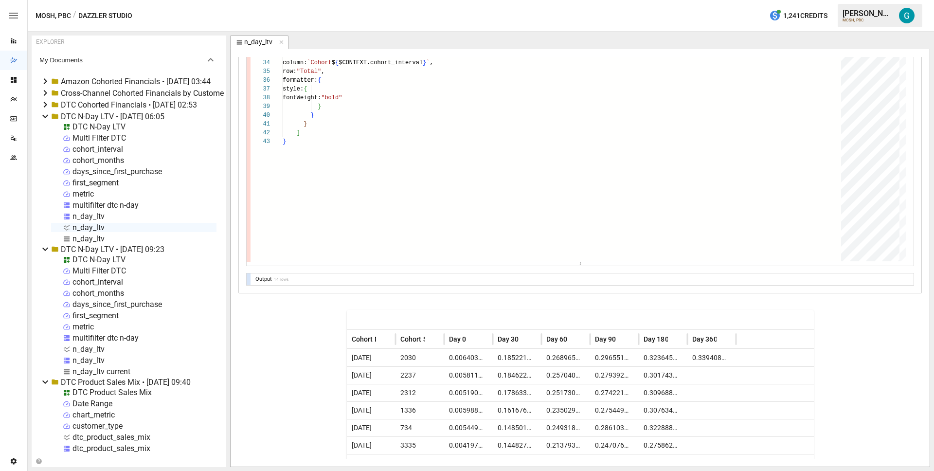
scroll to position [853, 0]
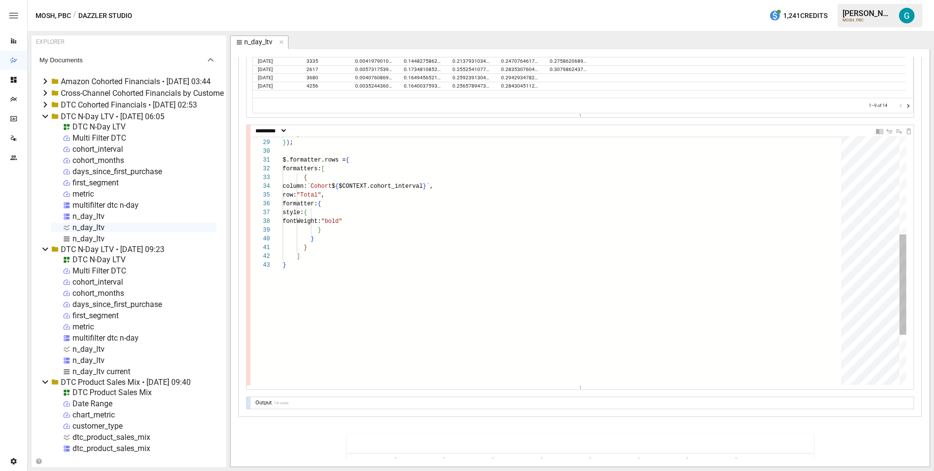
click at [386, 264] on div "} } ) ; $.formatter.rows = { formatters: [ { column: `Cohort $ { $CONTEXT.cohor…" at bounding box center [565, 201] width 565 height 616
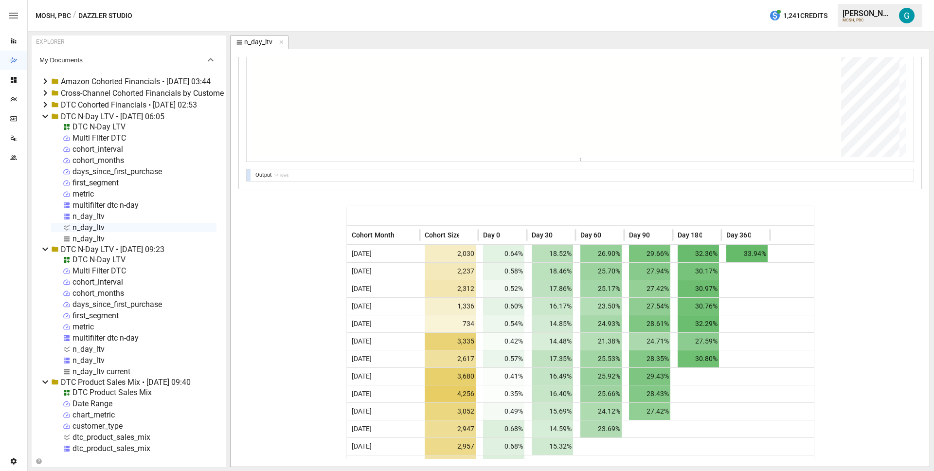
scroll to position [928, 0]
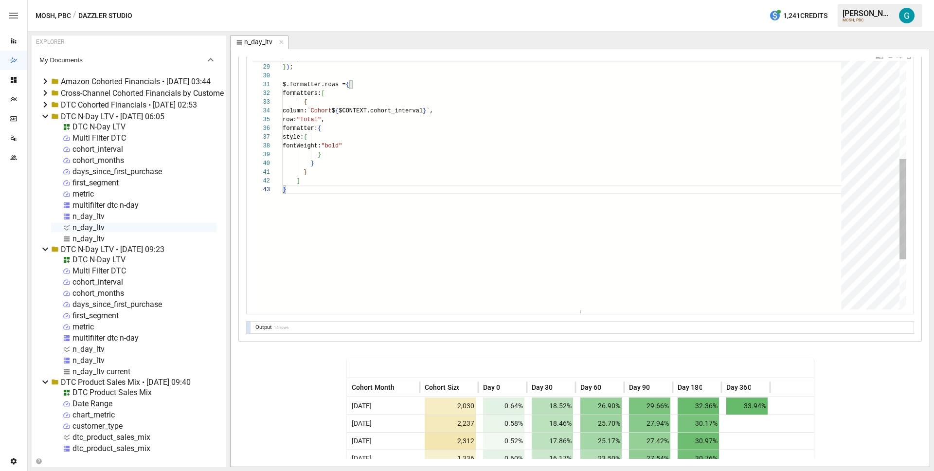
click at [337, 86] on div "} } ) ; $.formatter.rows = { formatters: [ { column: `Cohort $ { $CONTEXT.cohor…" at bounding box center [565, 126] width 565 height 616
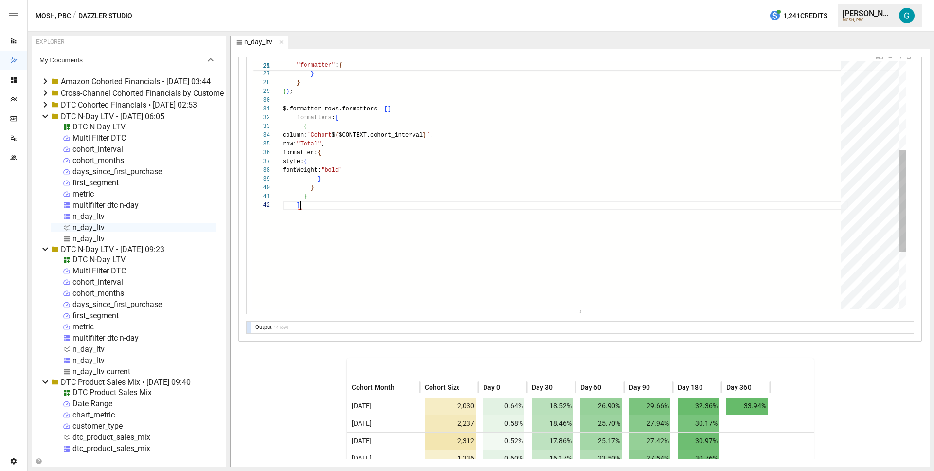
scroll to position [9, 18]
click at [414, 117] on div "} } ) ; $.formatter.rows.formatters = [ ] formatters : [ { column: `Cohort $ { …" at bounding box center [565, 146] width 565 height 608
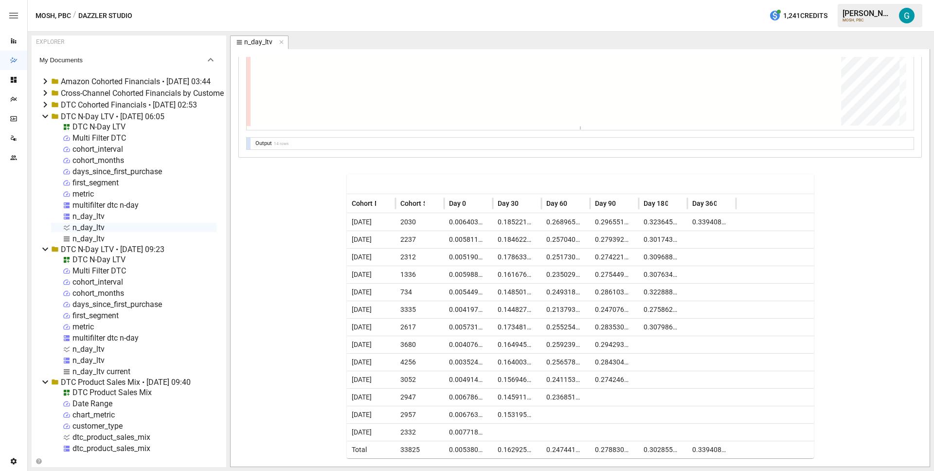
scroll to position [822, 0]
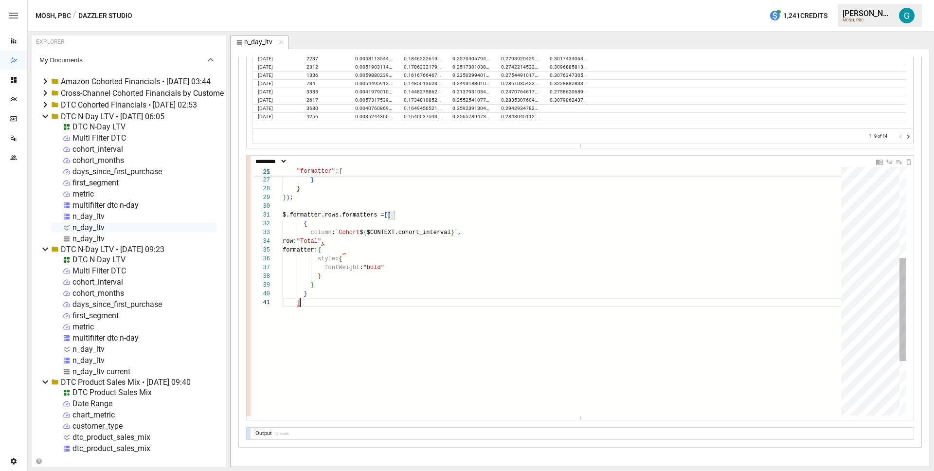
click at [342, 318] on div "} } ) ; $.formatter.rows.formatters = [ ] { column : `Cohort $ { $CONTEXT.cohor…" at bounding box center [565, 247] width 565 height 599
click at [373, 229] on div "} } ) ; $.formatter.rows.formatters = { { column: `Cohort $ { $CONTEXT.cohort_i…" at bounding box center [565, 256] width 565 height 616
click at [506, 238] on div "} } ) ; $.formatter.rows.formatters = { { column: `Cohort $ { $CONTEXT.cohort_i…" at bounding box center [565, 256] width 565 height 616
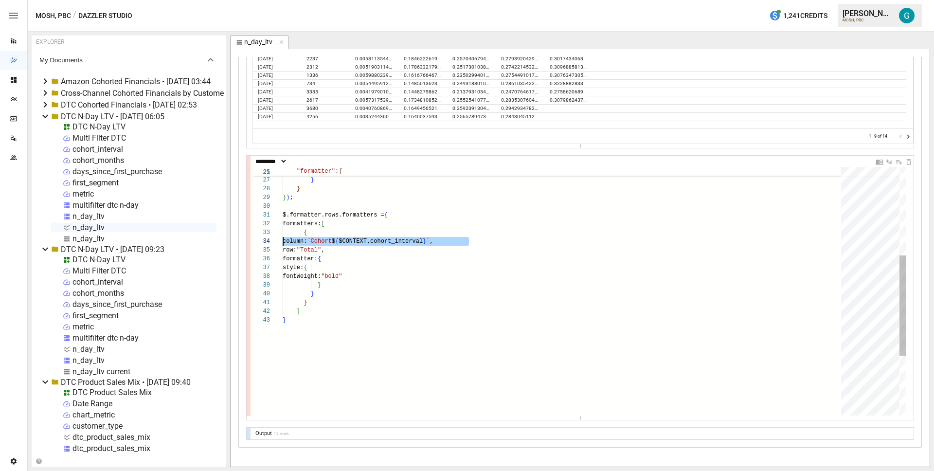
scroll to position [26, 0]
type textarea "**********"
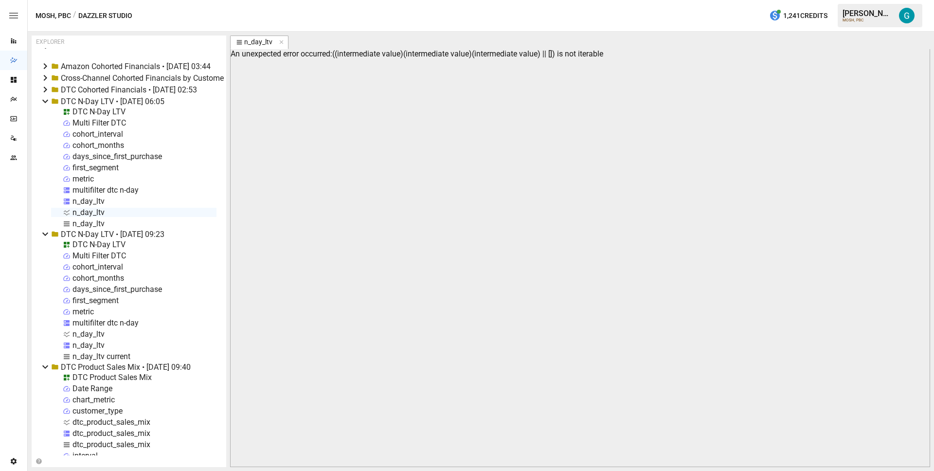
scroll to position [16, 0]
click at [83, 198] on div "n_day_ltv" at bounding box center [88, 200] width 32 height 9
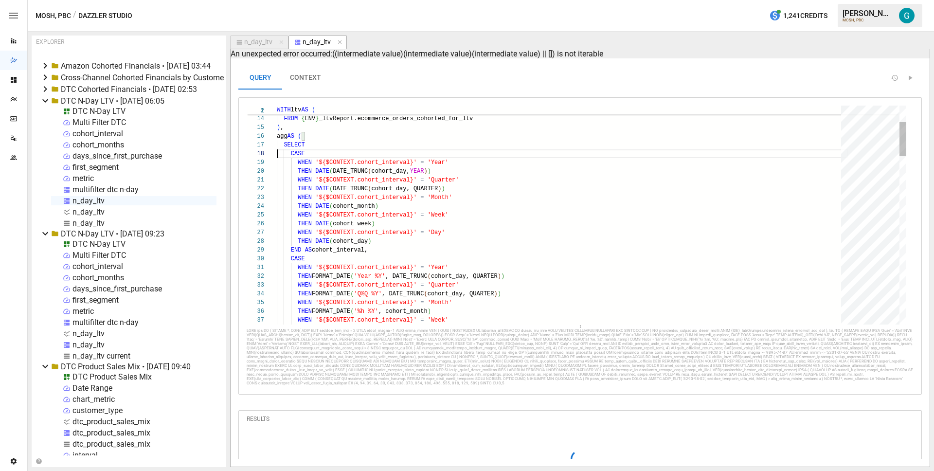
scroll to position [61, 0]
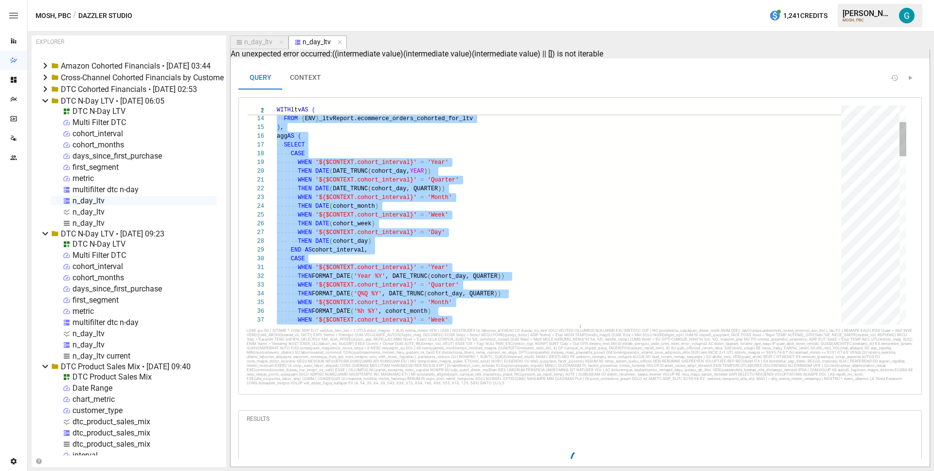
type textarea "**********"
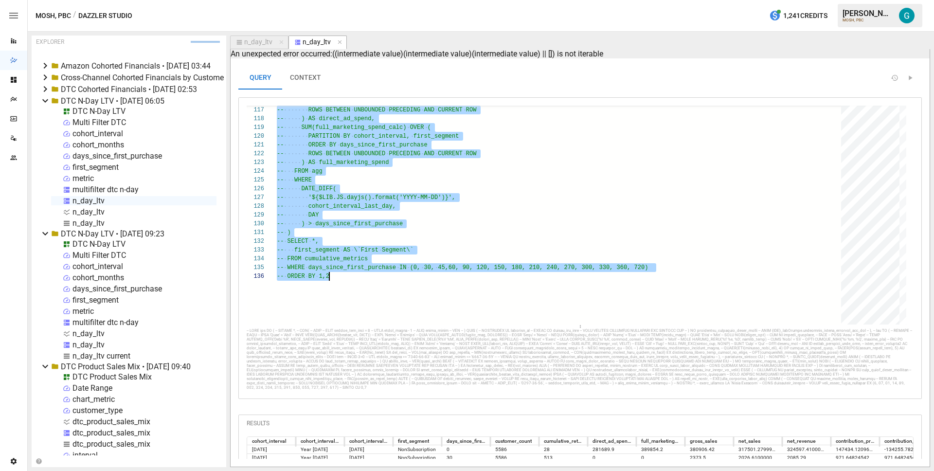
click at [251, 41] on div "n_day_ltv" at bounding box center [258, 42] width 28 height 9
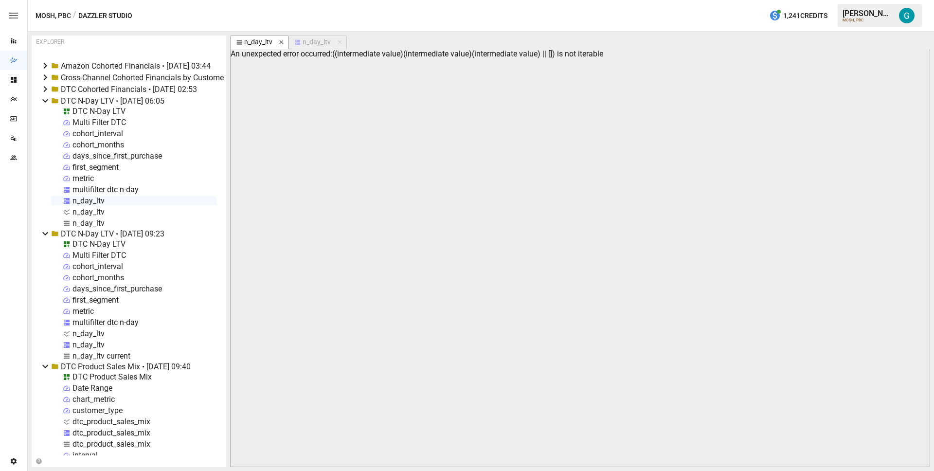
click at [281, 42] on icon "button" at bounding box center [281, 42] width 4 height 4
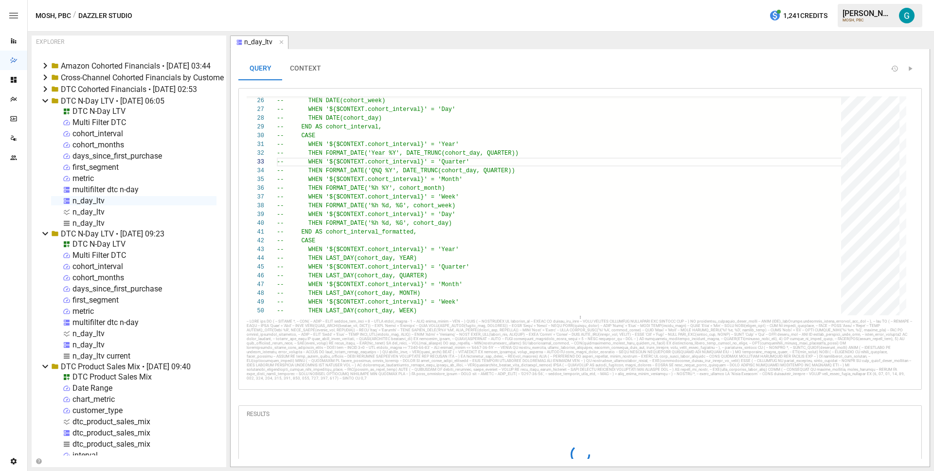
scroll to position [88, 25]
click at [83, 221] on div "n_day_ltv" at bounding box center [88, 222] width 32 height 9
select select "**********"
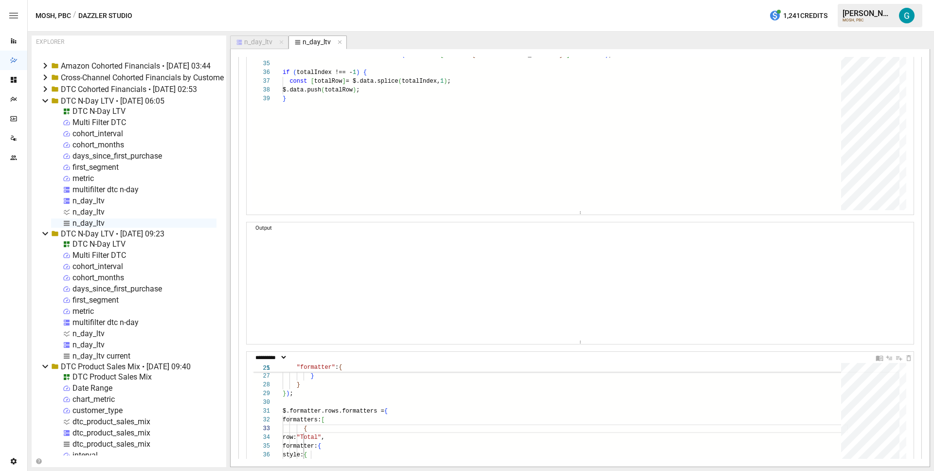
scroll to position [984, 0]
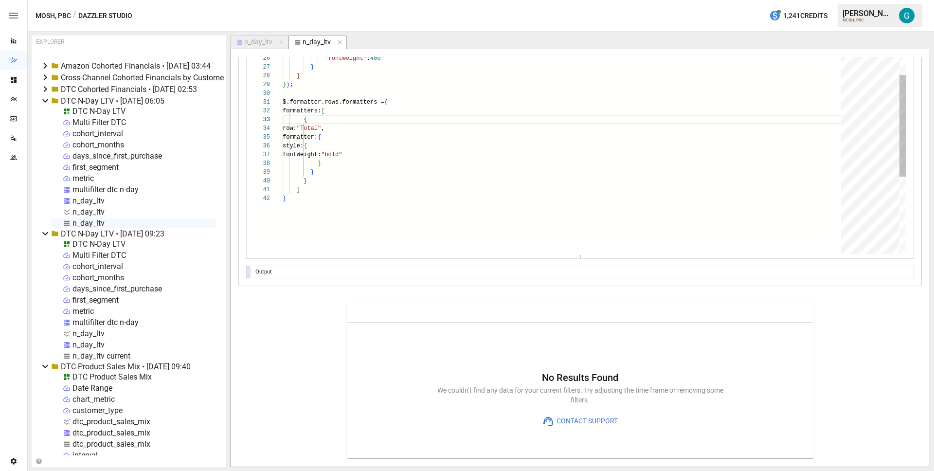
click at [399, 125] on div ""fontWeight" : 400 } } } ) ; $.formatter.rows.formatters = { formatters: [ { ro…" at bounding box center [565, 139] width 565 height 608
click at [401, 116] on div ""fontWeight" : 400 } } } ) ; $.formatter.rows.formatters = { formatters: [ { ro…" at bounding box center [565, 139] width 565 height 608
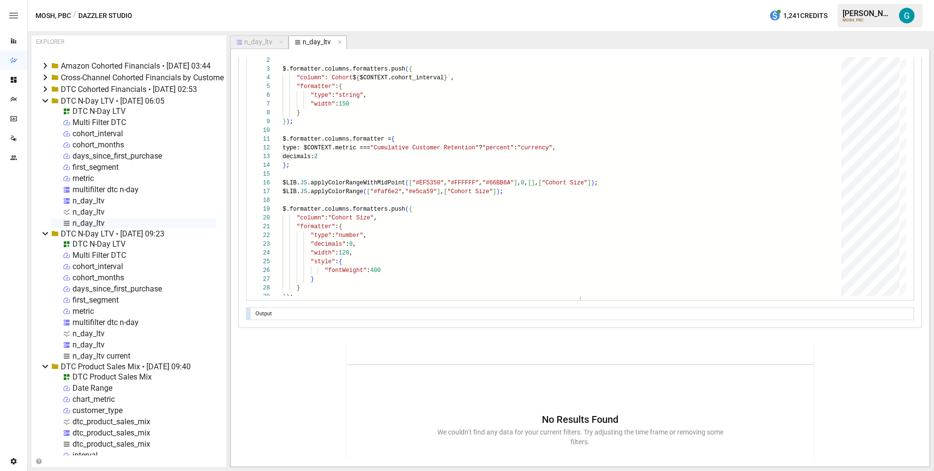
scroll to position [840, 0]
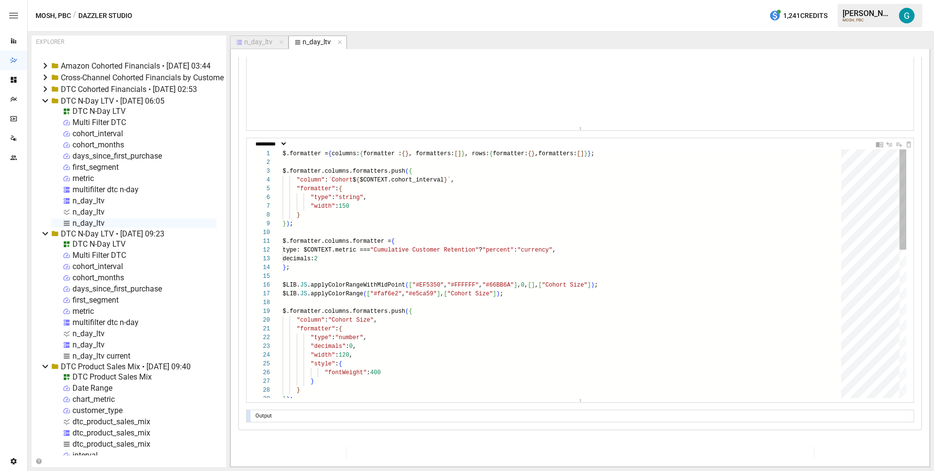
type textarea "**********"
drag, startPoint x: 483, startPoint y: 156, endPoint x: 561, endPoint y: 157, distance: 78.3
click at [561, 157] on div ""fontWeight" : 400 } } } ) ; "decimals" : 0 , "width" : 120 , "style" : { "colu…" at bounding box center [565, 457] width 565 height 616
click at [262, 42] on div "n_day_ltv" at bounding box center [258, 42] width 28 height 9
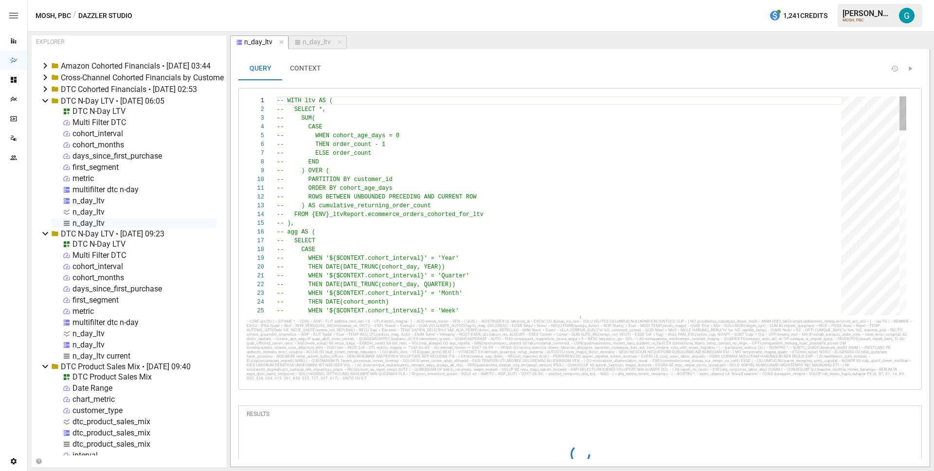
drag, startPoint x: 289, startPoint y: 90, endPoint x: 342, endPoint y: 148, distance: 78.2
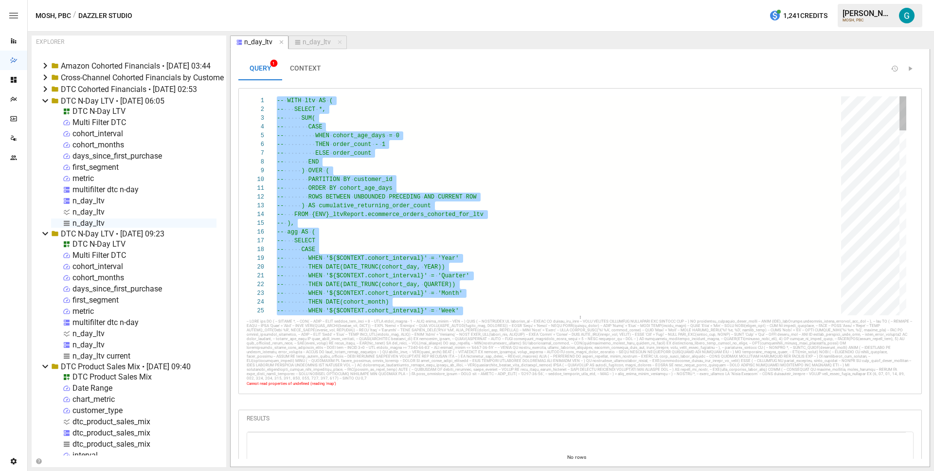
scroll to position [0, 42]
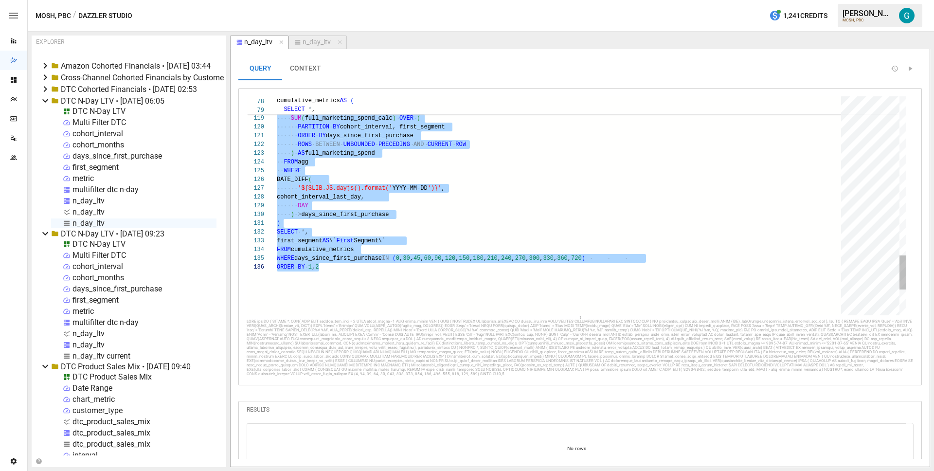
type textarea "**********"
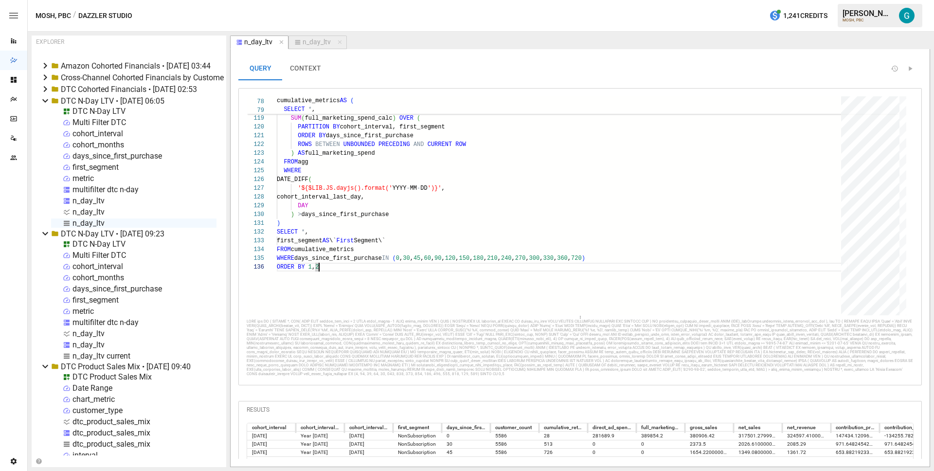
click at [308, 34] on article "EXPLORER My Documents Amazon Cohorted Financials • [DATE] 03:44 Cross-Channel C…" at bounding box center [481, 251] width 906 height 439
click at [311, 44] on div "n_day_ltv" at bounding box center [317, 42] width 28 height 9
select select "**********"
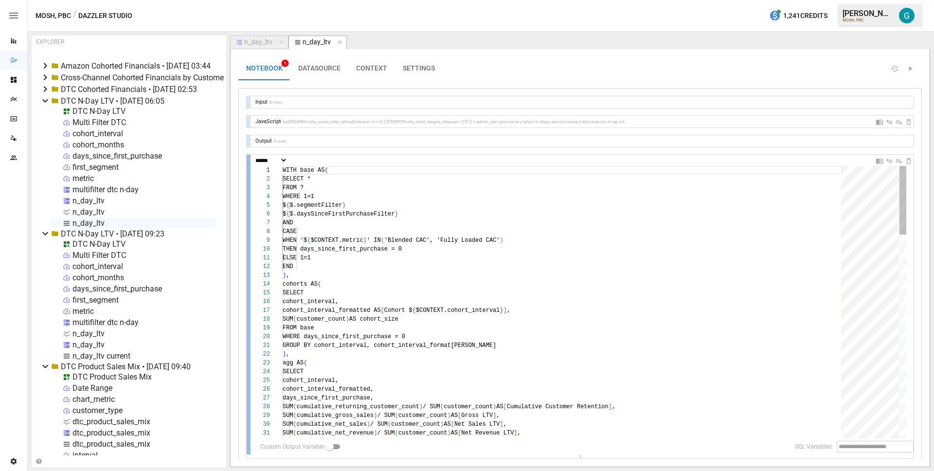
scroll to position [88, 278]
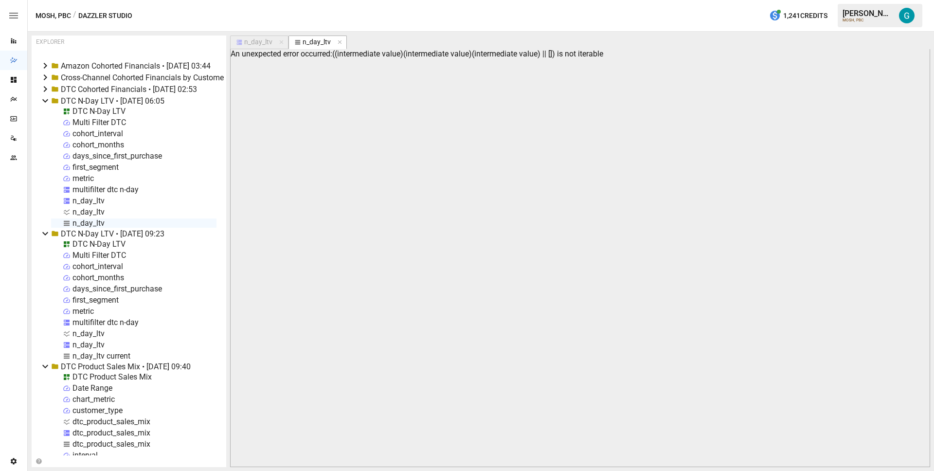
drag, startPoint x: 337, startPoint y: 40, endPoint x: 326, endPoint y: 51, distance: 14.8
click at [338, 40] on icon "button" at bounding box center [340, 42] width 4 height 4
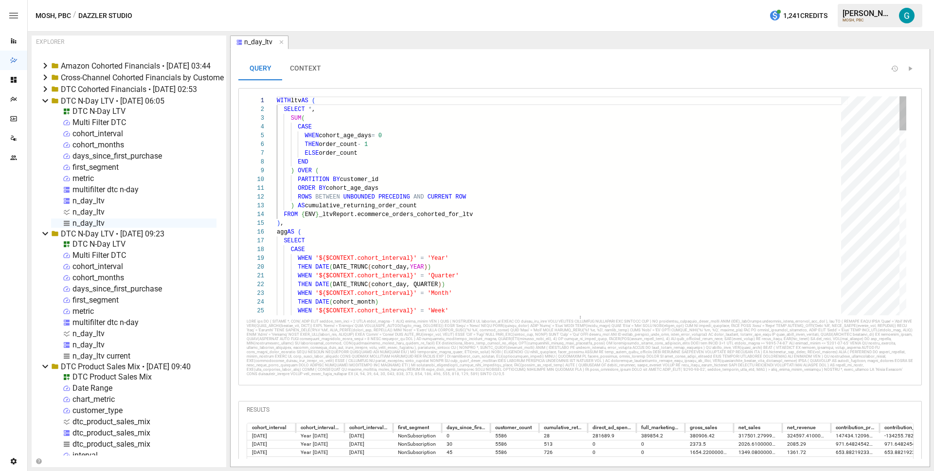
scroll to position [88, 46]
click at [91, 222] on div "n_day_ltv" at bounding box center [88, 222] width 32 height 9
select select "**********"
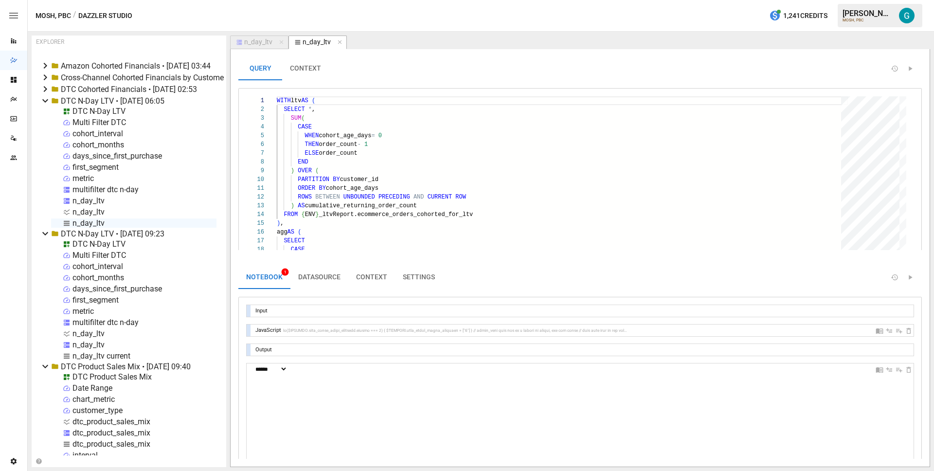
scroll to position [88, 278]
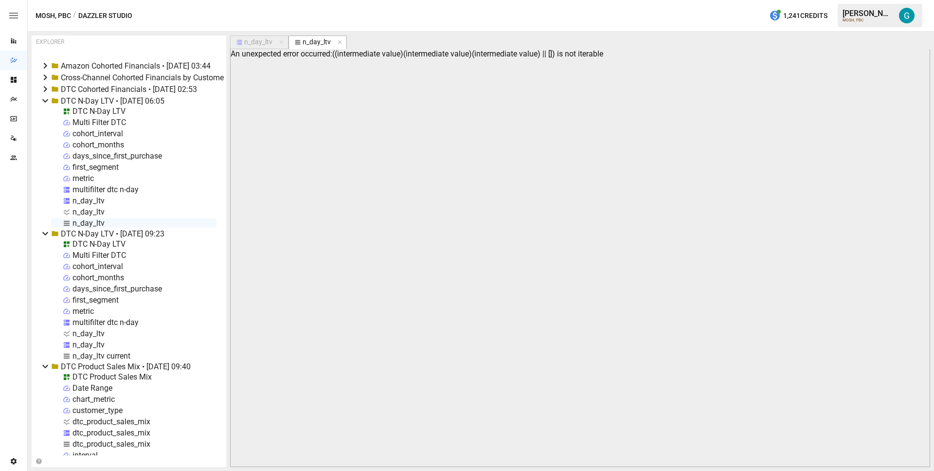
click at [263, 45] on div "n_day_ltv" at bounding box center [258, 42] width 28 height 9
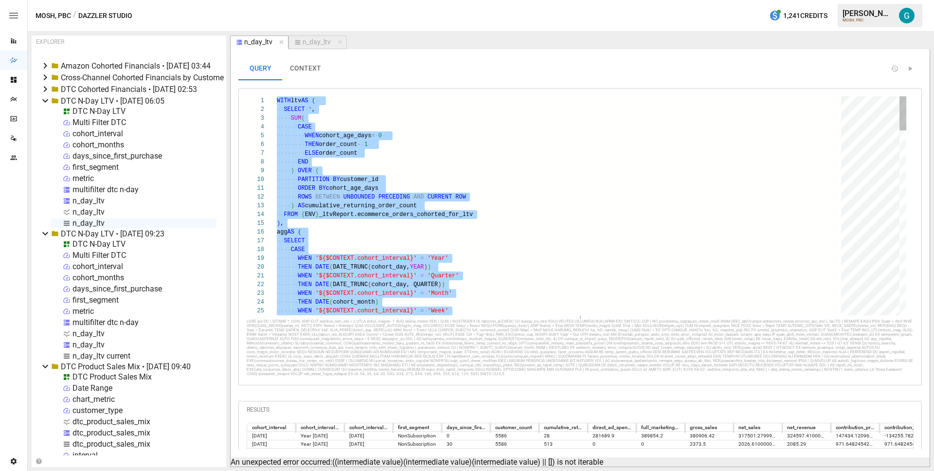
type textarea "**********"
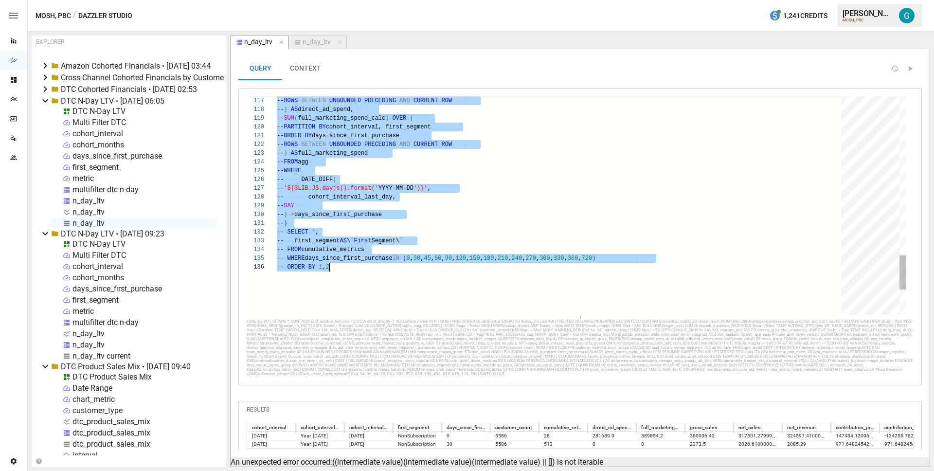
scroll to position [0, 53]
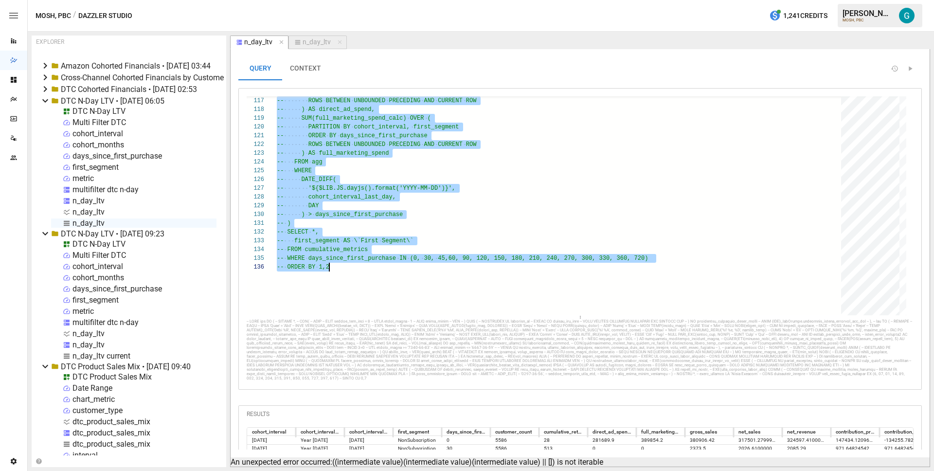
click at [306, 45] on div "n_day_ltv" at bounding box center [317, 42] width 28 height 9
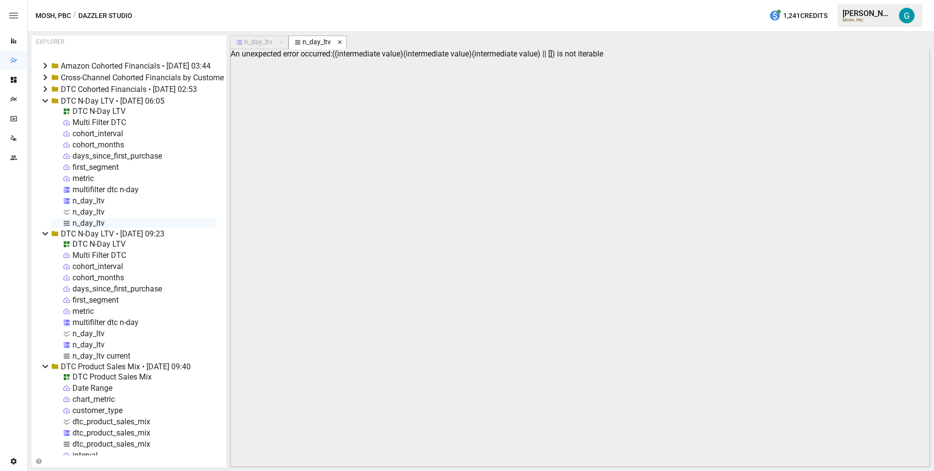
click at [338, 41] on icon "button" at bounding box center [340, 42] width 4 height 4
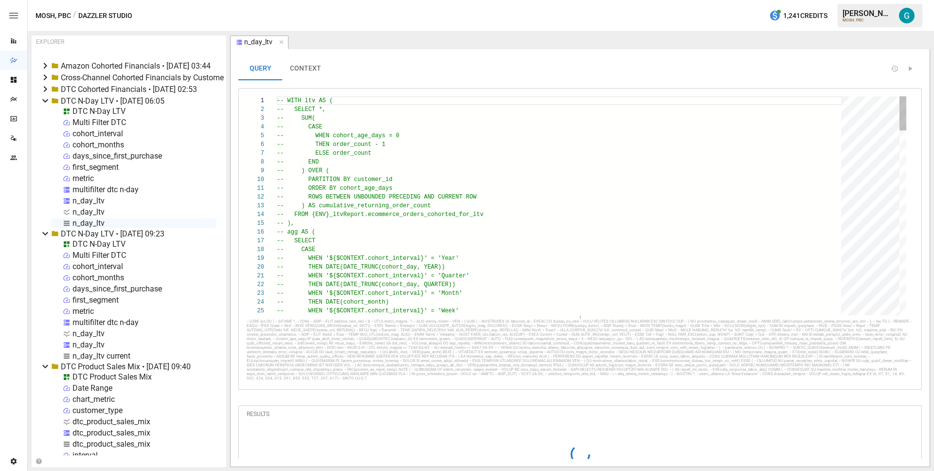
scroll to position [88, 56]
click at [82, 224] on div "n_day_ltv" at bounding box center [88, 222] width 32 height 9
select select "**********"
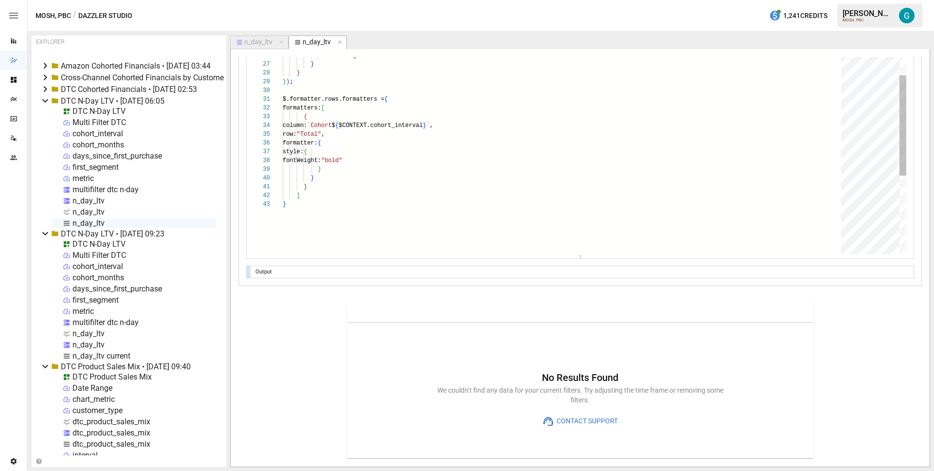
scroll to position [984, 0]
click at [385, 108] on div "} } } ] style: { fontWeight: "bold" } column: `Cohort $ { $CONTEXT.cohort_inter…" at bounding box center [565, 140] width 565 height 616
click at [435, 99] on div "} } } ] style: { fontWeight: "bold" } column: `Cohort $ { $CONTEXT.cohort_inter…" at bounding box center [565, 140] width 565 height 616
click at [316, 201] on div "} } } ] style: { fontWeight: "bold" } column: `Cohort $ { $CONTEXT.cohort_inter…" at bounding box center [565, 140] width 565 height 616
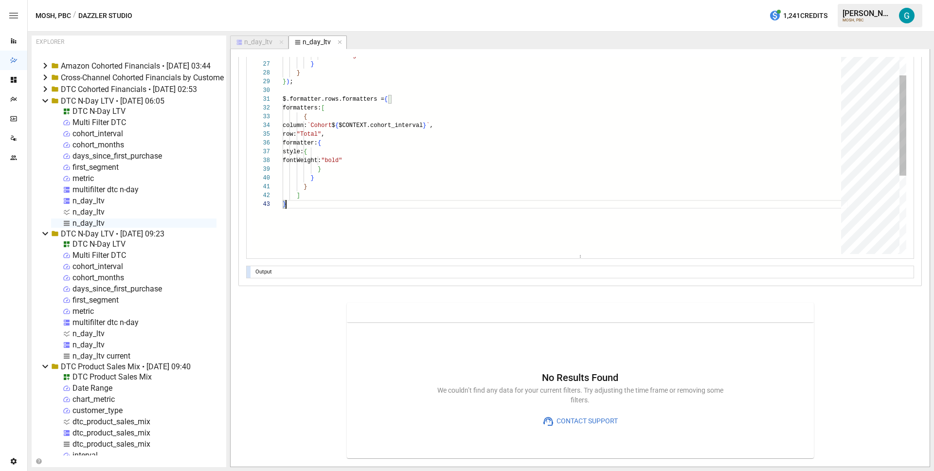
click at [290, 95] on div "} } } ] style: { fontWeight: "bold" } column: `Cohort $ { $CONTEXT.cohort_inter…" at bounding box center [565, 140] width 565 height 616
type textarea "**********"
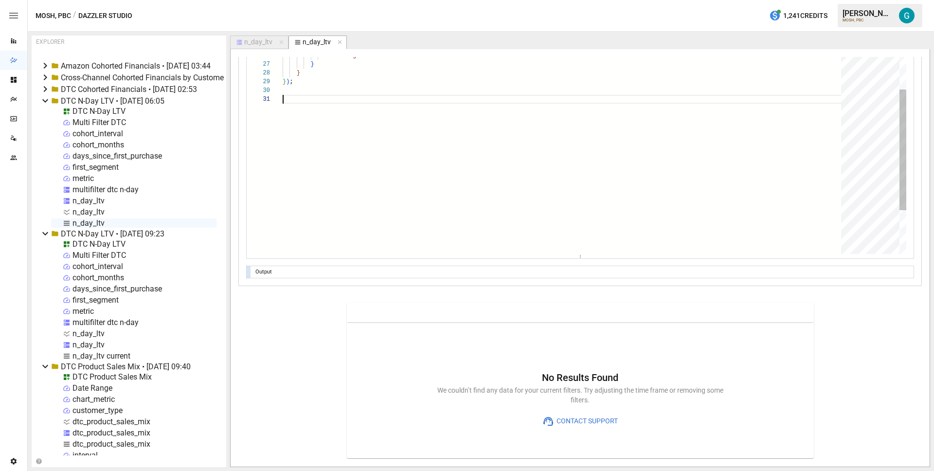
type textarea "* ******* ***** *"
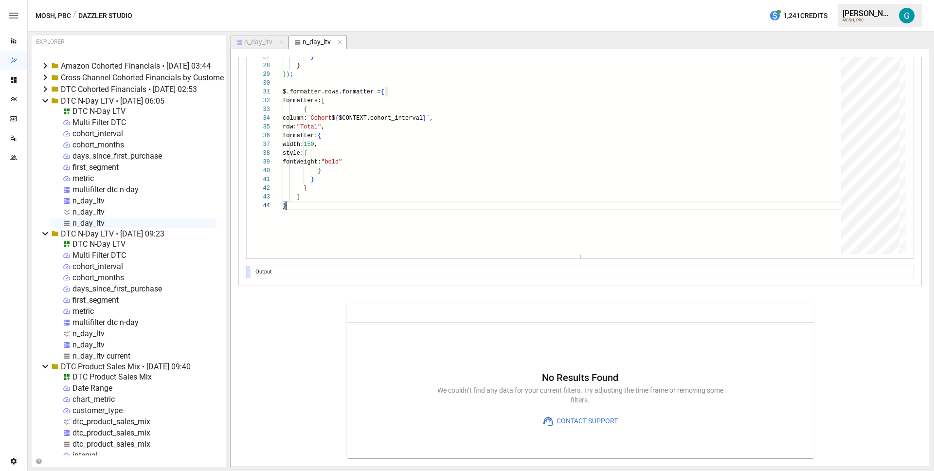
click at [252, 41] on div "n_day_ltv" at bounding box center [258, 42] width 28 height 9
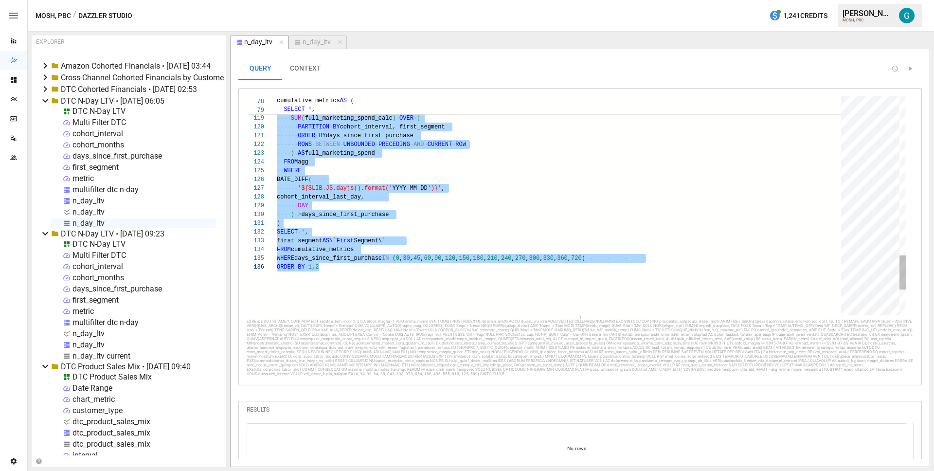
type textarea "**********"
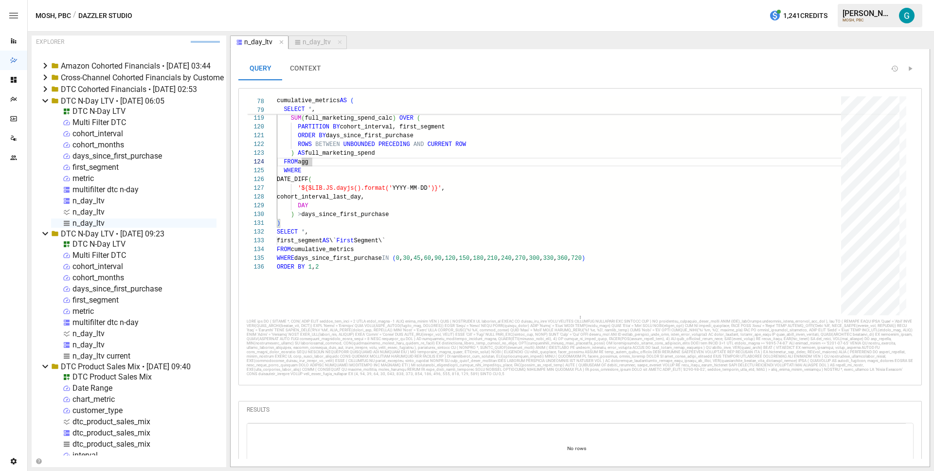
click at [317, 41] on div "n_day_ltv" at bounding box center [317, 42] width 28 height 9
select select "**********"
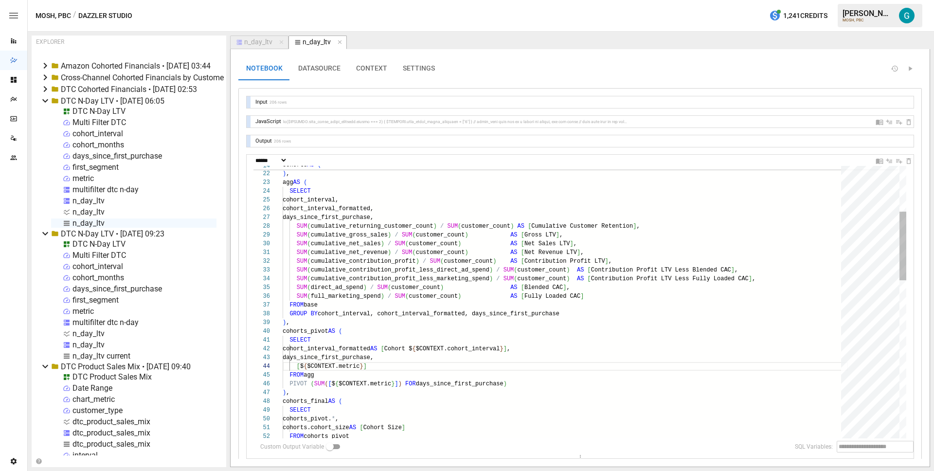
type textarea "**********"
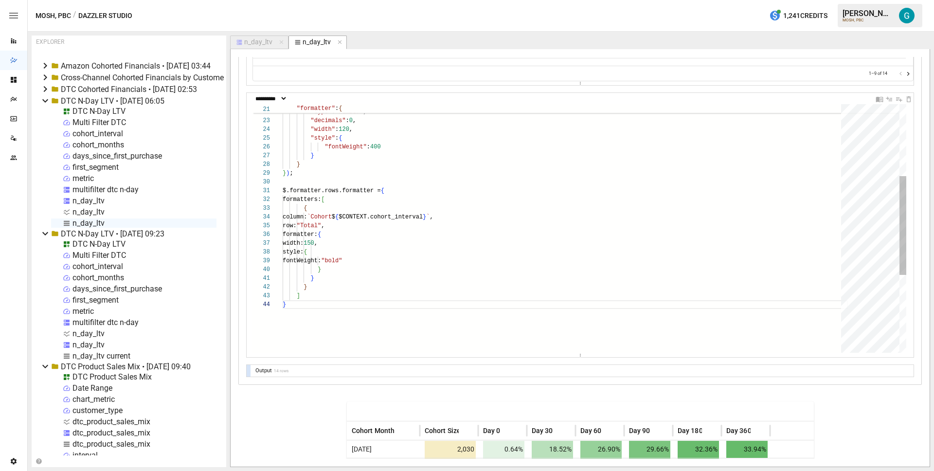
click at [381, 240] on div ""formatter" : { "type" : "number" , "decimals" : 0 , "width" : 120 , "style" : …" at bounding box center [565, 236] width 565 height 625
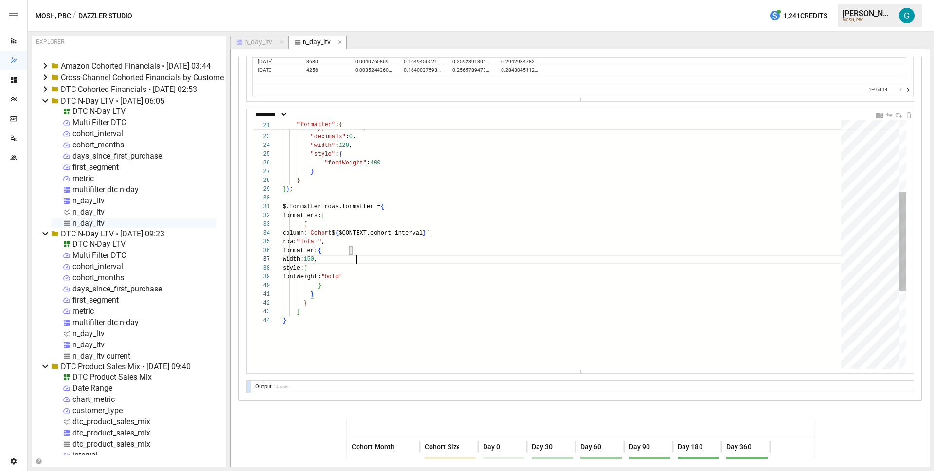
click at [411, 276] on div ""formatter" : { "type" : "number" , "decimals" : 0 , "width" : 120 , "style" : …" at bounding box center [565, 252] width 565 height 625
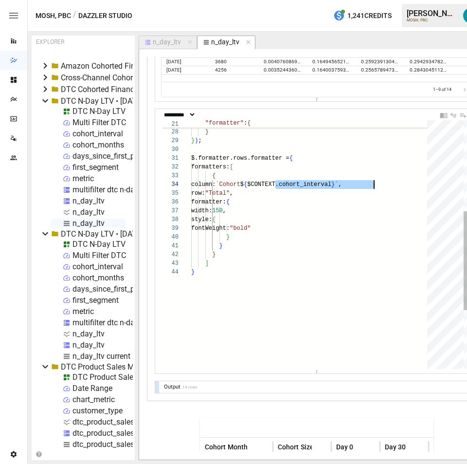
drag, startPoint x: 275, startPoint y: 184, endPoint x: 372, endPoint y: 186, distance: 96.8
click at [372, 186] on div "} } } ) ; $.formatter.rows.formatter = { formatters: [ { column: `Cohort $ { $C…" at bounding box center [312, 203] width 243 height 625
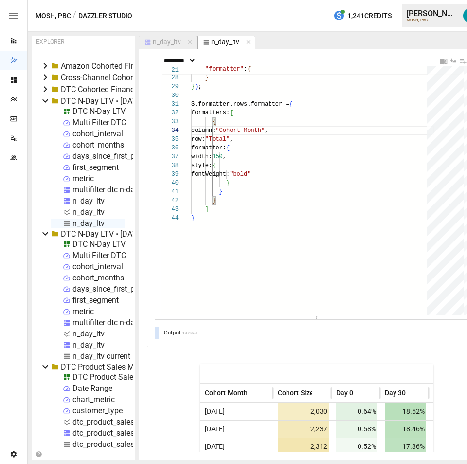
scroll to position [920, 0]
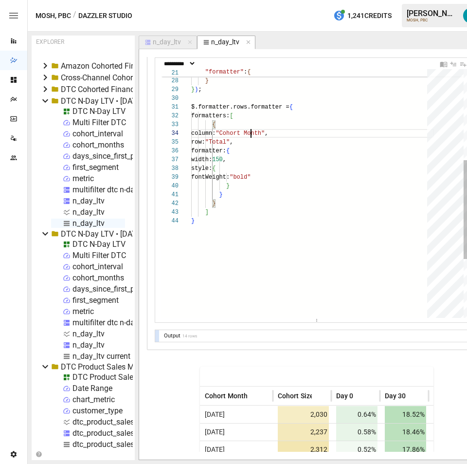
click at [289, 144] on div "} } } ) ; $.formatter.rows.formatter = { formatters: [ { column: "Cohort Month"…" at bounding box center [312, 152] width 243 height 625
click at [269, 267] on div "} } } ) ; $.formatter.rows.formatter = { formatters: [ { column: `Cohort $ { $C…" at bounding box center [312, 152] width 243 height 625
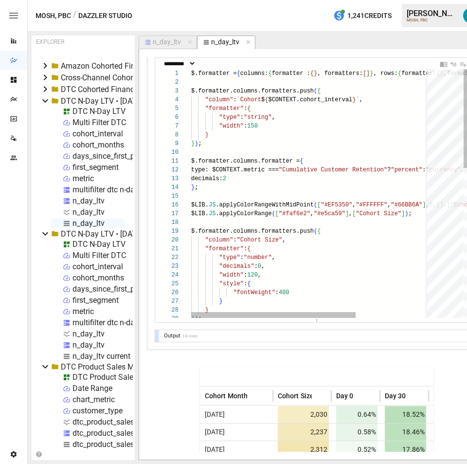
click at [264, 127] on div "} } } ) ; "width" : 120 , "style" : { "fontWeight" : 400 "formatter" : { "type"…" at bounding box center [364, 381] width 347 height 625
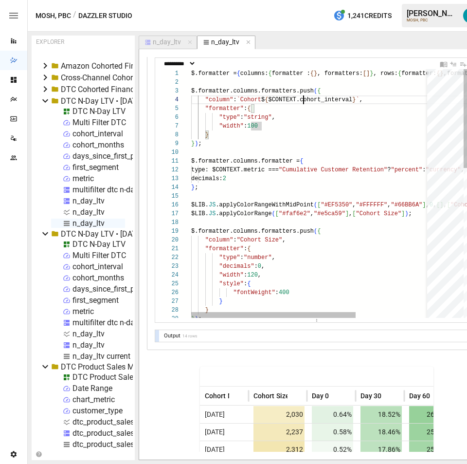
click at [304, 103] on div "} } } ) ; "width" : 120 , "style" : { "fontWeight" : 400 "formatter" : { "type"…" at bounding box center [364, 381] width 347 height 625
click at [264, 125] on div "} } } ) ; "width" : 120 , "style" : { "fontWeight" : 400 "formatter" : { "type"…" at bounding box center [364, 381] width 347 height 625
click at [271, 126] on div "} } } ) ; "width" : 120 , "style" : { "fontWeight" : 400 "formatter" : { "type"…" at bounding box center [364, 381] width 347 height 625
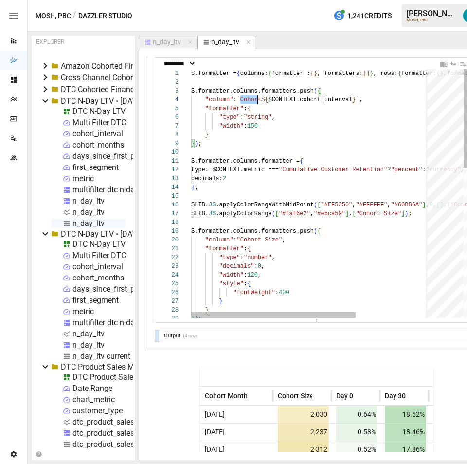
scroll to position [26, 180]
drag, startPoint x: 243, startPoint y: 99, endPoint x: 395, endPoint y: 97, distance: 152.3
click at [395, 97] on div "} } ) ; "fontWeight" : 400 } "type" : "string" , "width" : 150 } } ) ; $.format…" at bounding box center [364, 381] width 347 height 625
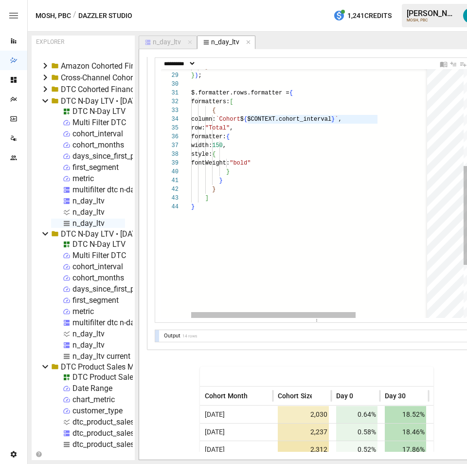
click at [246, 120] on div "column: `Cohort $ { $CONTEXT.cohort_interval } ` , row: "Total" , formatter: { …" at bounding box center [364, 138] width 347 height 625
drag, startPoint x: 247, startPoint y: 120, endPoint x: 447, endPoint y: 120, distance: 199.5
click at [447, 120] on div "column: `Cohort $ { $CONTEXT.cohort_interval } ` , row: "Total" , formatter: { …" at bounding box center [364, 138] width 347 height 625
click at [384, 121] on div "column: `Cohort $ { $CONTEXT.cohort_interval } ` , row: "Total" , formatter: { …" at bounding box center [364, 138] width 347 height 625
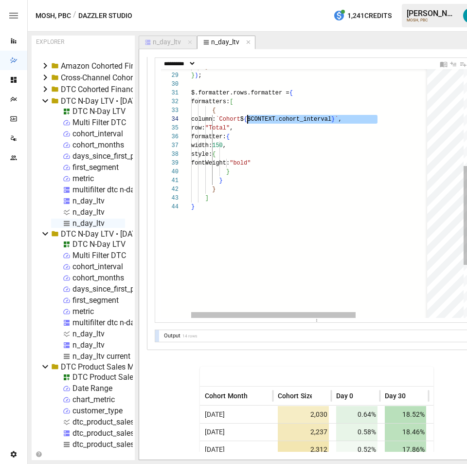
scroll to position [26, 186]
click at [264, 91] on div "column: `Cohort $ { $CONTEXT.cohort_interval } ` , row: "Total" , formatter: { …" at bounding box center [364, 138] width 347 height 625
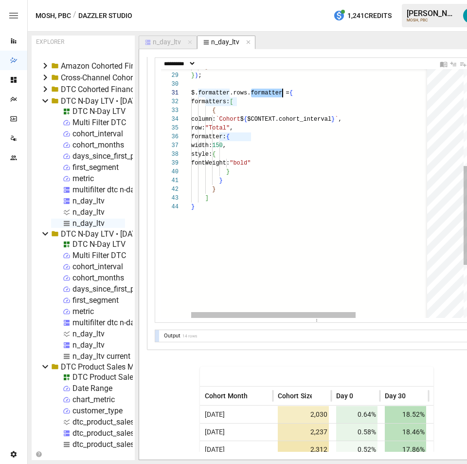
scroll to position [0, 91]
click at [238, 102] on div "column: `Cohort $ { $CONTEXT.cohort_interval } ` , row: "Total" , formatter: { …" at bounding box center [364, 138] width 347 height 625
click at [258, 92] on div "column: `Cohort $ { $CONTEXT.cohort_interval } ` , row: "Total" , formatter: { …" at bounding box center [364, 138] width 347 height 625
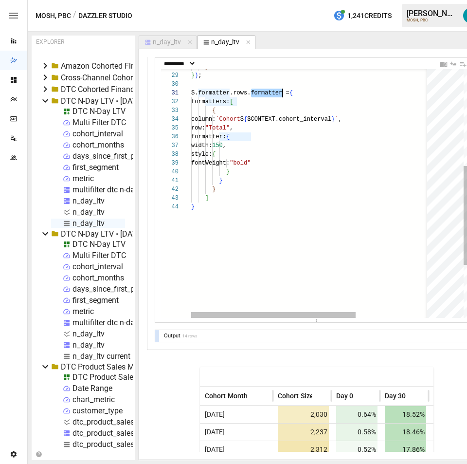
click at [258, 92] on div "column: `Cohort $ { $CONTEXT.cohort_interval } ` , row: "Total" , formatter: { …" at bounding box center [364, 138] width 347 height 625
click at [292, 156] on div "column: `Cohort $ { $CONTEXT.cohort_interval } ` , row: "Total" , formatter: { …" at bounding box center [364, 138] width 347 height 625
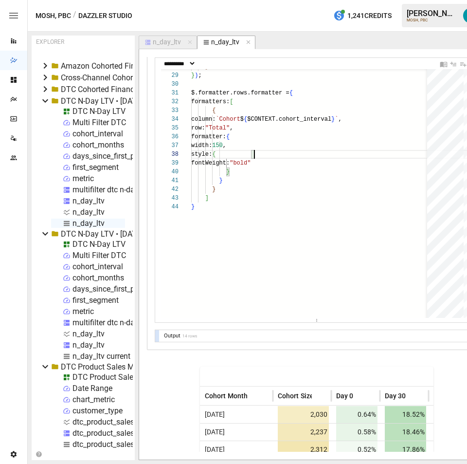
click at [282, 92] on div "column: `Cohort $ { $CONTEXT.cohort_interval } ` , row: "Total" , formatter: { …" at bounding box center [364, 138] width 347 height 625
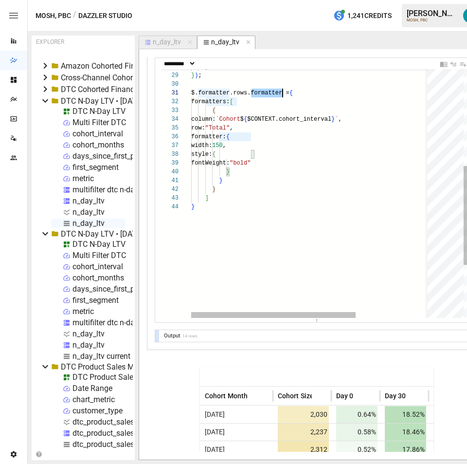
click at [282, 92] on div "column: `Cohort $ { $CONTEXT.cohort_interval } ` , row: "Total" , formatter: { …" at bounding box center [364, 138] width 347 height 625
click at [283, 92] on div "column: `Cohort $ { $CONTEXT.cohort_interval } ` , row: "Total" , formatter: { …" at bounding box center [364, 138] width 347 height 625
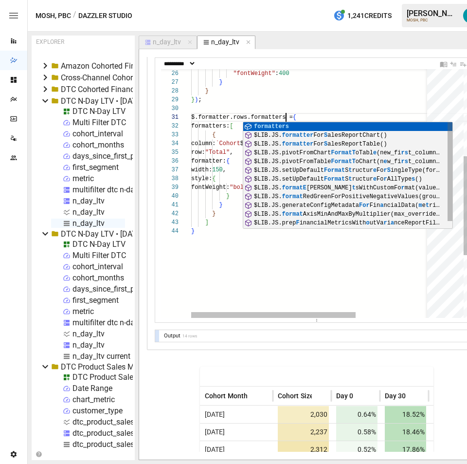
scroll to position [0, 95]
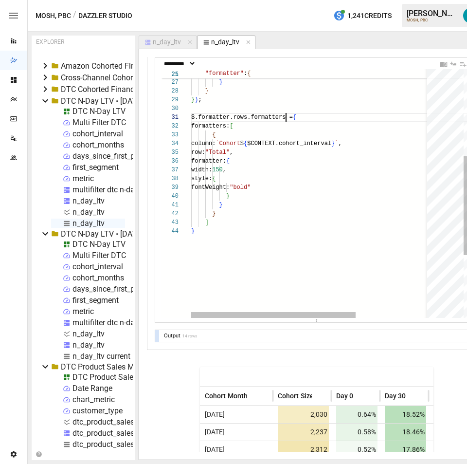
click at [318, 114] on div "column: `Cohort $ { $CONTEXT.cohort_interval } ` , row: "Total" , formatter: { …" at bounding box center [364, 162] width 347 height 625
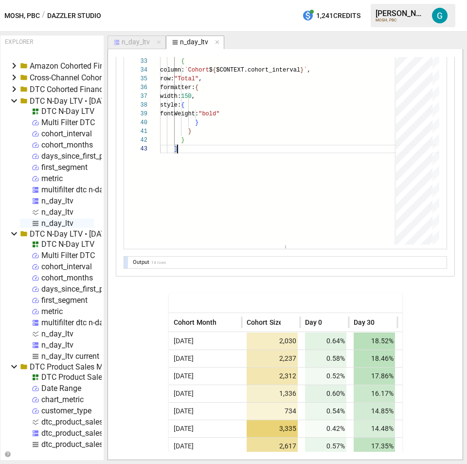
scroll to position [873, 0]
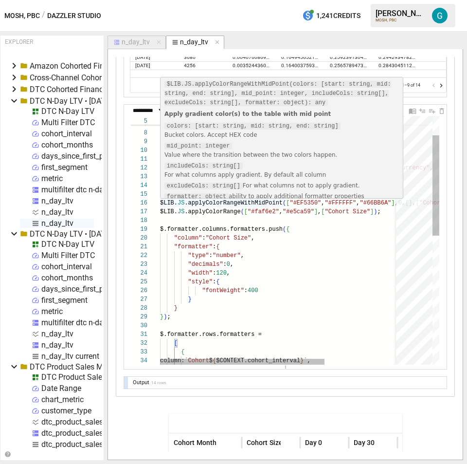
click at [234, 203] on div "column: `Cohort $ { $CONTEXT.cohort_interval } ` , $.formatter.rows.formatters …" at bounding box center [333, 375] width 347 height 616
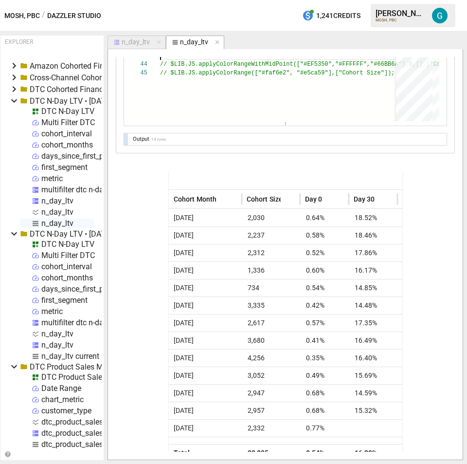
scroll to position [1108, 0]
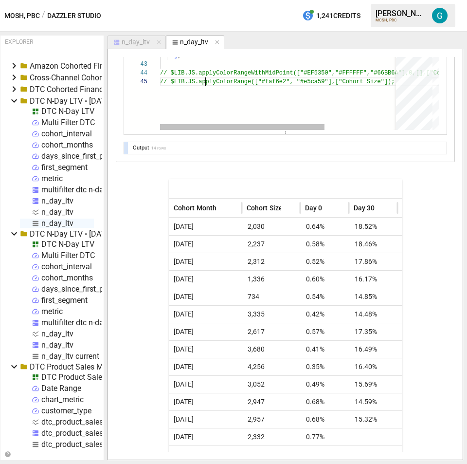
click at [206, 82] on div "column: `Cohort $ { $CONTEXT.cohort_interval } ` , $.formatter.rows.formatters …" at bounding box center [333, 9] width 347 height 634
click at [219, 70] on div "column: `Cohort $ { $CONTEXT.cohort_interval } ` , $.formatter.rows.formatters …" at bounding box center [333, 9] width 347 height 634
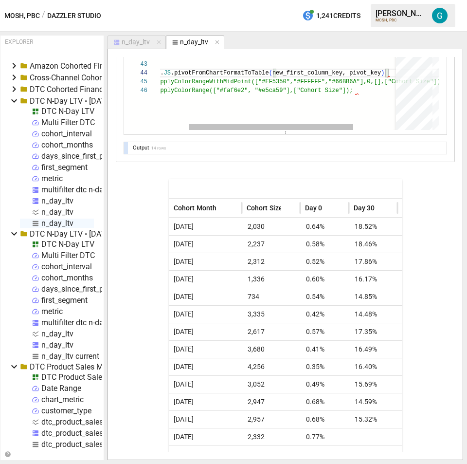
scroll to position [26, 53]
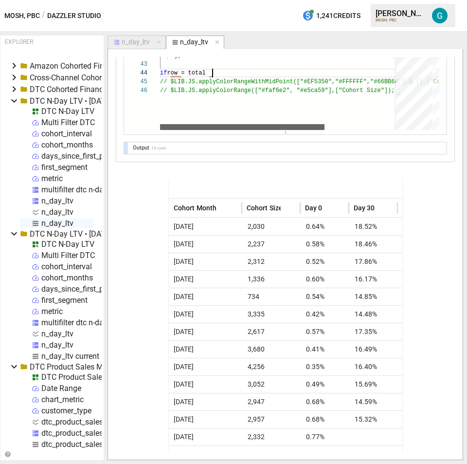
click at [161, 129] on div at bounding box center [242, 127] width 164 height 6
drag, startPoint x: 229, startPoint y: 73, endPoint x: 149, endPoint y: 74, distance: 80.3
click at [160, 74] on div "column: `Cohort $ { $CONTEXT.cohort_interval } ` , $.formatter.rows.formatters …" at bounding box center [333, 13] width 347 height 643
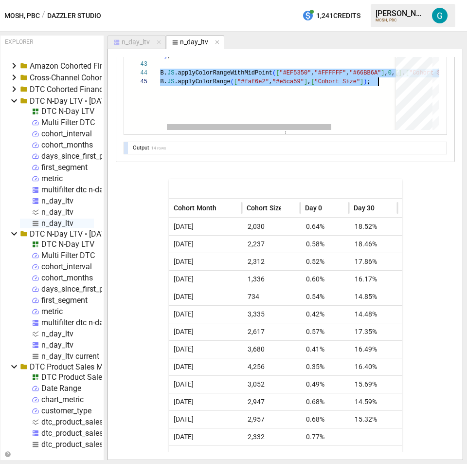
scroll to position [26, 229]
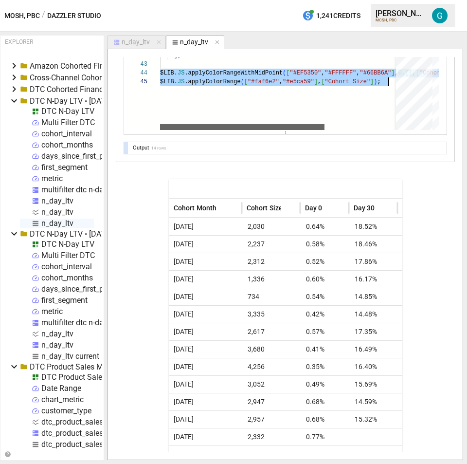
click at [206, 129] on div at bounding box center [242, 127] width 164 height 6
click at [347, 105] on div "column: `Cohort $ { $CONTEXT.cohort_interval } ` , $.formatter.rows.formatters …" at bounding box center [333, 9] width 347 height 634
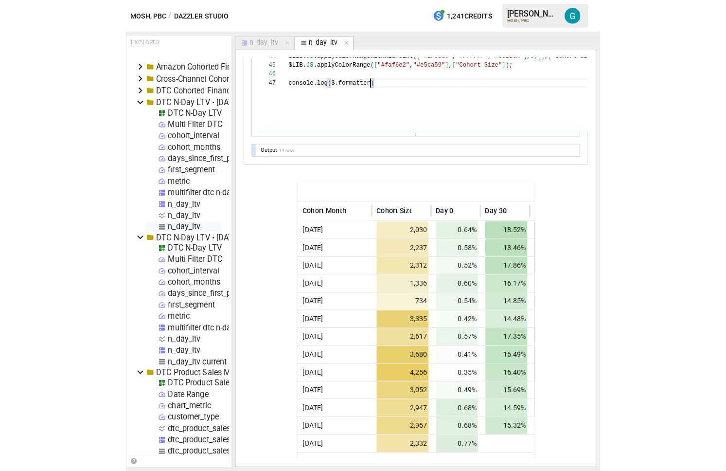
scroll to position [0, 0]
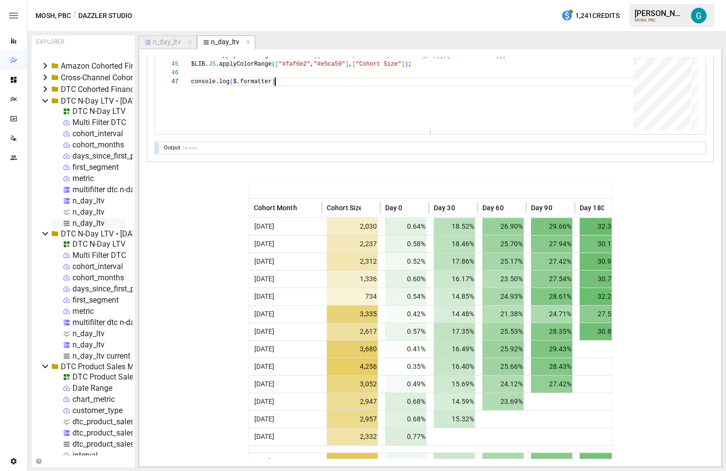
click at [343, 106] on div "column: `Cohort $ { $CONTEXT.cohort_interval } ` , $.formatter.rows.formatters …" at bounding box center [415, 0] width 449 height 651
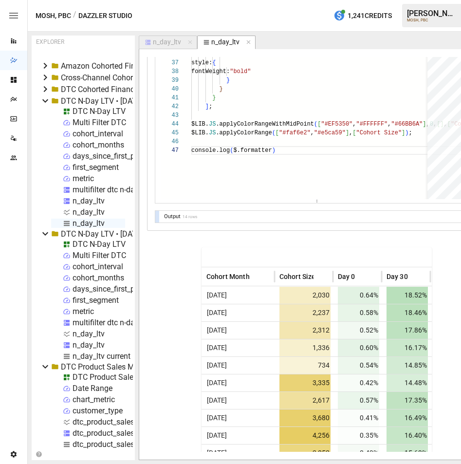
scroll to position [1039, 0]
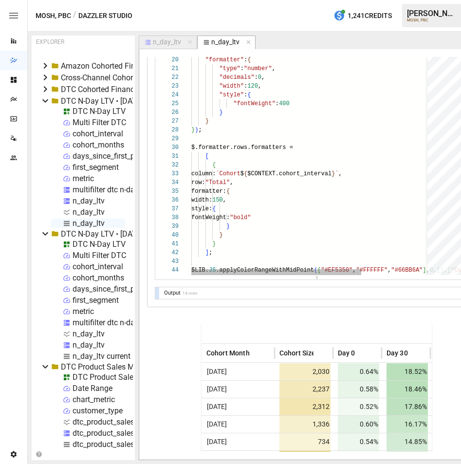
drag, startPoint x: 316, startPoint y: 201, endPoint x: 296, endPoint y: 318, distance: 118.5
click at [296, 318] on div "**********" at bounding box center [316, 254] width 339 height 395
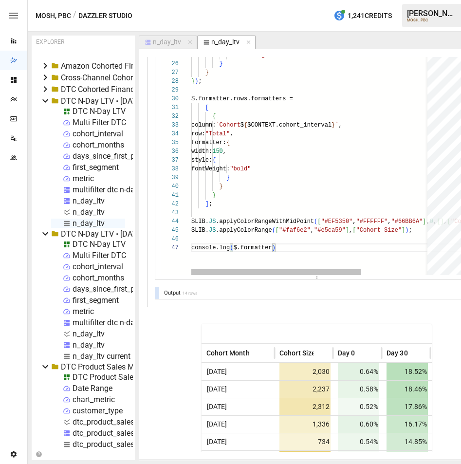
click at [255, 203] on div "column: `Cohort $ { $CONTEXT.cohort_interval } ` , $.formatter.rows.formatters …" at bounding box center [359, 204] width 337 height 728
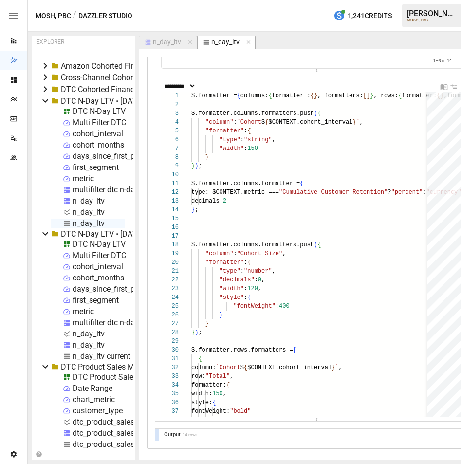
scroll to position [885, 0]
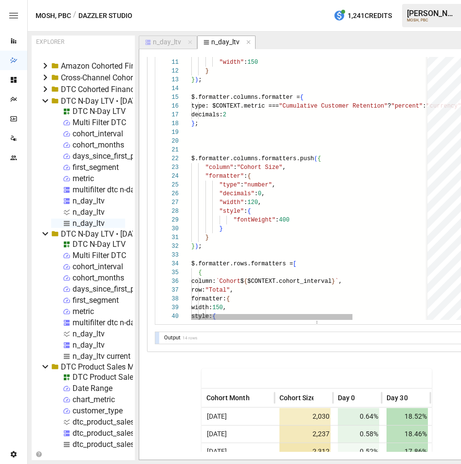
click at [201, 140] on div "$.formatter.rows.formatters = [ { } } ) ; "fontWeight" : 400 } "style" : { "typ…" at bounding box center [368, 364] width 355 height 789
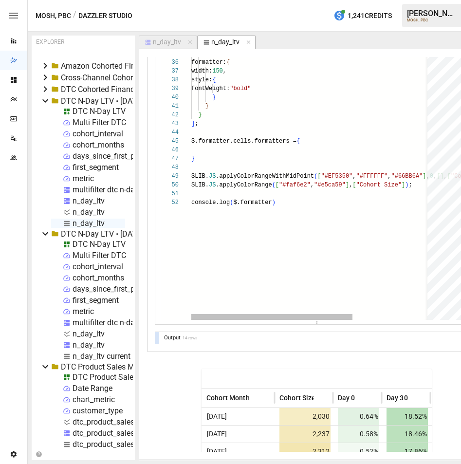
click at [267, 146] on div "width: 150 , style: { column: `Cohort $ { $CONTEXT.cohort_interval } ` , row: "…" at bounding box center [368, 137] width 355 height 772
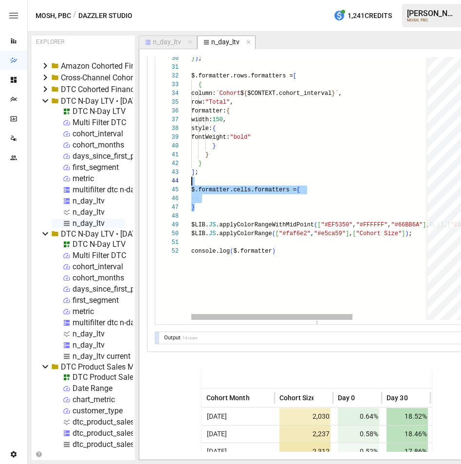
scroll to position [35, 0]
drag, startPoint x: 209, startPoint y: 210, endPoint x: 171, endPoint y: 192, distance: 42.0
click at [191, 192] on div "width: 150 , style: { column: `Cohort $ { $CONTEXT.cohort_interval } ` , row: "…" at bounding box center [368, 186] width 355 height 772
click at [355, 202] on div "width: 150 , style: { column: `Cohort $ { $CONTEXT.cohort_interval } ` , row: "…" at bounding box center [368, 186] width 355 height 772
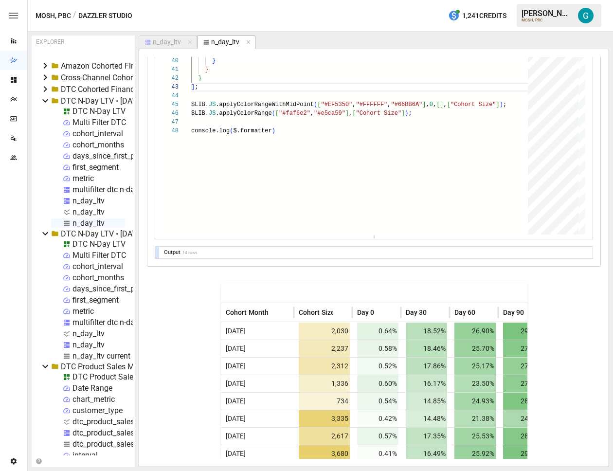
scroll to position [1074, 0]
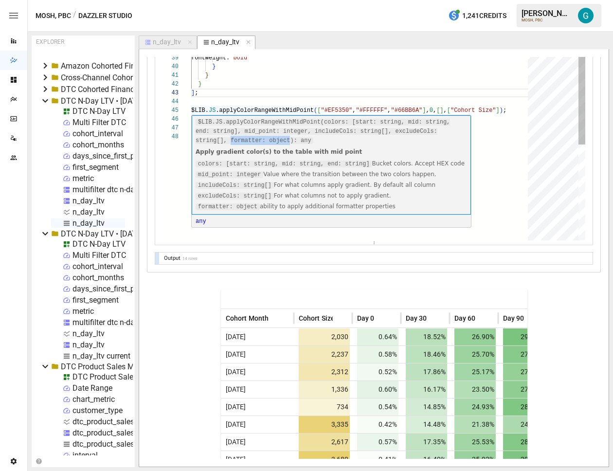
drag, startPoint x: 229, startPoint y: 139, endPoint x: 289, endPoint y: 142, distance: 60.4
click at [289, 142] on code "$LIB.JS.applyColorRangeWithMidPoint(colors: [start: string, mid: string, end: s…" at bounding box center [323, 131] width 254 height 25
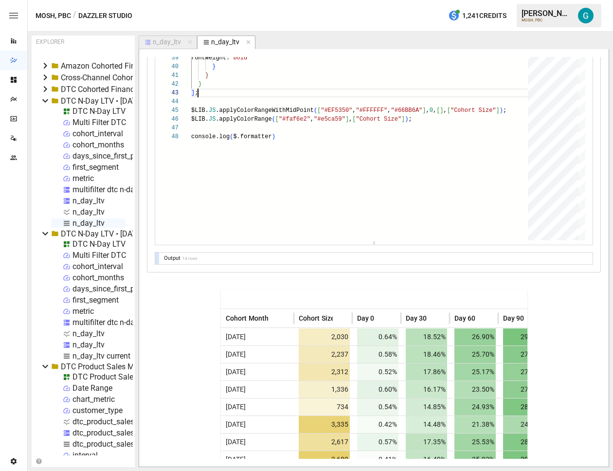
scroll to position [18, 7]
click at [273, 123] on div "width: 150 , style: { column: `Cohort $ { $CONTEXT.cohort_interval } ` , row: "…" at bounding box center [362, 89] width 343 height 737
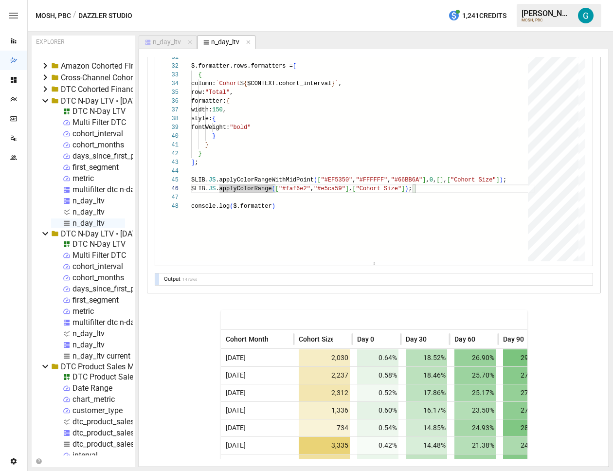
scroll to position [1052, 0]
click at [300, 120] on div "width: 150 , style: { column: `Cohort $ { $CONTEXT.cohort_interval } ` , row: "…" at bounding box center [362, 159] width 343 height 737
click at [339, 131] on div "width: 150 , style: { column: `Cohort $ { $CONTEXT.cohort_interval } ` , row: "…" at bounding box center [362, 159] width 343 height 737
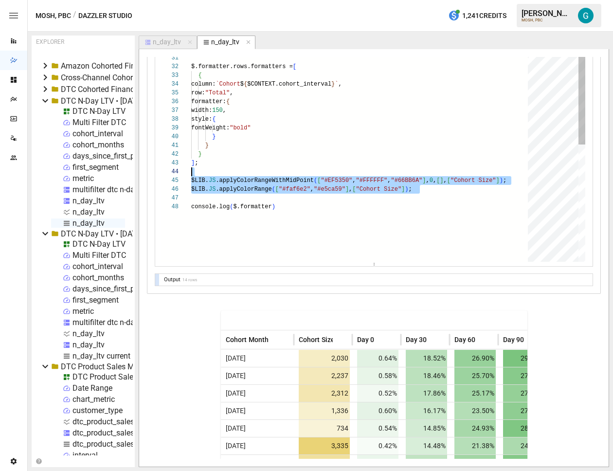
scroll to position [26, 0]
drag, startPoint x: 445, startPoint y: 191, endPoint x: 183, endPoint y: 175, distance: 262.3
click at [191, 175] on div "width: 150 , style: { column: `Cohort $ { $CONTEXT.cohort_interval } ` , row: "…" at bounding box center [362, 159] width 343 height 737
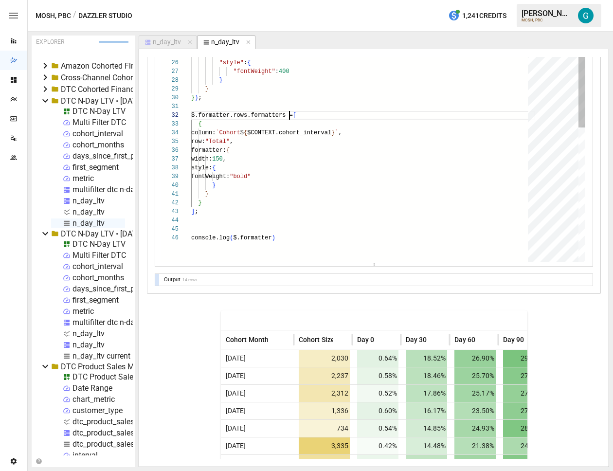
click at [290, 111] on div "width: 150 , style: { column: `Cohort $ { $CONTEXT.cohort_interval } ` , row: "…" at bounding box center [362, 198] width 343 height 719
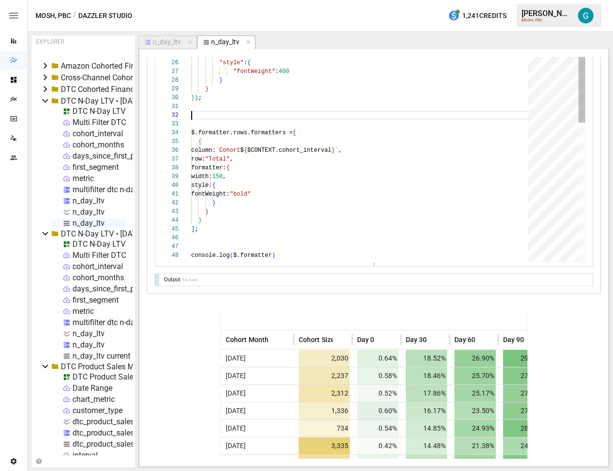
scroll to position [26, 229]
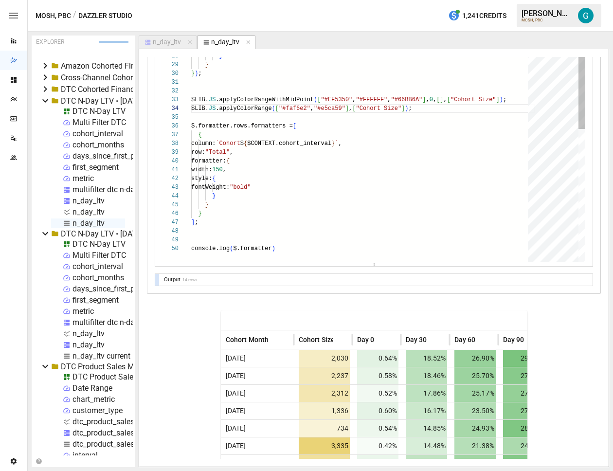
click at [308, 186] on div "width: 150 , style: { column: `Cohort $ { $CONTEXT.cohort_interval } ` , row: "…" at bounding box center [362, 192] width 343 height 754
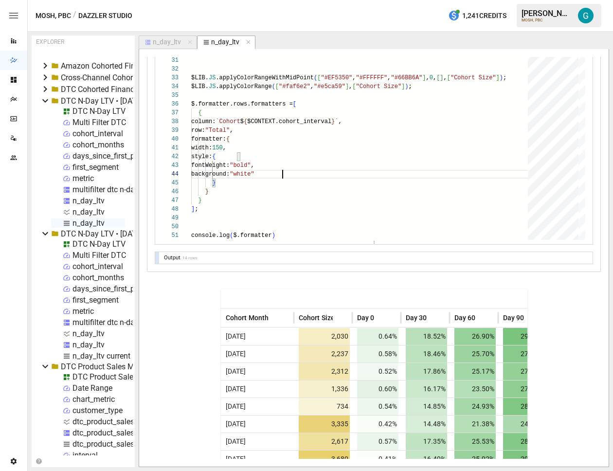
scroll to position [1074, 0]
click at [286, 100] on div "width: 150 , style: { column: `Cohort $ { $CONTEXT.cohort_interval } ` , row: "…" at bounding box center [362, 175] width 343 height 763
click at [286, 101] on div "width: 150 , style: { column: `Cohort $ { $CONTEXT.cohort_interval } ` , row: "…" at bounding box center [362, 175] width 343 height 763
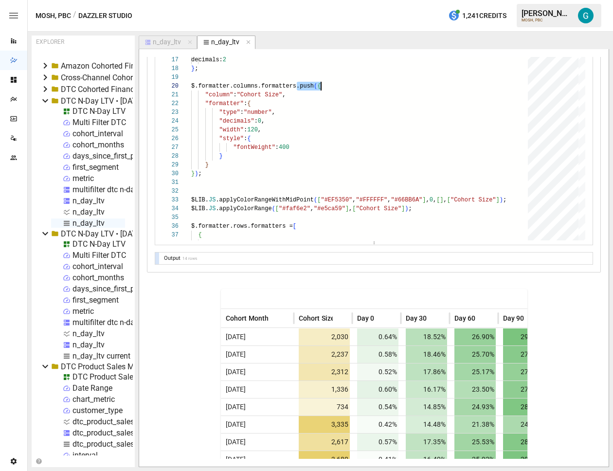
scroll to position [79, 130]
drag, startPoint x: 296, startPoint y: 86, endPoint x: 325, endPoint y: 85, distance: 28.7
click at [325, 85] on div "column: `Cohort $ { $CONTEXT.cohort_interval } ` , $.formatter.rows.formatters …" at bounding box center [362, 296] width 343 height 763
click at [297, 228] on div "column: `Cohort $ { $CONTEXT.cohort_interval } ` , $.formatter.rows.formatters …" at bounding box center [362, 296] width 343 height 763
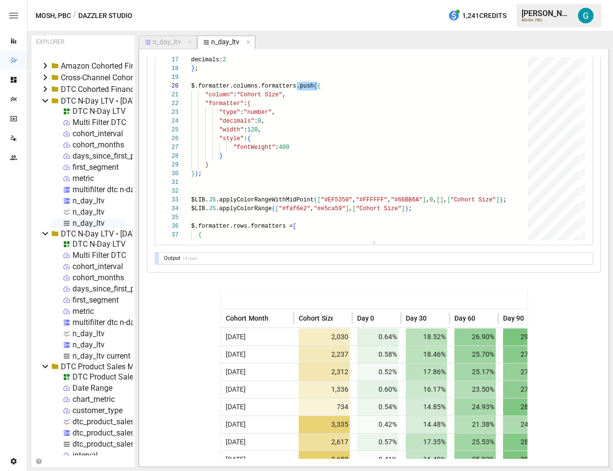
scroll to position [44, 106]
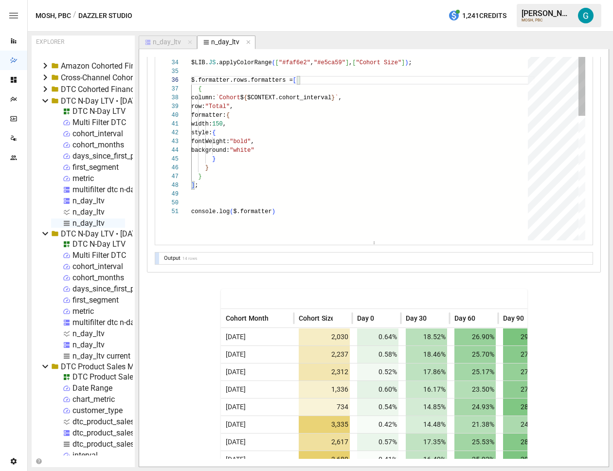
click at [322, 147] on div "column: `Cohort $ { $CONTEXT.cohort_interval } ` , $.formatter.rows.formatters …" at bounding box center [362, 150] width 343 height 763
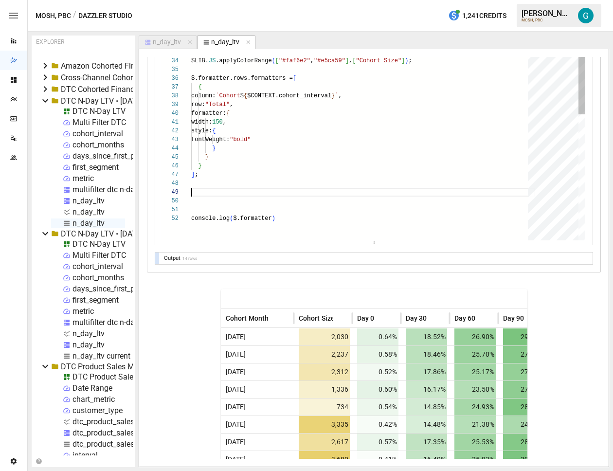
click at [286, 77] on div "column: `Cohort $ { $CONTEXT.cohort_interval } ` , $.formatter.rows.formatters …" at bounding box center [362, 153] width 343 height 772
click at [343, 77] on div "column: `Cohort $ { $CONTEXT.cohort_interval } ` , $.formatter.rows.formatters …" at bounding box center [362, 153] width 343 height 772
drag, startPoint x: 338, startPoint y: 85, endPoint x: 167, endPoint y: 75, distance: 171.1
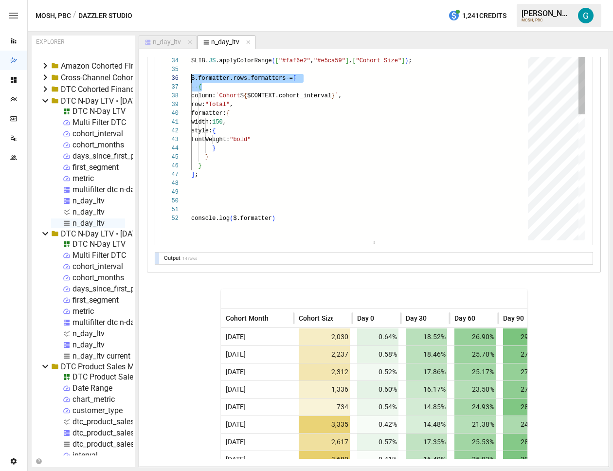
click at [191, 75] on div "column: `Cohort $ { $CONTEXT.cohort_interval } ` , $.formatter.rows.formatters …" at bounding box center [362, 153] width 343 height 772
click at [228, 189] on div "column: `Cohort $ { $CONTEXT.cohort_interval } ` , $.formatter.rows.formatters …" at bounding box center [362, 153] width 343 height 772
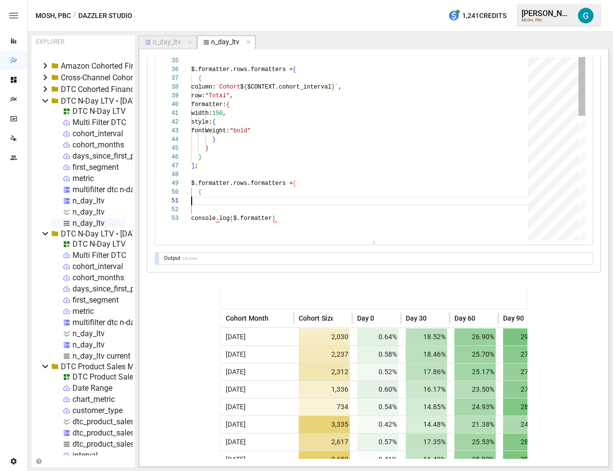
scroll to position [70, 0]
drag, startPoint x: 284, startPoint y: 204, endPoint x: 145, endPoint y: 180, distance: 140.2
click at [191, 180] on div "column: `Cohort $ { $CONTEXT.cohort_interval } ` , $.formatter.rows.formatters …" at bounding box center [362, 149] width 343 height 780
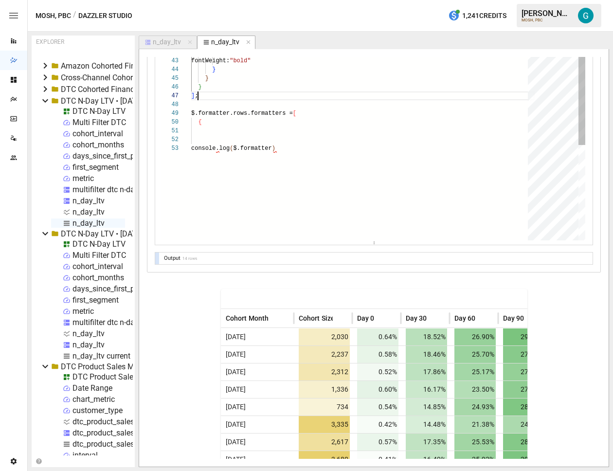
click at [291, 96] on div "column: `Cohort $ { $CONTEXT.cohort_interval } ` , $.formatter.rows.formatters …" at bounding box center [362, 79] width 343 height 780
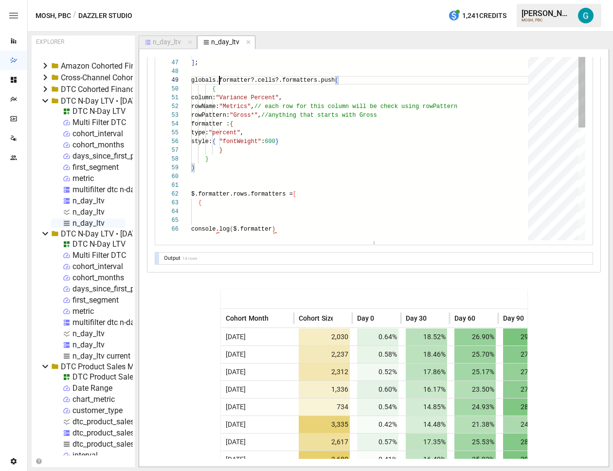
click at [218, 84] on div "column: `Cohort $ { $CONTEXT.cohort_interval } ` , $.formatter.rows.formatters …" at bounding box center [362, 103] width 343 height 894
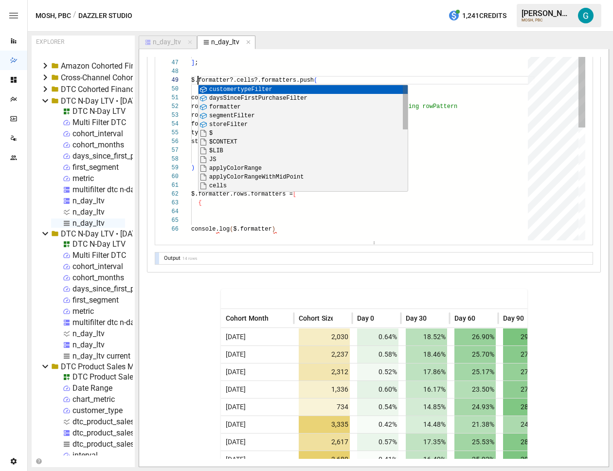
scroll to position [70, 7]
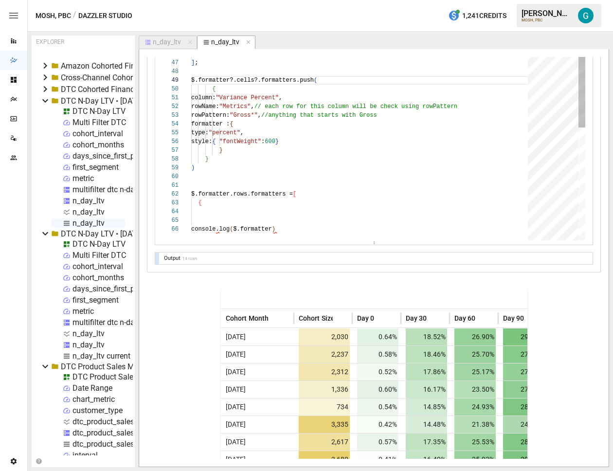
click at [307, 98] on div "column: `Cohort $ { $CONTEXT.cohort_interval } ` , $.formatter.rows.formatters …" at bounding box center [362, 103] width 343 height 894
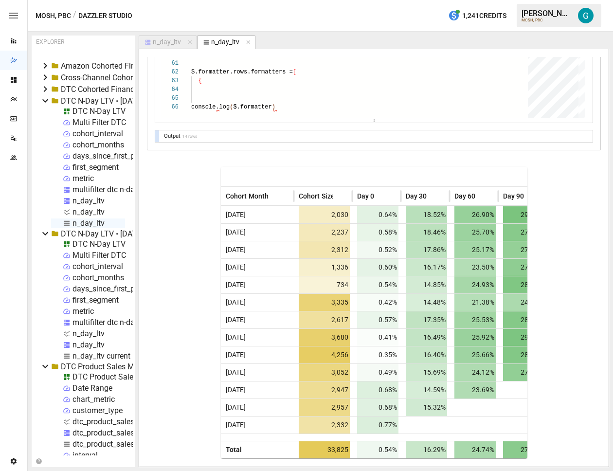
scroll to position [1098, 0]
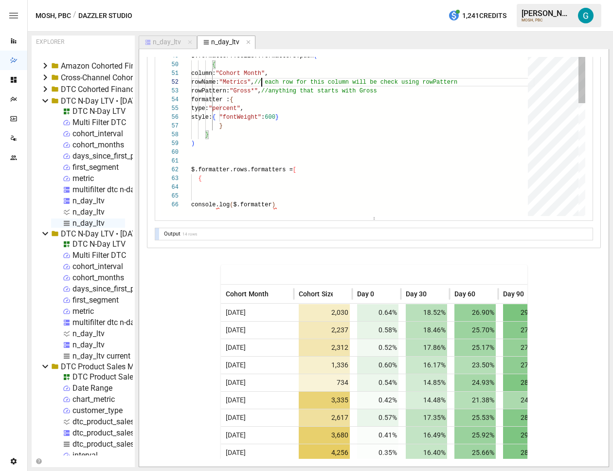
click at [262, 78] on div "column: `Cohort $ { $CONTEXT.cohort_interval } ` , $.formatter.rows.formatters …" at bounding box center [362, 78] width 343 height 894
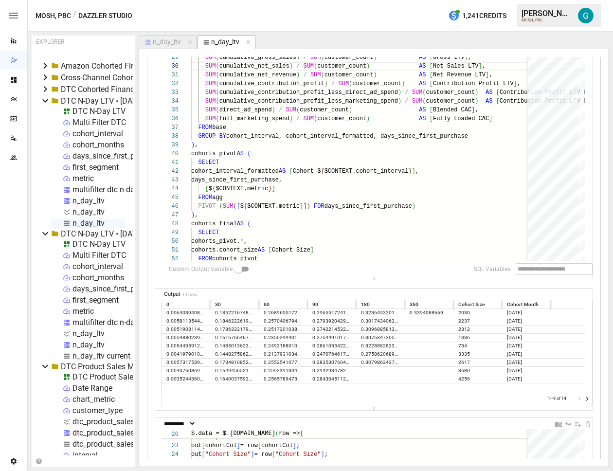
scroll to position [0, 0]
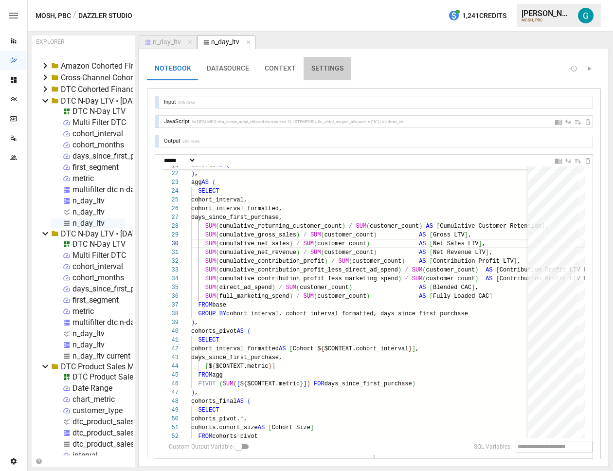
click at [334, 58] on button "SETTINGS" at bounding box center [328, 68] width 48 height 23
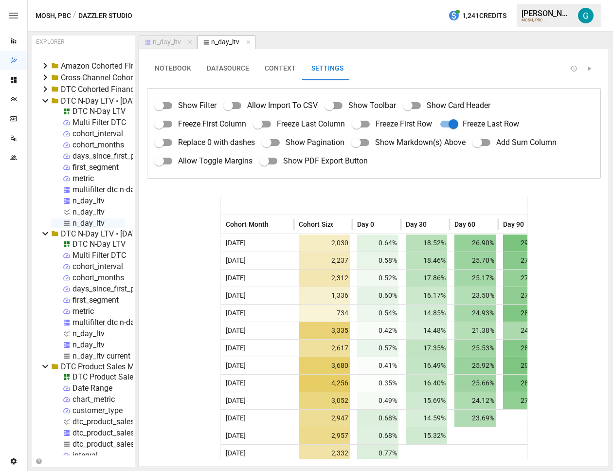
click at [181, 71] on button "NOTEBOOK" at bounding box center [173, 68] width 52 height 23
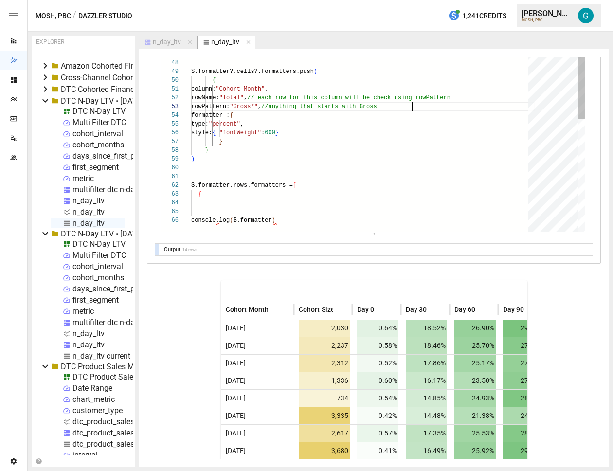
scroll to position [18, 221]
click at [440, 106] on div "} ) ; $LIB. JS .applyColorRangeWithMidPoint ( [ "#EF5350" , "#FFFFFF" , "#66BB6…" at bounding box center [362, 94] width 343 height 894
drag, startPoint x: 313, startPoint y: 214, endPoint x: 162, endPoint y: 186, distance: 153.0
click at [191, 186] on div "} ) ; $LIB. JS .applyColorRangeWithMidPoint ( [ "#EF5350" , "#FFFFFF" , "#66BB6…" at bounding box center [362, 94] width 343 height 894
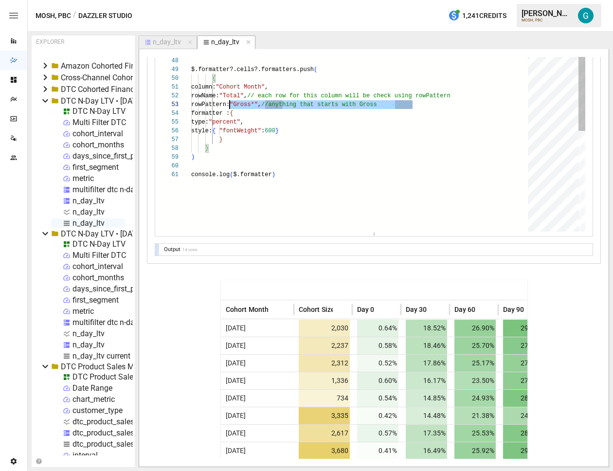
scroll to position [18, 0]
drag, startPoint x: 480, startPoint y: 101, endPoint x: 142, endPoint y: 101, distance: 338.1
click at [191, 101] on div "} ) ; $LIB. JS .applyColorRangeWithMidPoint ( [ "#EF5350" , "#FFFFFF" , "#66BB6…" at bounding box center [362, 70] width 343 height 850
click at [246, 95] on div "} ) ; $LIB. JS .applyColorRangeWithMidPoint ( [ "#EF5350" , "#FFFFFF" , "#66BB6…" at bounding box center [362, 70] width 343 height 850
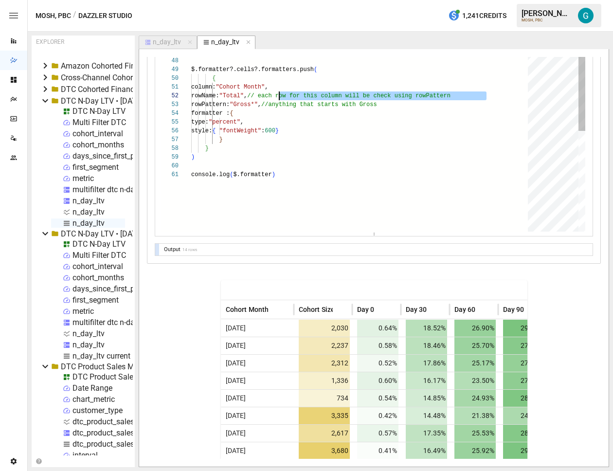
drag, startPoint x: 509, startPoint y: 94, endPoint x: 280, endPoint y: 99, distance: 229.2
click at [280, 99] on div "} ) ; $LIB. JS .applyColorRangeWithMidPoint ( [ "#EF5350" , "#FFFFFF" , "#66BB6…" at bounding box center [362, 70] width 343 height 850
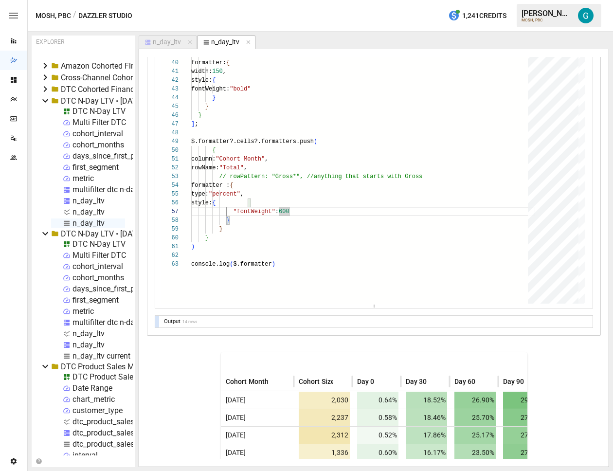
scroll to position [1010, 0]
click at [306, 215] on div "} ) ; $LIB. JS .applyColorRangeWithMidPoint ( [ "#EF5350" , "#FFFFFF" , "#66BB6…" at bounding box center [362, 151] width 343 height 868
click at [310, 210] on div "} ) ; $LIB. JS .applyColorRangeWithMidPoint ( [ "#EF5350" , "#FFFFFF" , "#66BB6…" at bounding box center [362, 151] width 343 height 868
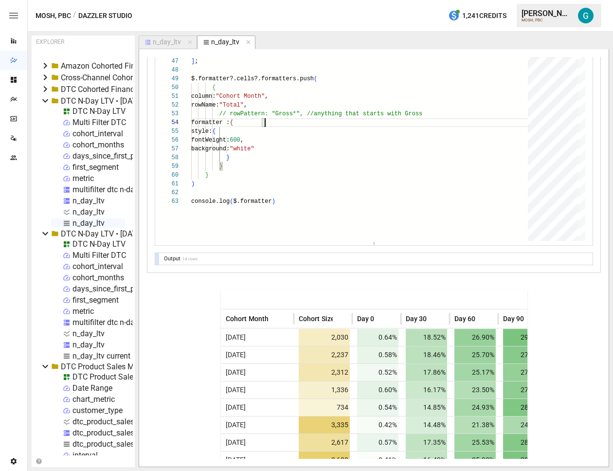
scroll to position [1071, 0]
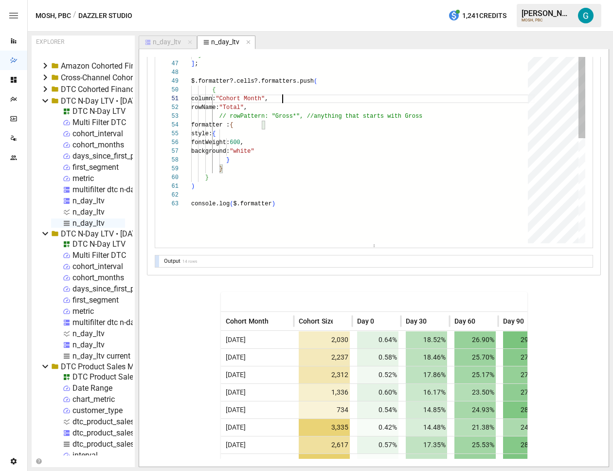
click at [281, 99] on div "} ) ; $LIB. JS .applyColorRangeWithMidPoint ( [ "#EF5350" , "#FFFFFF" , "#66BB6…" at bounding box center [362, 91] width 343 height 868
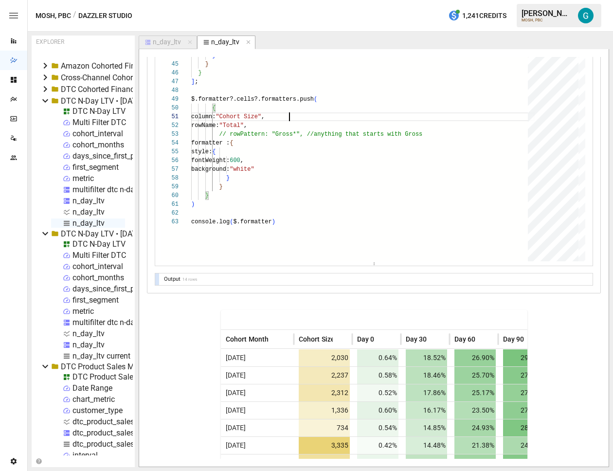
scroll to position [1038, 0]
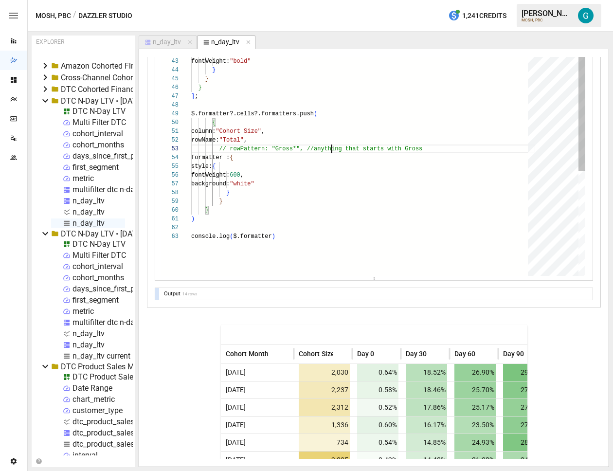
click at [330, 144] on div "} ) ; $LIB. JS .applyColorRangeWithMidPoint ( [ "#EF5350" , "#FFFFFF" , "#66BB6…" at bounding box center [362, 123] width 343 height 868
click at [330, 138] on div "} ) ; $LIB. JS .applyColorRangeWithMidPoint ( [ "#EF5350" , "#FFFFFF" , "#66BB6…" at bounding box center [362, 123] width 343 height 868
click at [270, 148] on div "} ) ; $LIB. JS .applyColorRangeWithMidPoint ( [ "#EF5350" , "#FFFFFF" , "#66BB6…" at bounding box center [362, 123] width 343 height 868
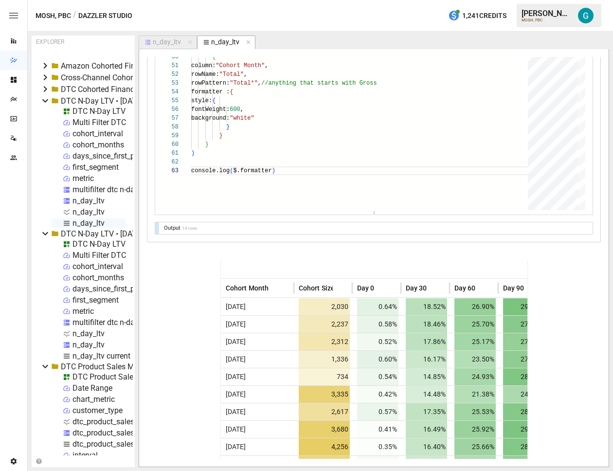
scroll to position [942, 0]
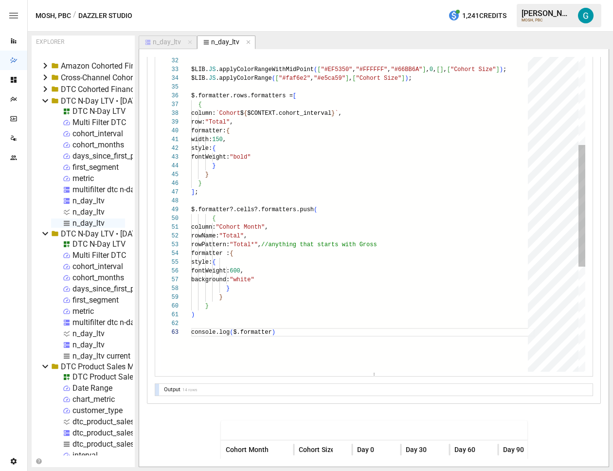
click at [370, 234] on div "} ) ; $LIB. JS .applyColorRangeWithMidPoint ( [ "#EF5350" , "#FFFFFF" , "#66BB6…" at bounding box center [362, 219] width 343 height 868
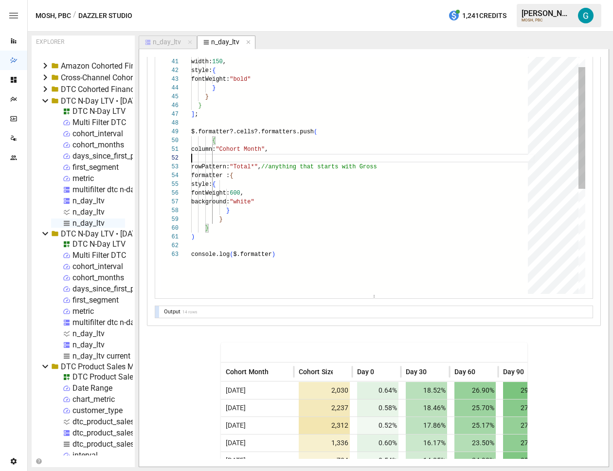
scroll to position [9, 0]
click at [368, 162] on div "} ) ; $LIB. JS .applyColorRangeWithMidPoint ( [ "#EF5350" , "#FFFFFF" , "#66BB6…" at bounding box center [362, 141] width 343 height 868
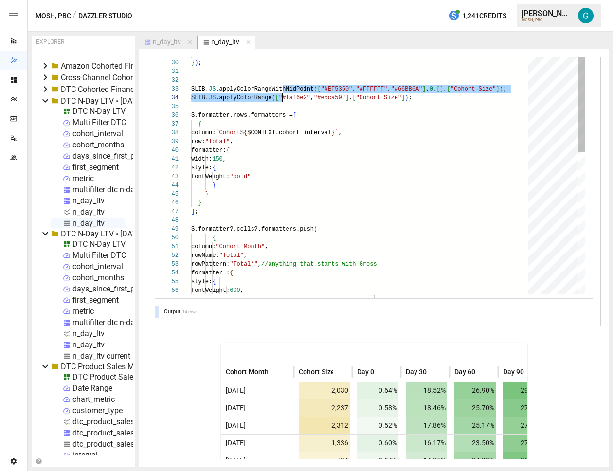
drag, startPoint x: 281, startPoint y: 87, endPoint x: 284, endPoint y: 97, distance: 10.5
click at [284, 97] on div "} ) ; $LIB. JS .applyColorRangeWithMidPoint ( [ "#EF5350" , "#FFFFFF" , "#66BB6…" at bounding box center [362, 238] width 343 height 868
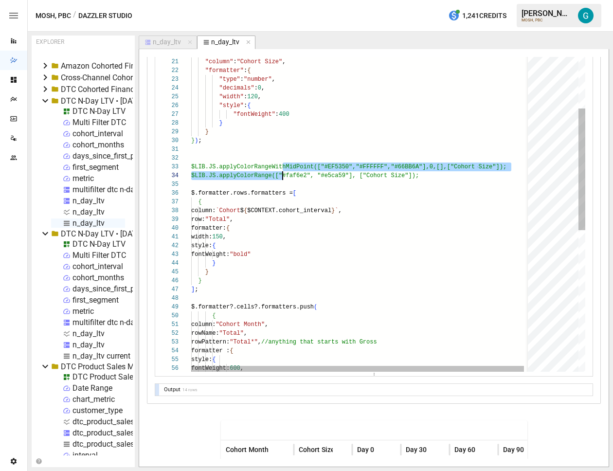
scroll to position [18, 91]
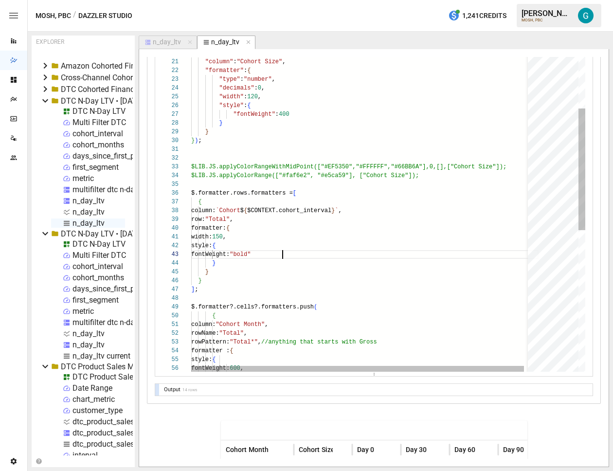
click at [341, 250] on div "} ) ; $LIB.JS.applyColorRangeWithMidPoint(["#EF5350","#F FFFFF","#66BB6A"],0,[]…" at bounding box center [364, 316] width 347 height 868
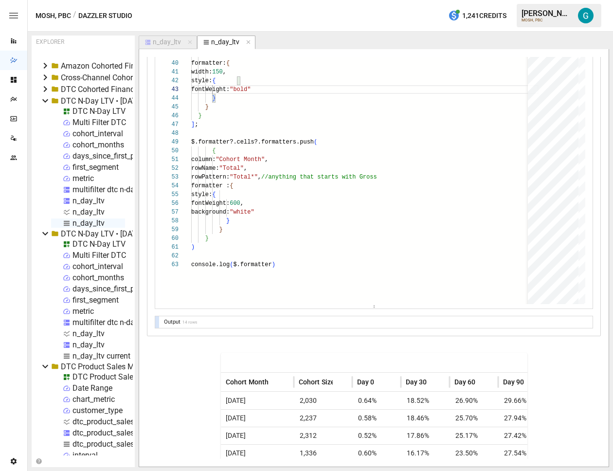
scroll to position [1010, 0]
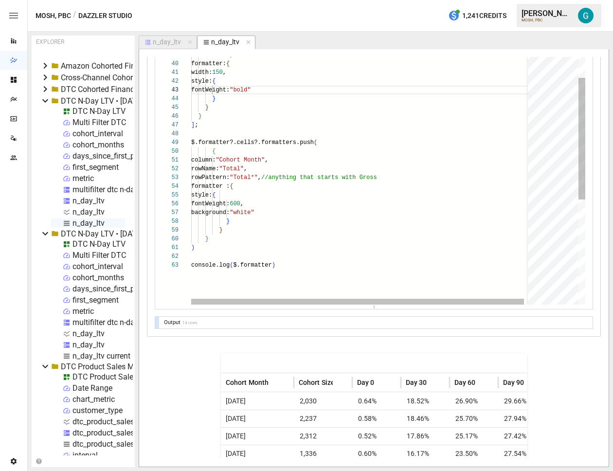
click at [315, 203] on div "$LIB. JS .applyColorRangeWithMidPoint ( [ "#EF5350" , "#FFFFFF" , "#66BB6A" ] ,…" at bounding box center [364, 152] width 347 height 868
type textarea "**********"
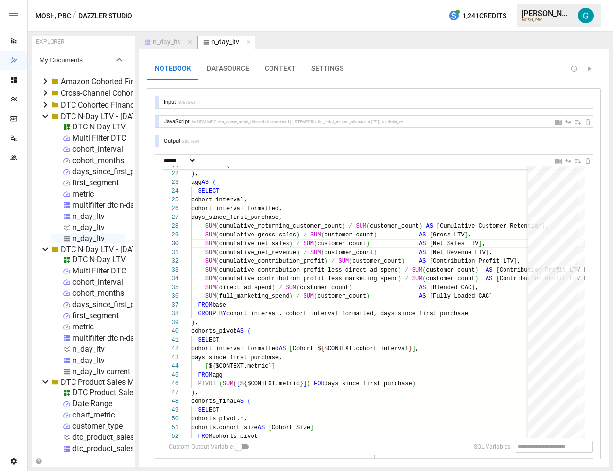
select select "**********"
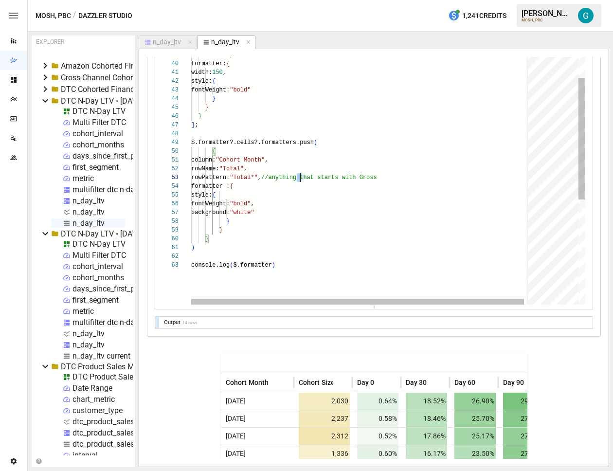
scroll to position [18, 221]
drag, startPoint x: 297, startPoint y: 178, endPoint x: 501, endPoint y: 176, distance: 204.4
click at [501, 176] on div "$LIB. JS .applyColorRangeWithMidPoint ( [ "#EF5350" , "#FFFFFF" , "#66BB6A" ] ,…" at bounding box center [364, 152] width 347 height 868
click at [430, 168] on div "$LIB. JS .applyColorRangeWithMidPoint ( [ "#EF5350" , "#FFFFFF" , "#66BB6A" ] ,…" at bounding box center [364, 152] width 347 height 868
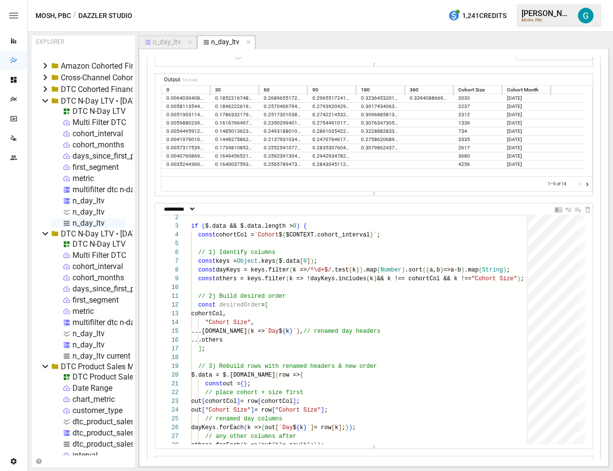
scroll to position [279, 0]
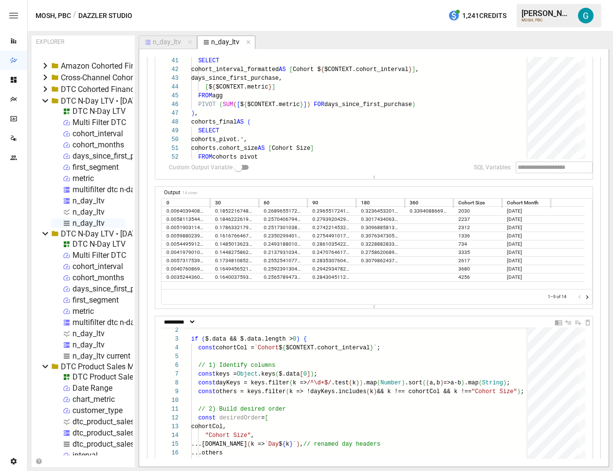
click at [583, 299] on icon "Go to next page" at bounding box center [587, 297] width 8 height 8
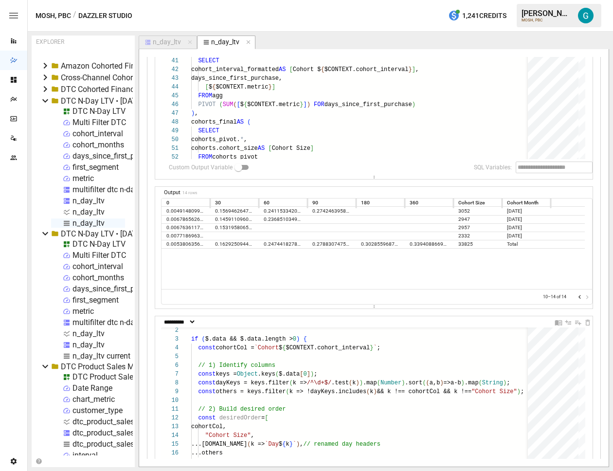
click at [580, 299] on div at bounding box center [583, 297] width 15 height 10
drag, startPoint x: 536, startPoint y: 243, endPoint x: 171, endPoint y: 243, distance: 364.9
click at [171, 243] on div "0.0053806356245380636 0.16292509446543676 0.24744182786655453 0.278830747586853…" at bounding box center [373, 244] width 423 height 8
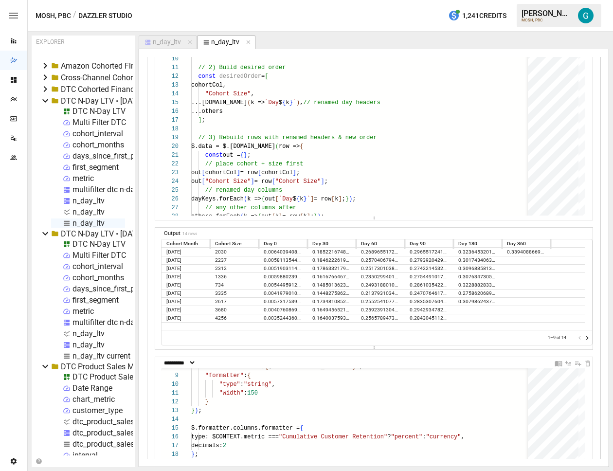
scroll to position [619, 0]
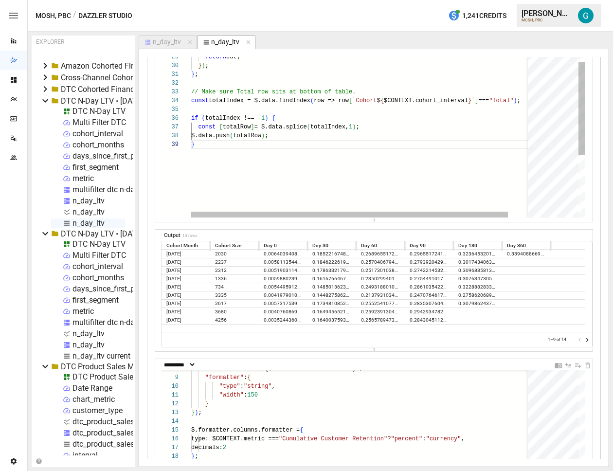
click at [372, 167] on div "// any other columns after others.forEach ( k => { out [ k ] = row [ k ] ; } ) …" at bounding box center [373, 88] width 365 height 562
click at [225, 101] on div "// any other columns after others.forEach ( k => { out [ k ] = row [ k ] ; } ) …" at bounding box center [373, 88] width 365 height 562
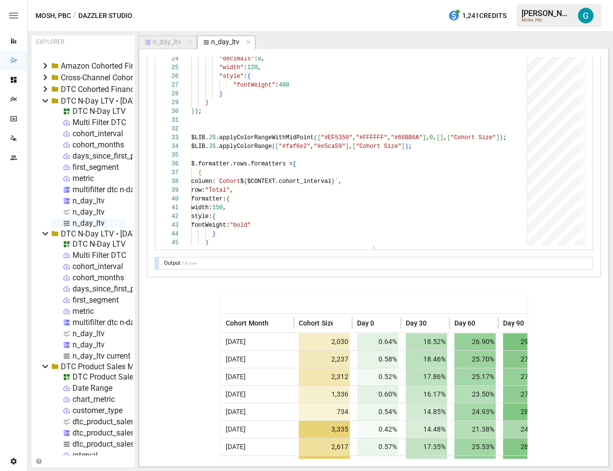
scroll to position [1042, 0]
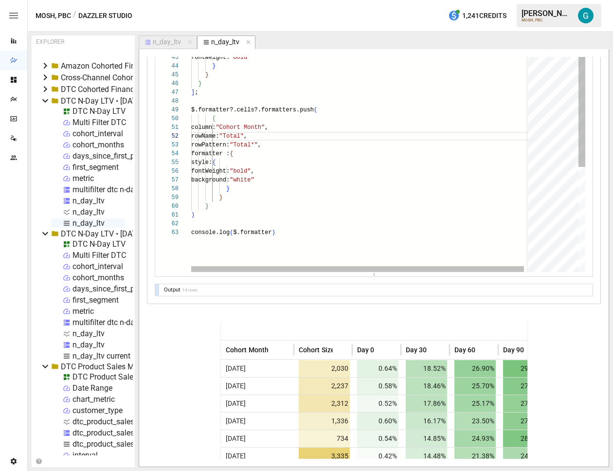
click at [235, 217] on div "style: { fontWeight: "bold" } } } ] ; $.formatter?.cells?.formatters.push ( { c…" at bounding box center [364, 119] width 347 height 868
click at [261, 225] on div "style: { fontWeight: "bold" } } } ] ; $.formatter?.cells?.formatters.push ( { c…" at bounding box center [364, 119] width 347 height 868
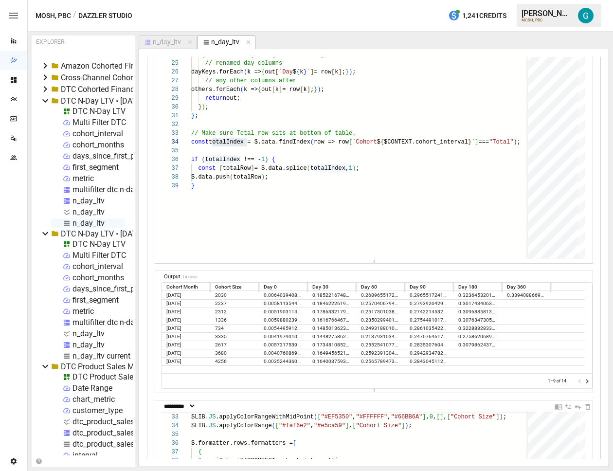
scroll to position [577, 0]
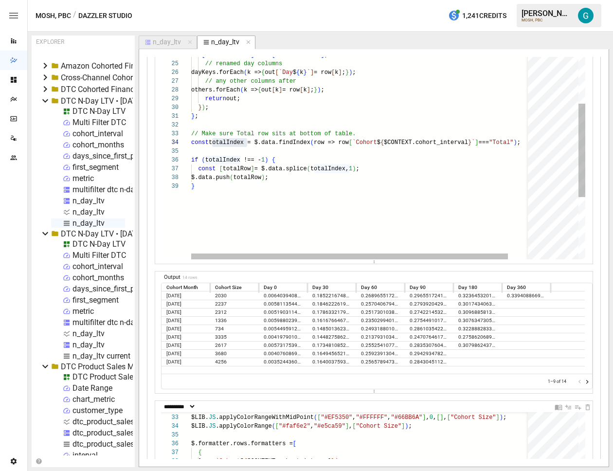
click at [290, 150] on div "// any other columns after others.forEach ( k => { out [ k ] = row [ k ] ; } ) …" at bounding box center [373, 130] width 365 height 562
click at [246, 144] on div "// any other columns after others.forEach ( k => { out [ k ] = row [ k ] ; } ) …" at bounding box center [373, 130] width 365 height 562
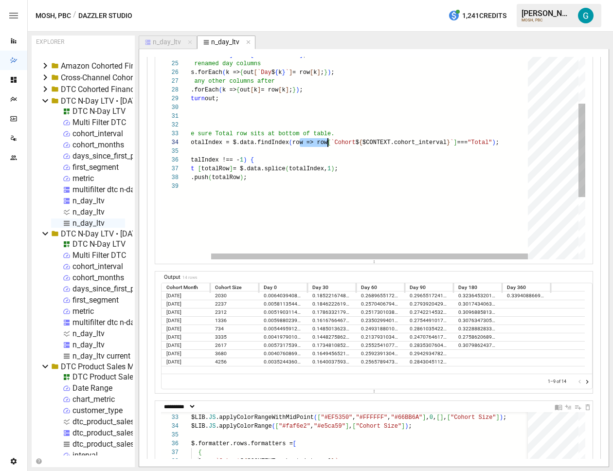
drag, startPoint x: 299, startPoint y: 143, endPoint x: 329, endPoint y: 141, distance: 29.7
click at [329, 141] on div "// any other columns after others.forEach ( k => { out [ k ] = row [ k ] ; } ) …" at bounding box center [352, 130] width 365 height 562
click at [264, 144] on div "// any other columns after others.forEach ( k => { out [ k ] = row [ k ] ; } ) …" at bounding box center [352, 130] width 365 height 562
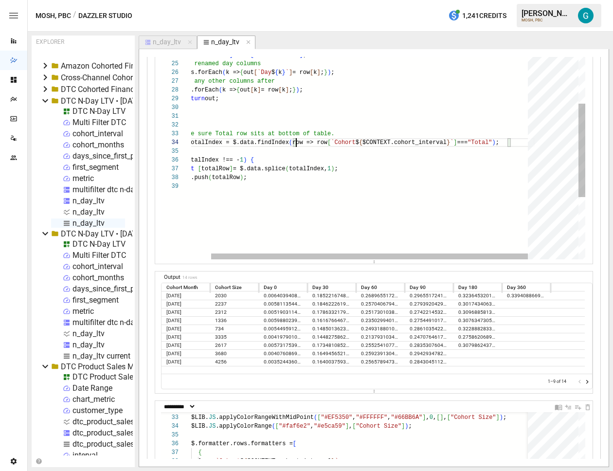
click at [297, 144] on div "// any other columns after others.forEach ( k => { out [ k ] = row [ k ] ; } ) …" at bounding box center [352, 130] width 365 height 562
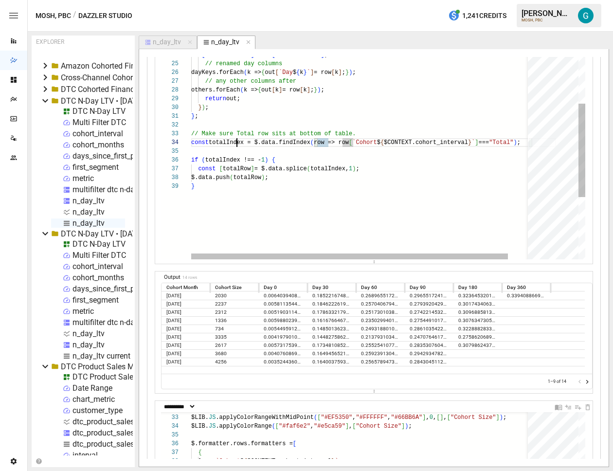
click at [238, 142] on div "// any other columns after others.forEach ( k => { out [ k ] = row [ k ] ; } ) …" at bounding box center [373, 130] width 365 height 562
click at [236, 142] on div "// any other columns after others.forEach ( k => { out [ k ] = row [ k ] ; } ) …" at bounding box center [373, 130] width 365 height 562
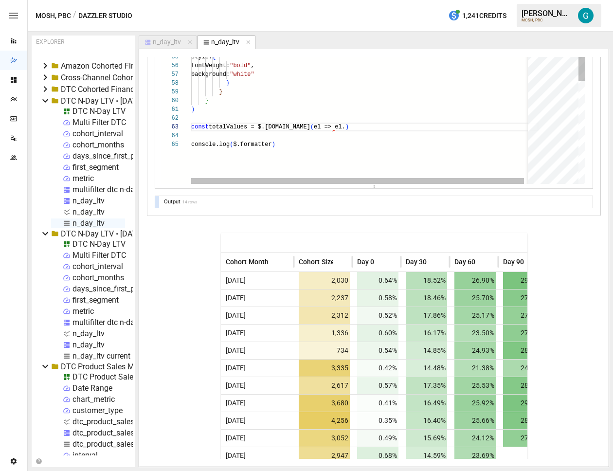
scroll to position [9, 0]
click at [399, 122] on div "style: { fontWeight: "bold" } } } ] ; $.formatter?.cells?.formatters.push ( { c…" at bounding box center [364, 22] width 347 height 885
click at [398, 128] on div "style: { fontWeight: "bold" } } } ] ; $.formatter?.cells?.formatters.push ( { c…" at bounding box center [364, 22] width 347 height 885
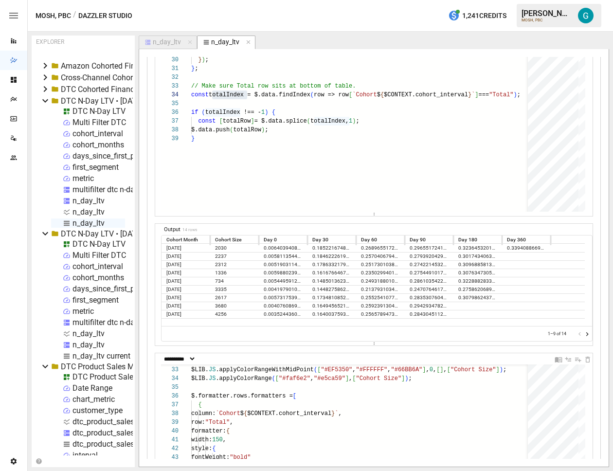
scroll to position [580, 0]
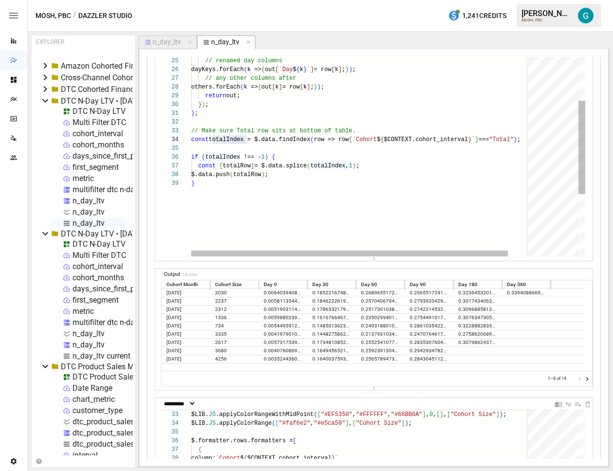
click at [472, 139] on div "// any other columns after others.forEach ( k => { out [ k ] = row [ k ] ; } ) …" at bounding box center [373, 127] width 365 height 562
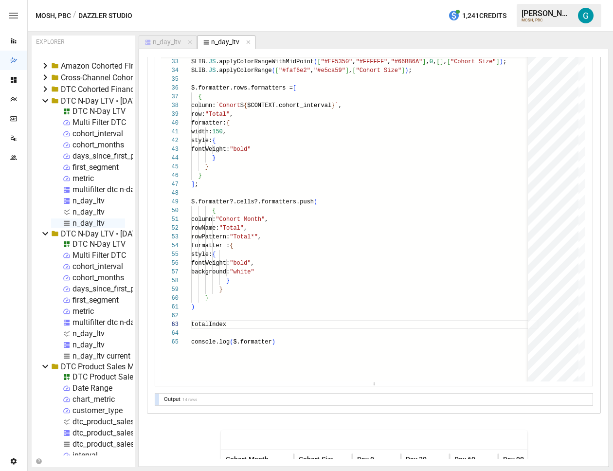
scroll to position [1046, 0]
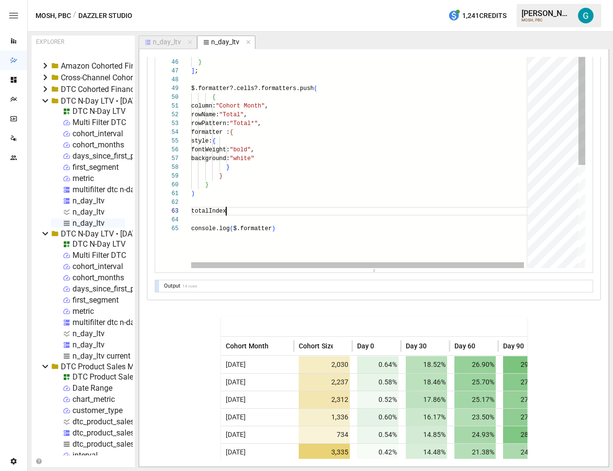
click at [324, 211] on div "style: { fontWeight: "bold" } } } ] ; $.formatter?.cells?.formatters.push ( { c…" at bounding box center [364, 106] width 347 height 885
click at [318, 225] on div "style: { fontWeight: "bold" } } } ] ; $.formatter?.cells?.formatters.push ( { c…" at bounding box center [377, 106] width 372 height 885
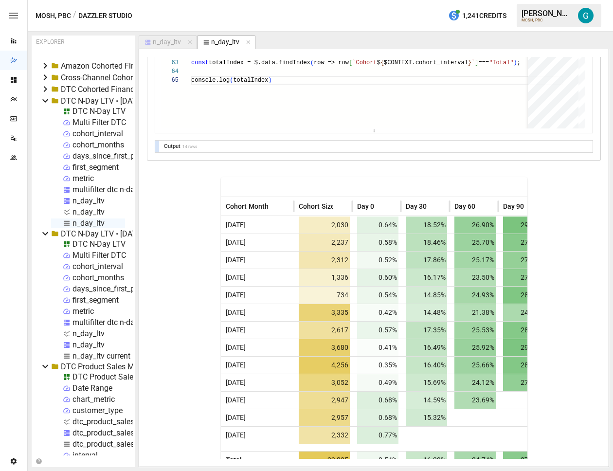
scroll to position [1184, 0]
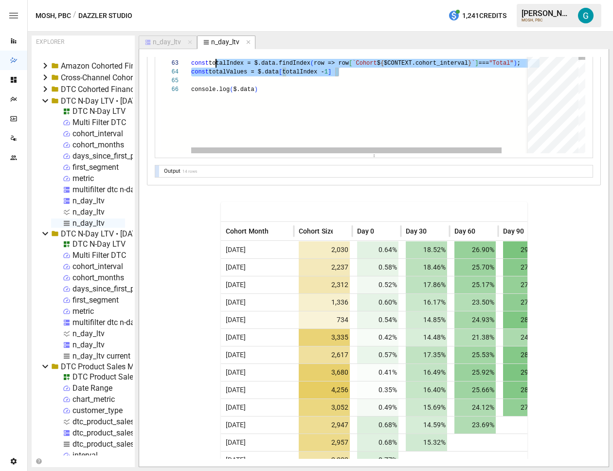
scroll to position [18, 0]
drag, startPoint x: 374, startPoint y: 72, endPoint x: 146, endPoint y: 63, distance: 227.4
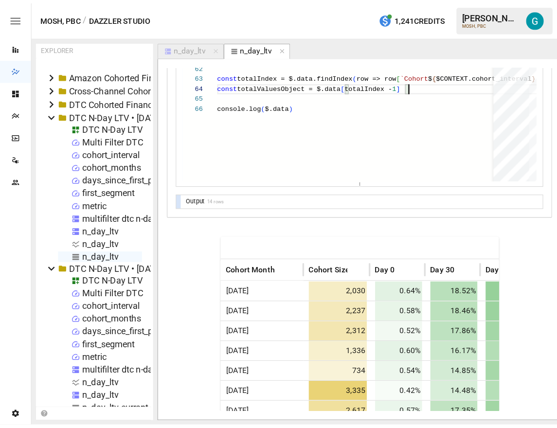
scroll to position [1157, 0]
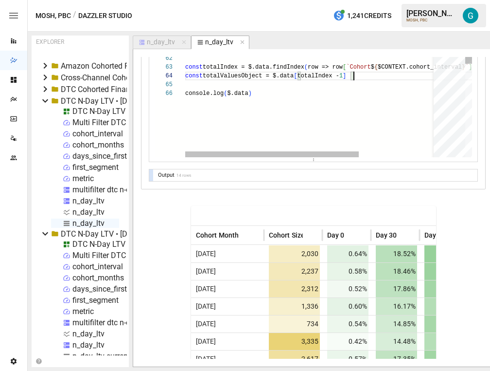
drag, startPoint x: 133, startPoint y: 125, endPoint x: 29, endPoint y: 128, distance: 104.7
click at [29, 128] on article "EXPLORER My Documents Amazon Cohorted Financials • [DATE] 03:44 Cross-Channel C…" at bounding box center [263, 201] width 470 height 339
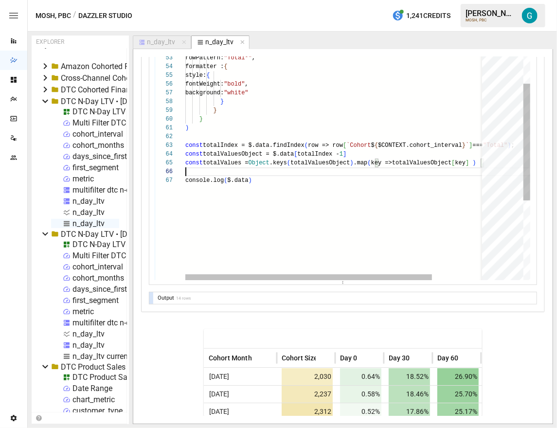
scroll to position [0, 0]
click at [268, 143] on div "style: { fontWeight: "bold" } } } ] ; $.formatter?.cells?.formatters.push ( { c…" at bounding box center [367, 49] width 365 height 903
click at [350, 150] on div "style: { fontWeight: "bold" } } } ] ; $.formatter?.cells?.formatters.push ( { c…" at bounding box center [367, 49] width 365 height 903
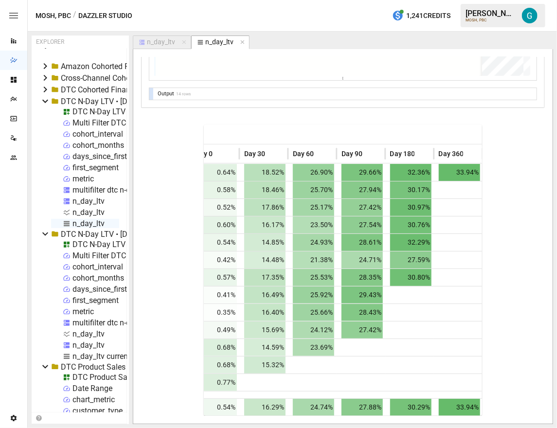
scroll to position [975, 0]
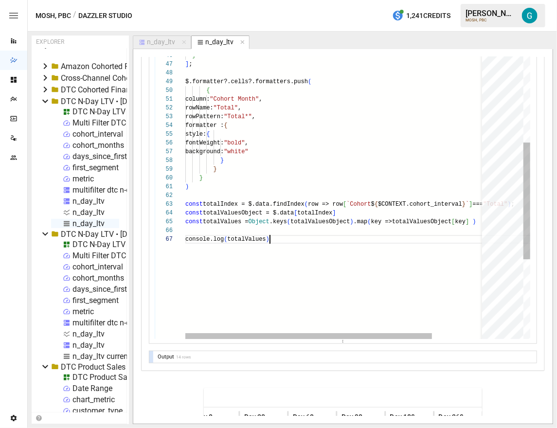
click at [305, 242] on div "style: { fontWeight: "bold" } } } ] ; $.formatter?.cells?.formatters.push ( { c…" at bounding box center [367, 108] width 365 height 903
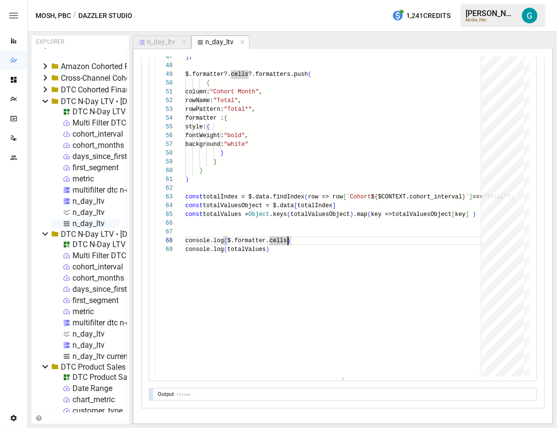
scroll to position [910, 0]
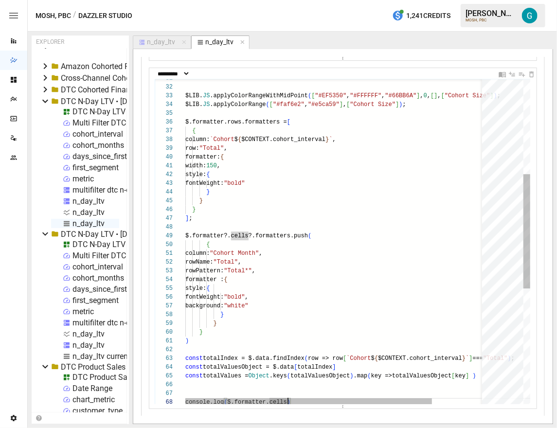
type textarea "**********"
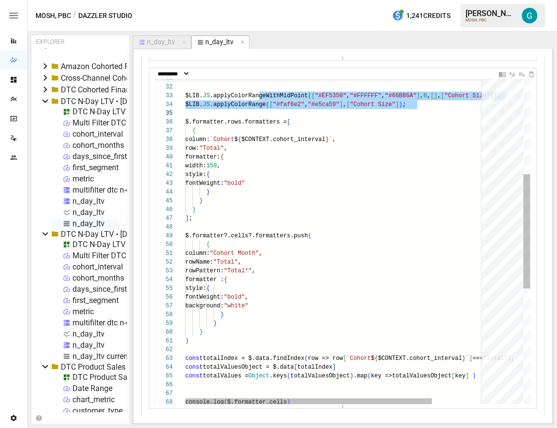
scroll to position [17, 73]
drag, startPoint x: 260, startPoint y: 96, endPoint x: 260, endPoint y: 107, distance: 10.7
click at [260, 107] on div "$.formatter?.cells?.formatters.push ( { column: "Cohort Month" , rowName: "Tota…" at bounding box center [367, 271] width 365 height 920
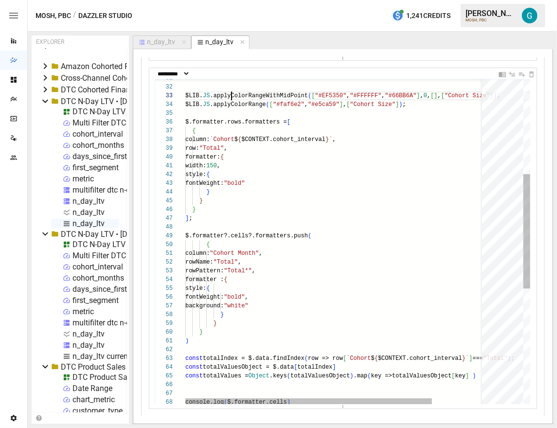
scroll to position [17, 46]
click at [232, 95] on div "$.formatter?.cells?.formatters.push ( { column: "Cohort Month" , rowName: "Tota…" at bounding box center [367, 271] width 365 height 920
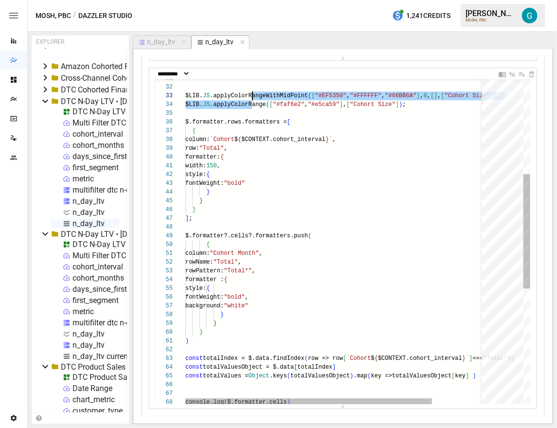
drag, startPoint x: 253, startPoint y: 105, endPoint x: 253, endPoint y: 97, distance: 7.3
click at [253, 97] on div "$.formatter?.cells?.formatters.push ( { column: "Cohort Month" , rowName: "Tota…" at bounding box center [367, 271] width 365 height 920
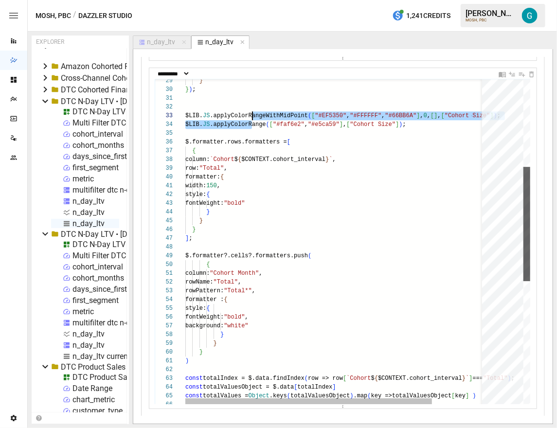
click at [530, 185] on div at bounding box center [526, 224] width 7 height 114
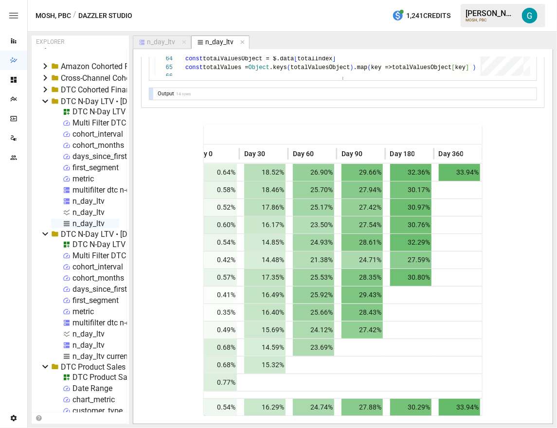
scroll to position [0, 0]
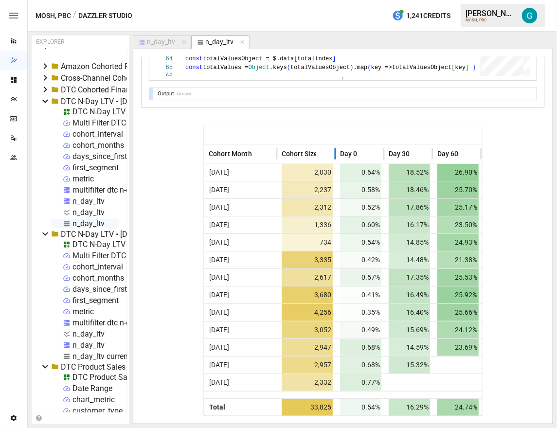
click at [308, 153] on span "Cohort Size" at bounding box center [300, 154] width 36 height 10
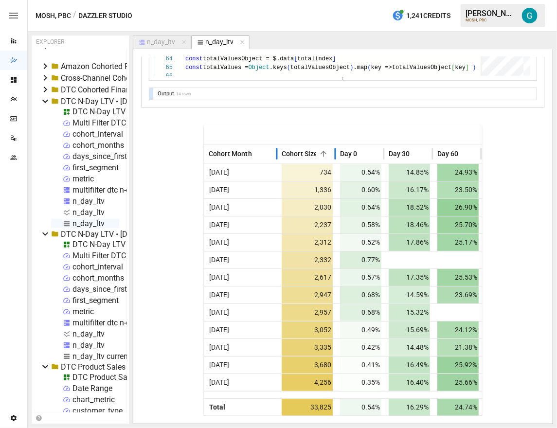
click at [308, 153] on span "Cohort Size" at bounding box center [300, 154] width 36 height 10
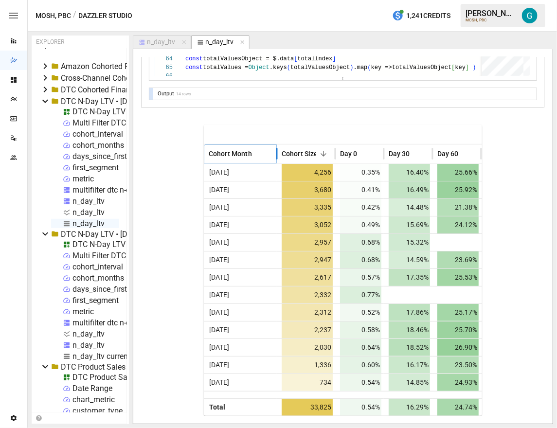
click at [253, 151] on button "Sort" at bounding box center [260, 154] width 14 height 14
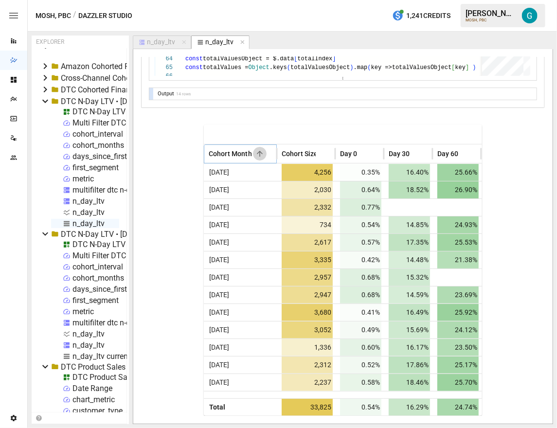
click at [253, 151] on button "Sort" at bounding box center [260, 154] width 14 height 14
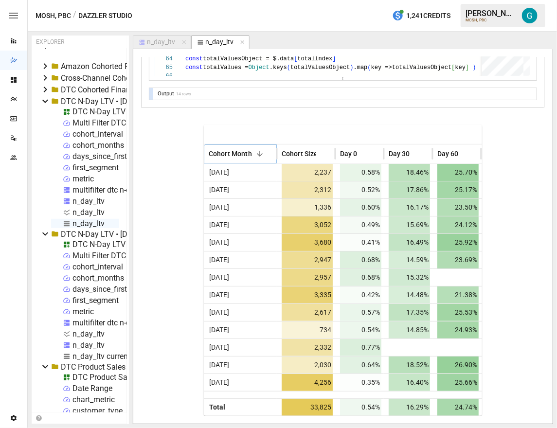
click at [257, 153] on icon "Sort" at bounding box center [259, 153] width 9 height 9
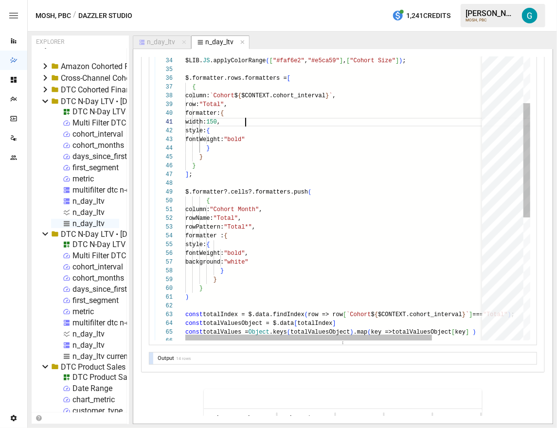
scroll to position [0, 60]
click at [297, 126] on div "$.formatter?.cells?.formatters.push ( { column: "Cohort Month" , rowName: "Tota…" at bounding box center [367, 227] width 365 height 920
click at [296, 125] on div "$.formatter?.cells?.formatters.push ( { column: "Cohort Month" , rowName: "Tota…" at bounding box center [367, 227] width 365 height 920
click at [297, 126] on div "$.formatter?.cells?.formatters.push ( { column: "Cohort Month" , rowName: "Tota…" at bounding box center [367, 227] width 365 height 920
click at [298, 129] on div "$.formatter?.cells?.formatters.push ( { column: "Cohort Month" , rowName: "Tota…" at bounding box center [367, 227] width 365 height 920
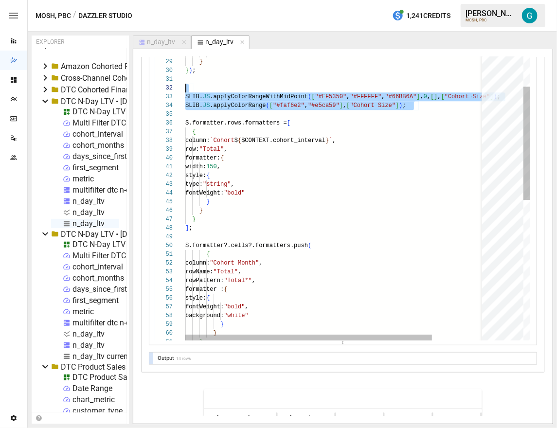
scroll to position [17, 0]
drag, startPoint x: 437, startPoint y: 102, endPoint x: 183, endPoint y: 97, distance: 253.5
click at [185, 97] on div "$.formatter?.cells?.formatters.push ( { column: "Cohort Month" , rowName: "Tota…" at bounding box center [367, 276] width 365 height 929
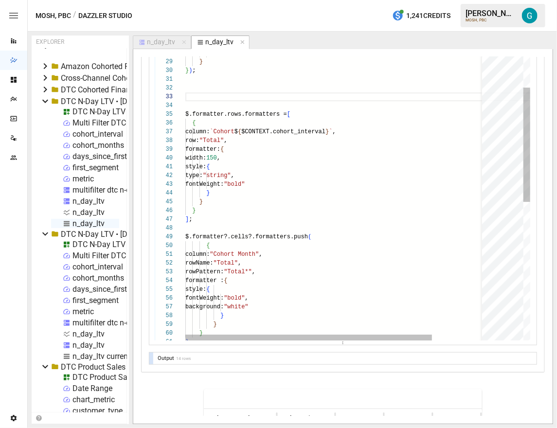
click at [218, 217] on div "$.formatter?.cells?.formatters.push ( { column: "Cohort Month" , rowName: "Tota…" at bounding box center [367, 272] width 365 height 920
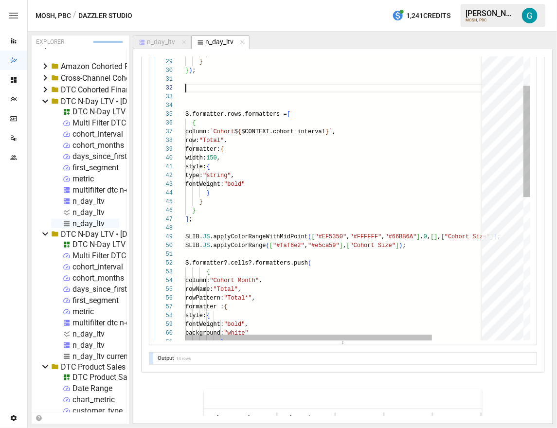
scroll to position [9, 0]
click at [254, 91] on div "$.formatter?.cells?.formatters.push ( { column: "Cohort Month" , rowName: "Tota…" at bounding box center [367, 285] width 365 height 947
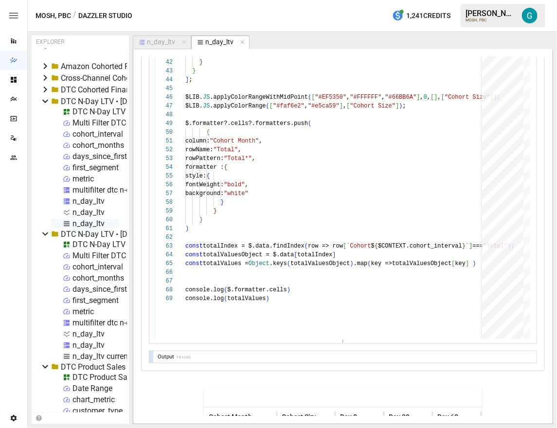
scroll to position [862, 0]
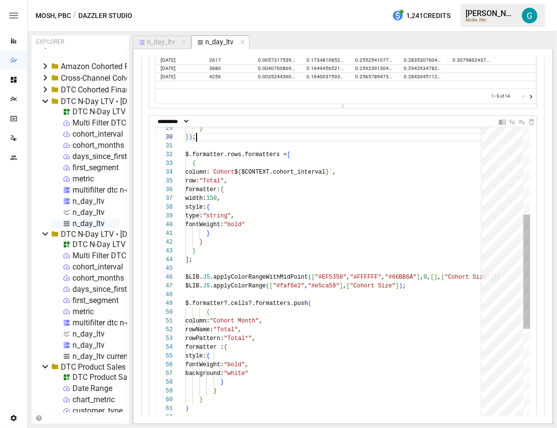
click at [316, 210] on div "$.formatter?.cells?.formatters.push ( { column: "Cohort Month" , rowName: "Tota…" at bounding box center [367, 339] width 365 height 920
click at [316, 217] on div "$.formatter?.cells?.formatters.push ( { column: "Cohort Month" , rowName: "Tota…" at bounding box center [367, 339] width 365 height 920
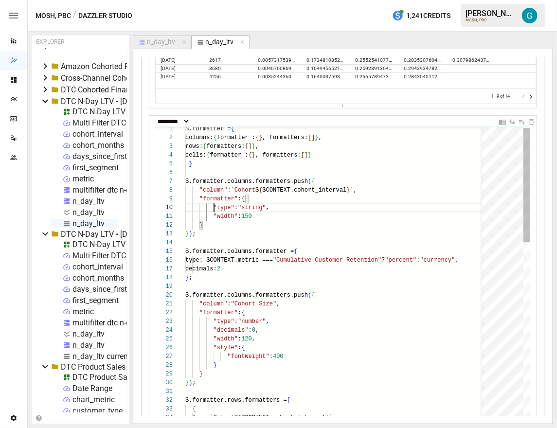
scroll to position [78, 88]
drag, startPoint x: 213, startPoint y: 209, endPoint x: 312, endPoint y: 209, distance: 99.7
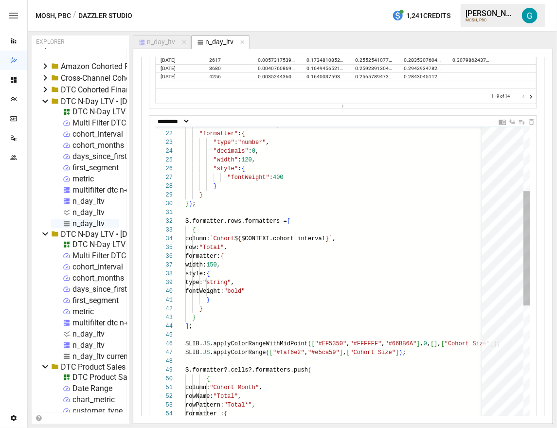
click at [422, 259] on div "width: 150 , style: { column: `Cohort $ { $CONTEXT.cohort_interval } ` , row: "…" at bounding box center [367, 406] width 365 height 920
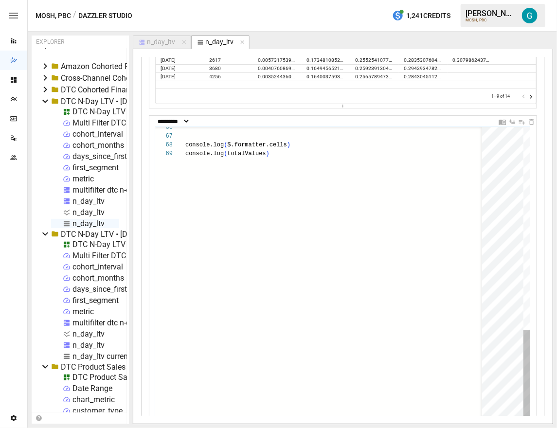
click at [259, 144] on div "console.log ( totalValues ) console.log ( $.formatter.cells )" at bounding box center [367, 14] width 365 height 920
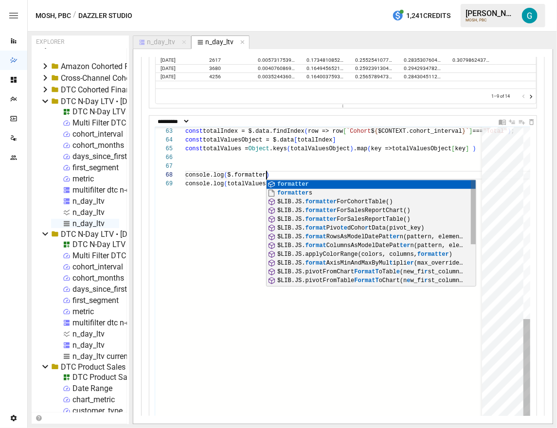
scroll to position [61, 80]
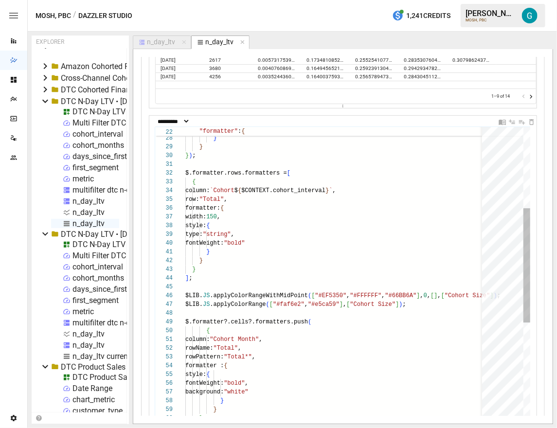
type textarea "**********"
click at [334, 225] on div "const totalIndex = $.data.findIndex ( row => row [ `Cohort $ { $CONTEXT.cohort_…" at bounding box center [367, 357] width 365 height 920
click at [334, 231] on div "const totalIndex = $.data.findIndex ( row => row [ `Cohort $ { $CONTEXT.cohort_…" at bounding box center [367, 357] width 365 height 920
click at [276, 235] on div "const totalIndex = $.data.findIndex ( row => row [ `Cohort $ { $CONTEXT.cohort_…" at bounding box center [367, 357] width 365 height 920
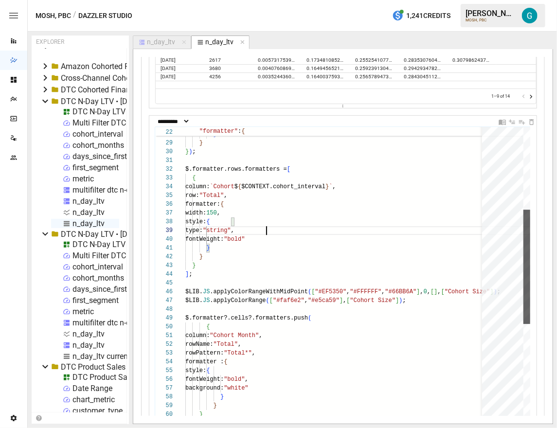
click at [525, 231] on div at bounding box center [526, 267] width 7 height 114
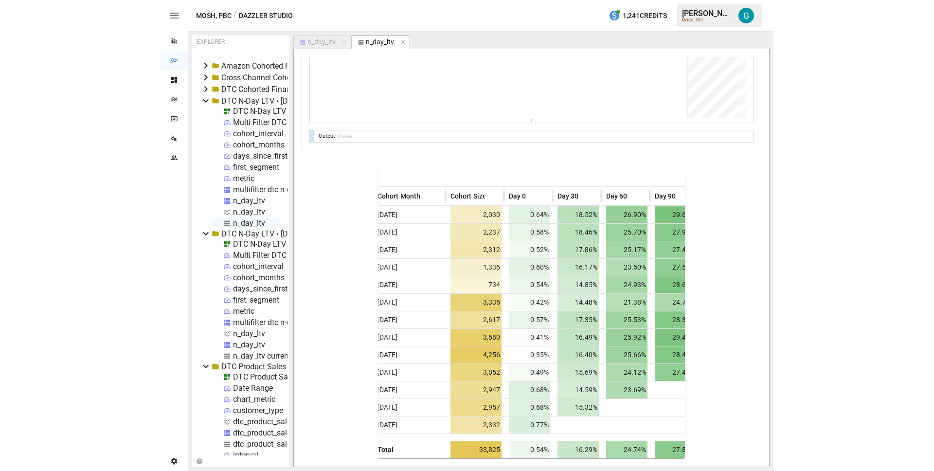
scroll to position [0, 0]
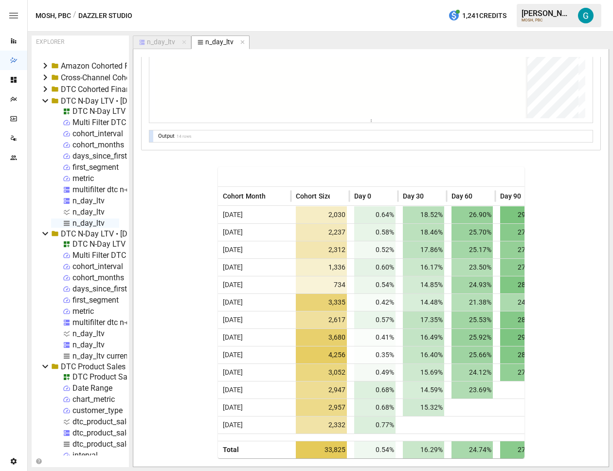
click at [553, 180] on div "Cohort Month Cohort Size Day 0 Day 30 Day 60 Day 90 Day 180 Day 360 Aug 2024 2,…" at bounding box center [371, 312] width 460 height 293
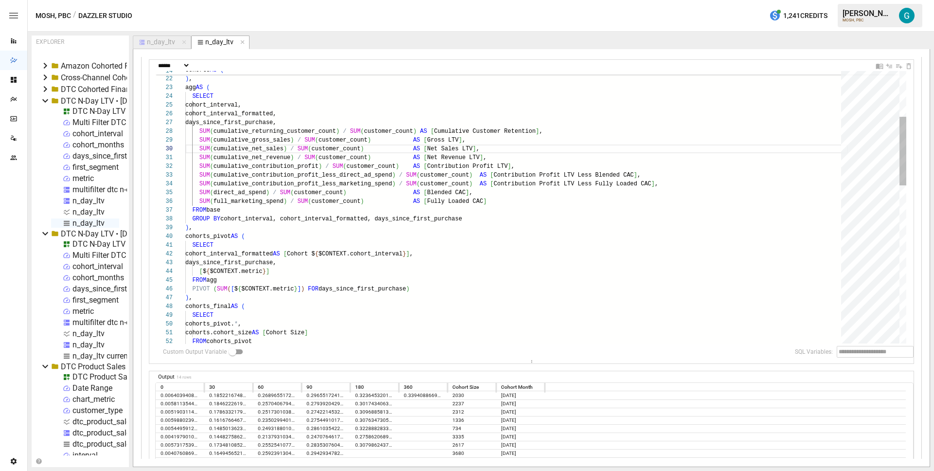
scroll to position [70, 81]
